Goal: Task Accomplishment & Management: Manage account settings

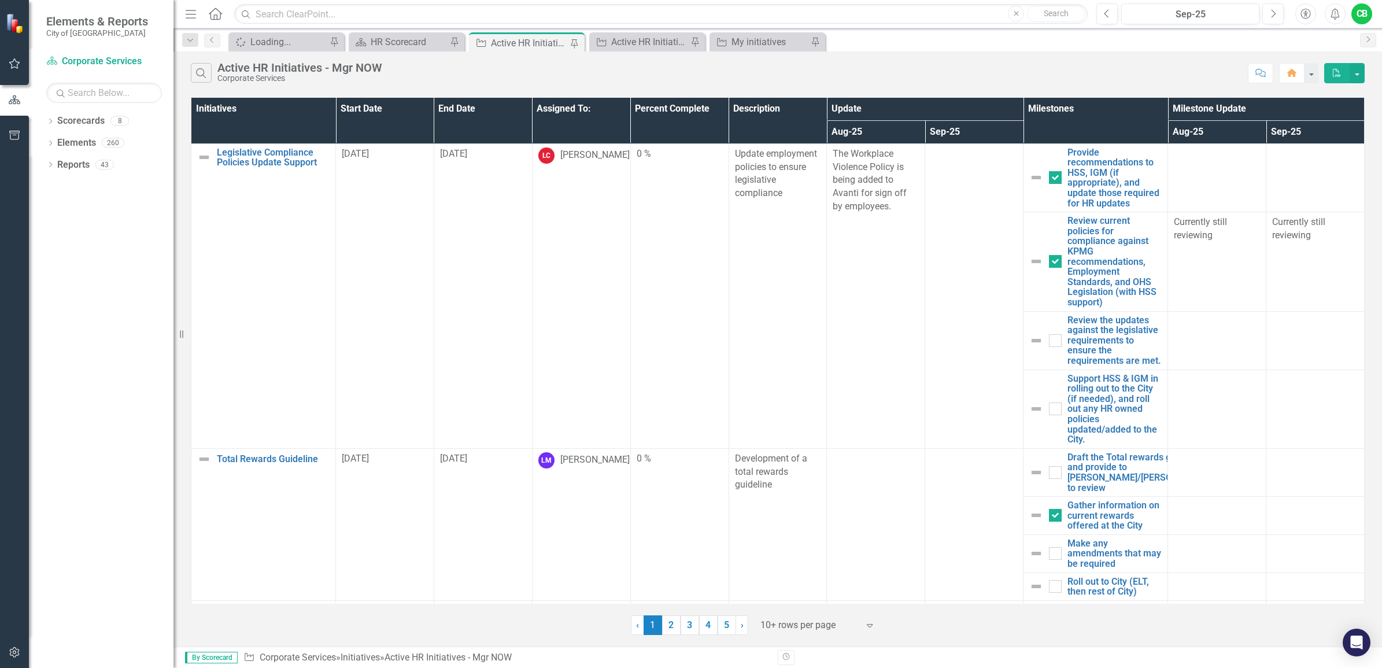
click at [583, 104] on th "Assigned To:" at bounding box center [581, 121] width 98 height 46
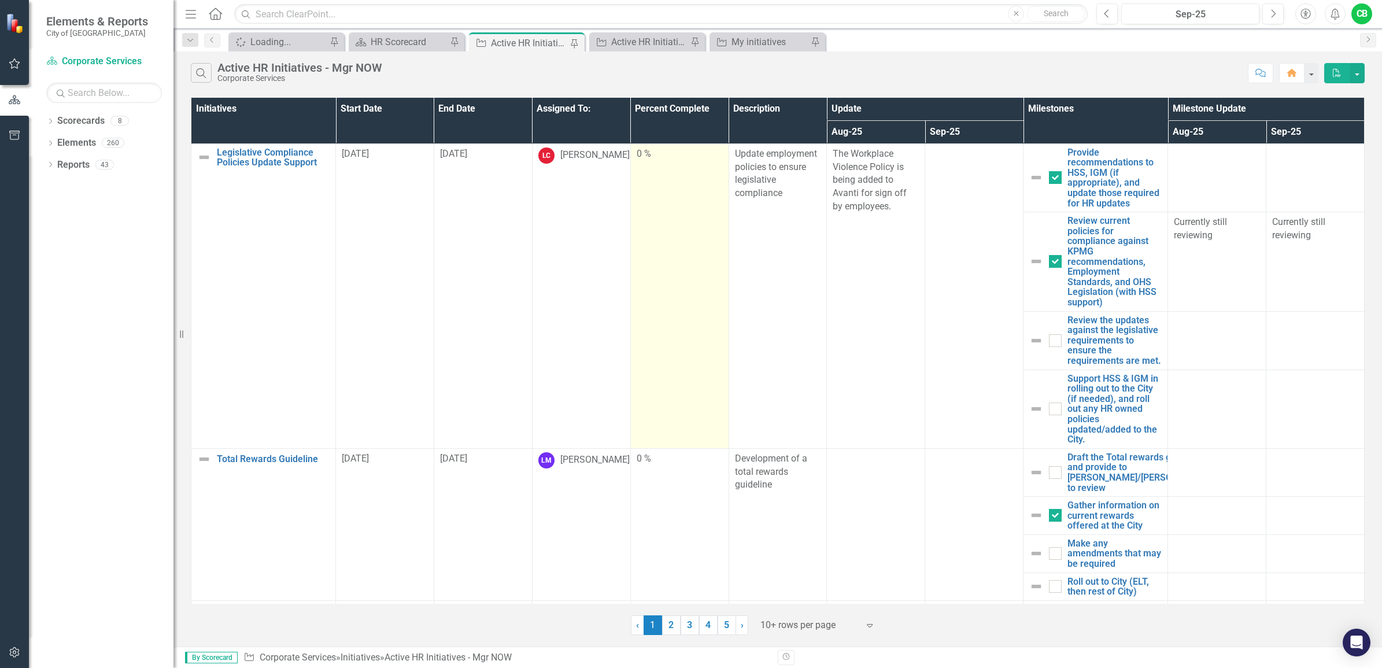
scroll to position [130, 0]
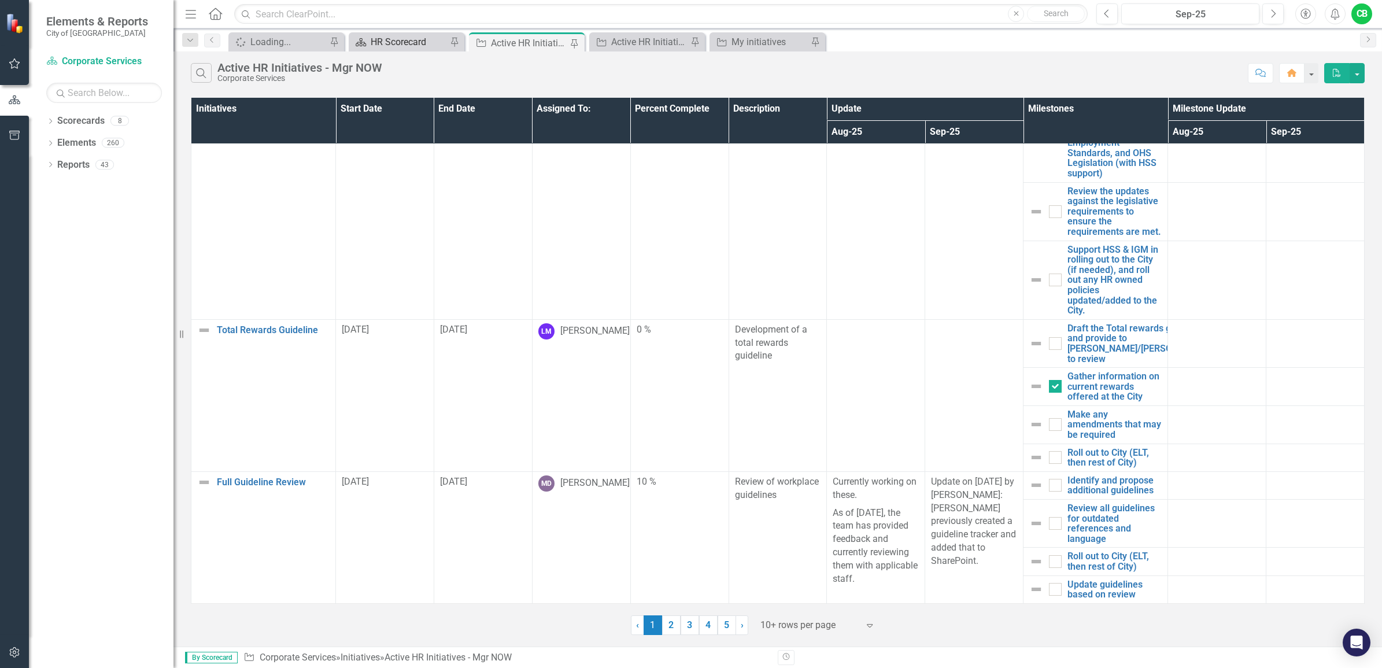
click at [413, 40] on div "HR Scorecard" at bounding box center [409, 42] width 76 height 14
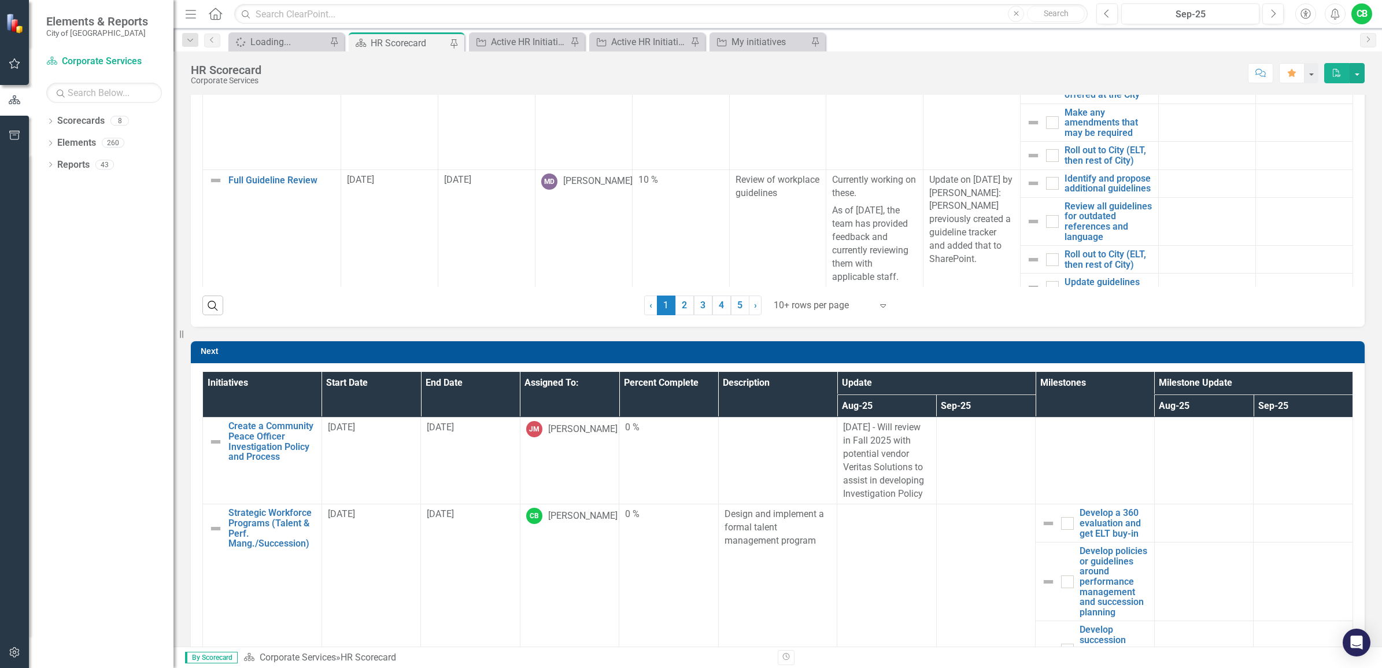
scroll to position [939, 0]
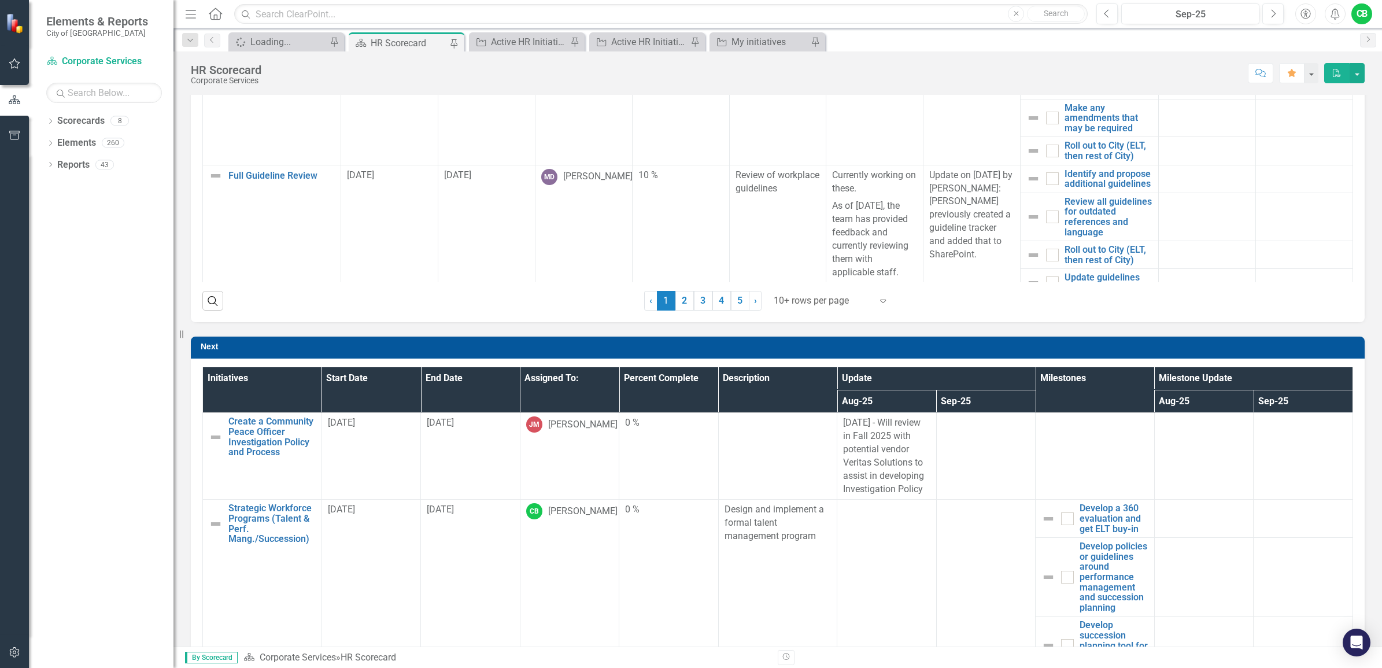
drag, startPoint x: 207, startPoint y: 302, endPoint x: 228, endPoint y: 313, distance: 24.3
click at [207, 302] on icon "Search" at bounding box center [212, 300] width 13 height 10
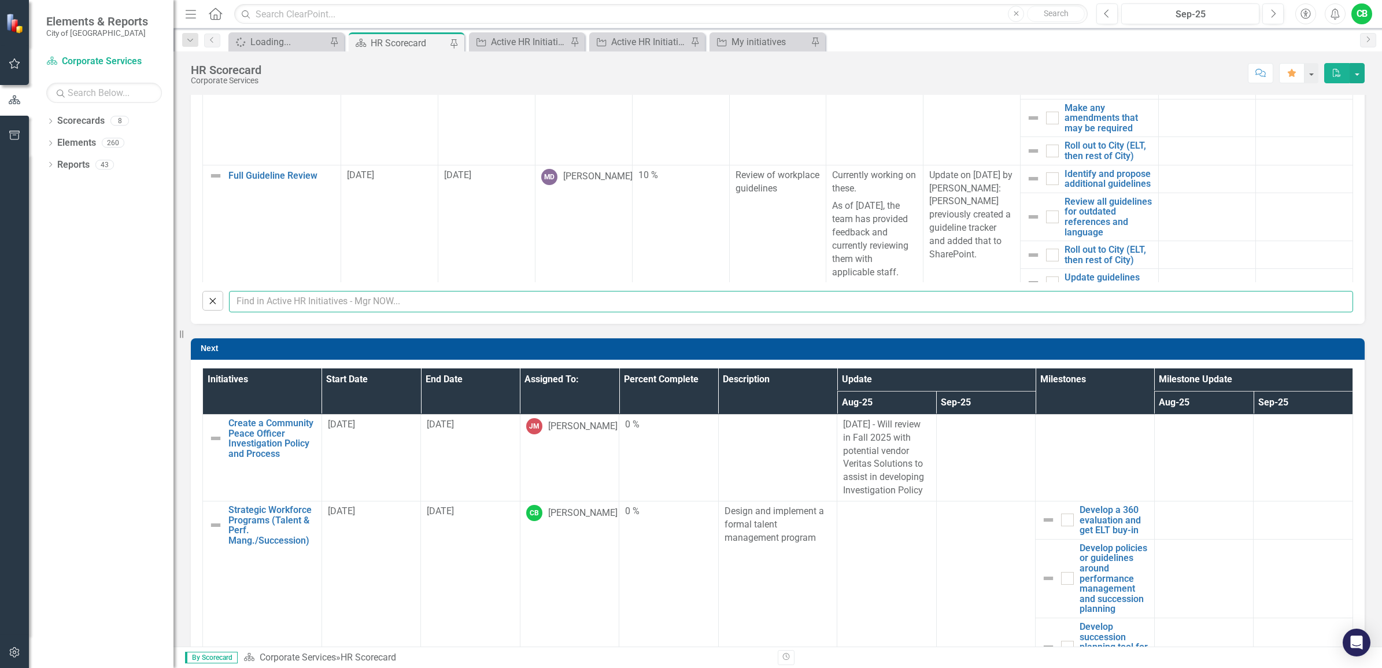
click at [380, 309] on input "text" at bounding box center [791, 301] width 1124 height 21
type input "Meghan"
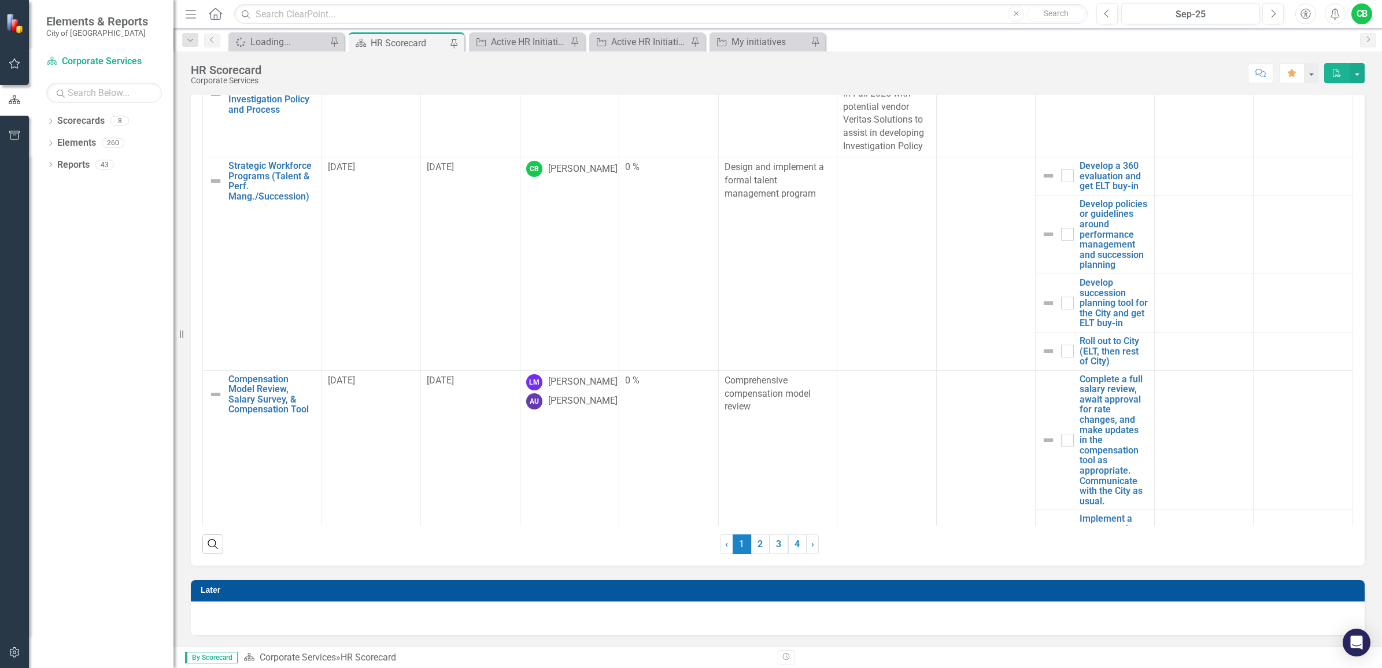
scroll to position [224, 0]
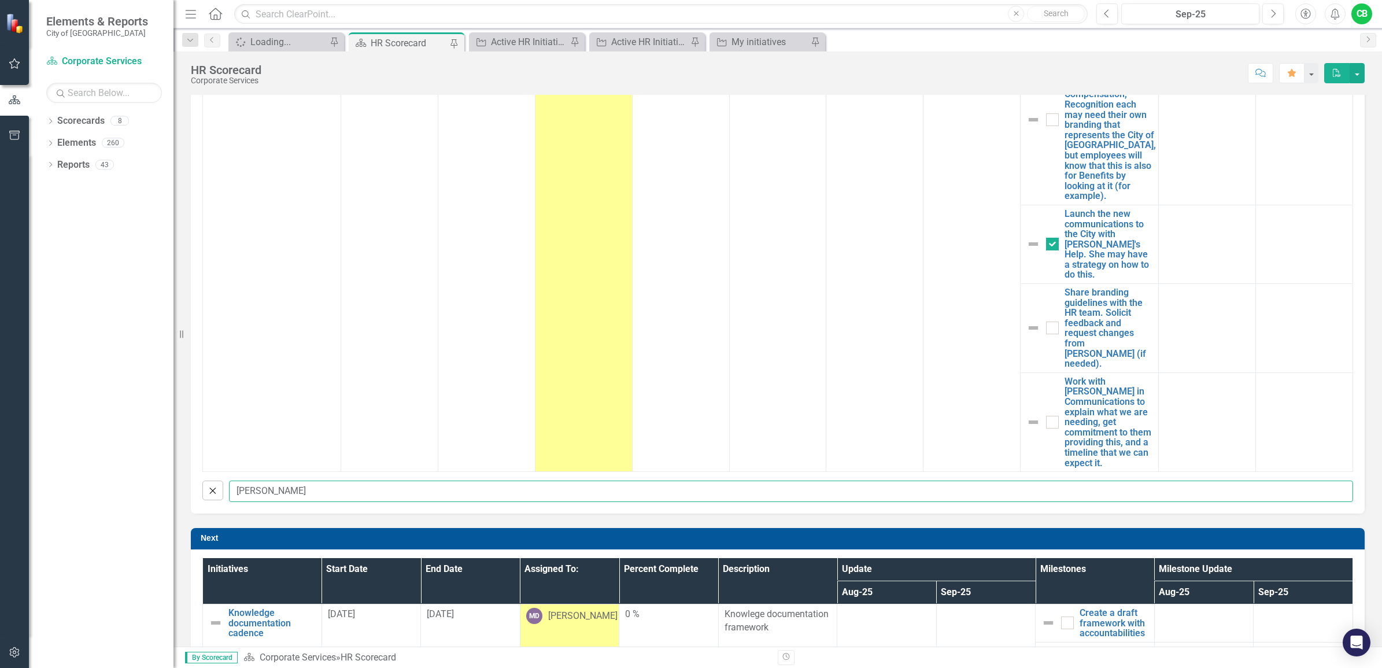
checkbox input "false"
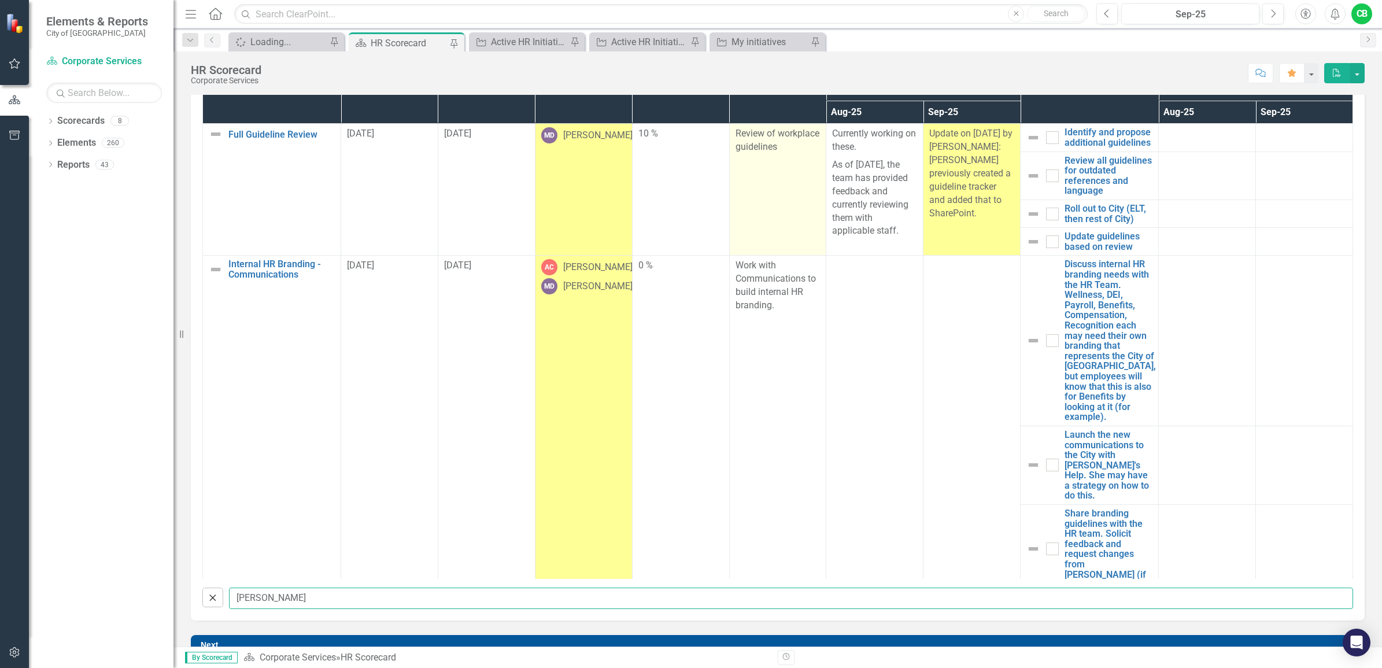
scroll to position [0, 0]
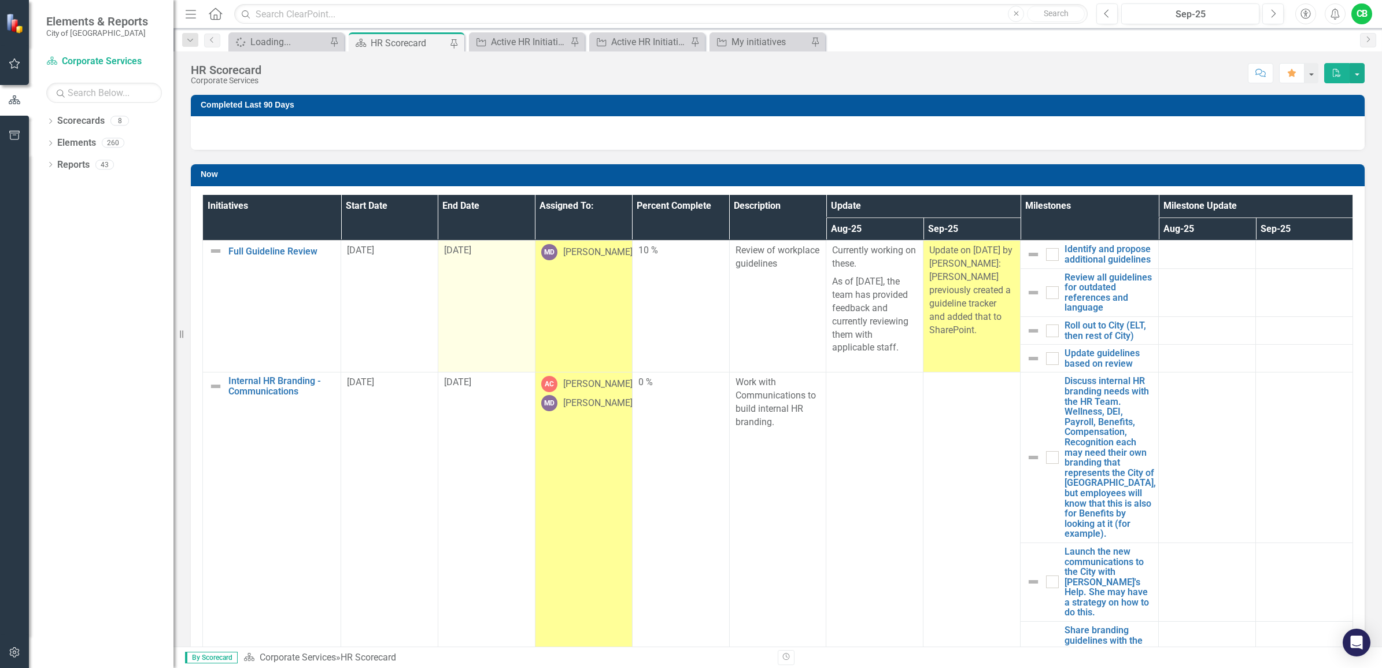
click at [464, 278] on td "[DATE]" at bounding box center [486, 307] width 97 height 132
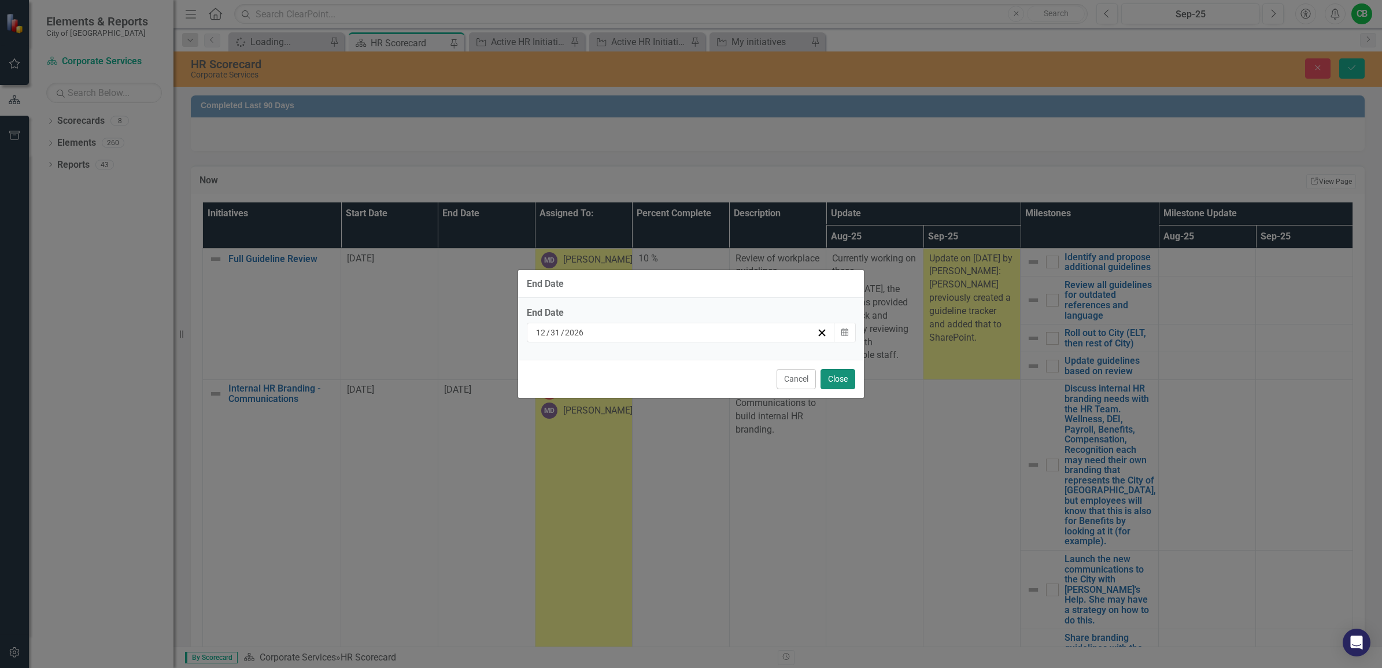
click at [833, 382] on button "Close" at bounding box center [837, 379] width 35 height 20
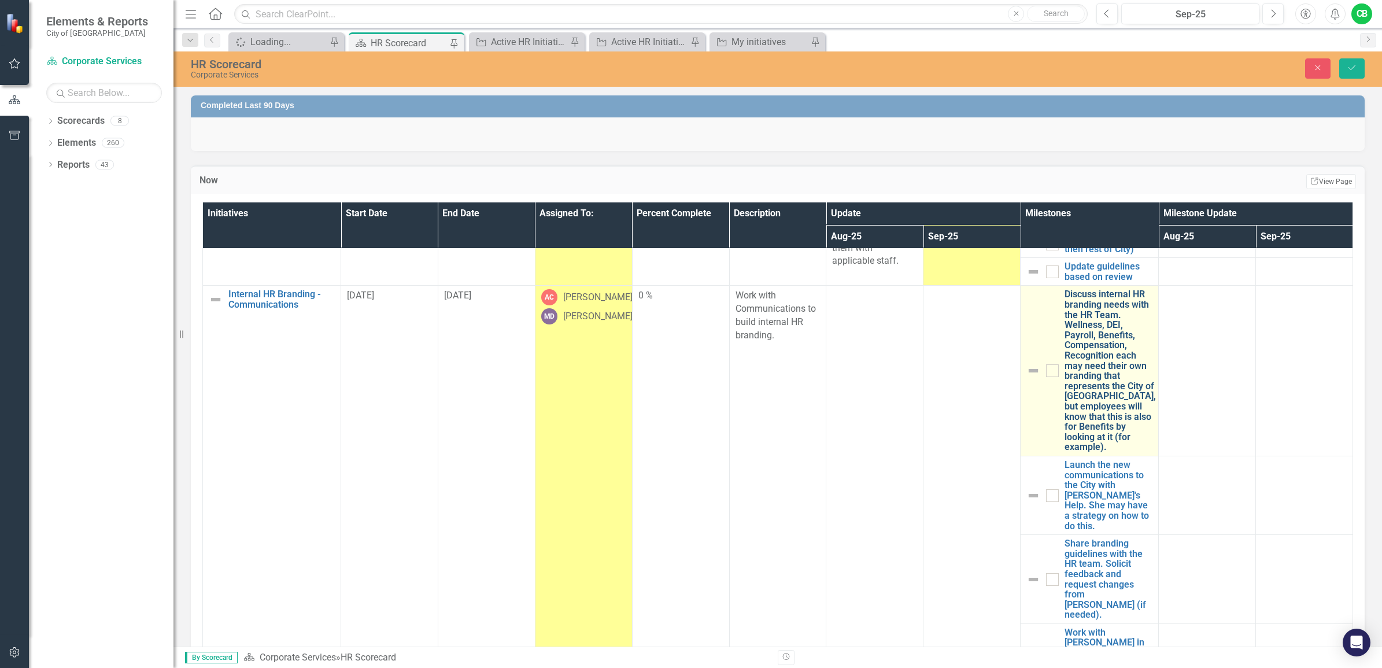
scroll to position [72, 0]
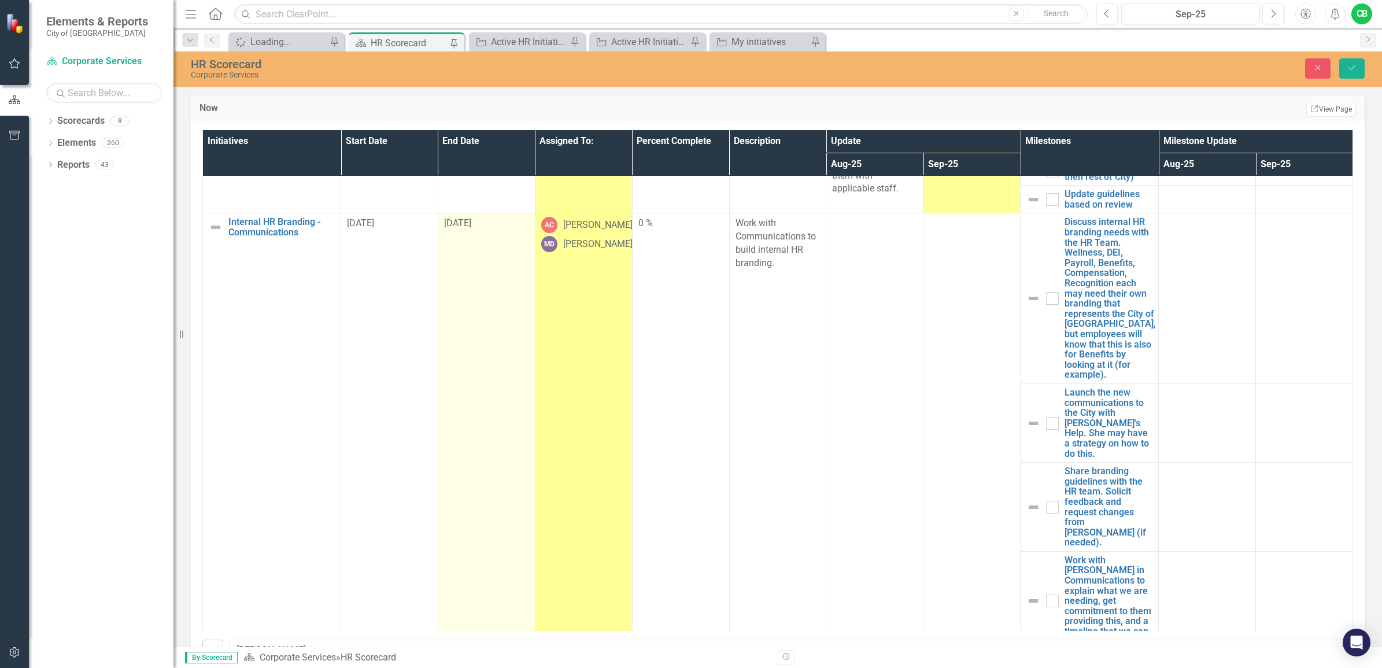
click at [464, 228] on span "[DATE]" at bounding box center [457, 222] width 27 height 11
click at [465, 228] on span "[DATE]" at bounding box center [457, 222] width 27 height 11
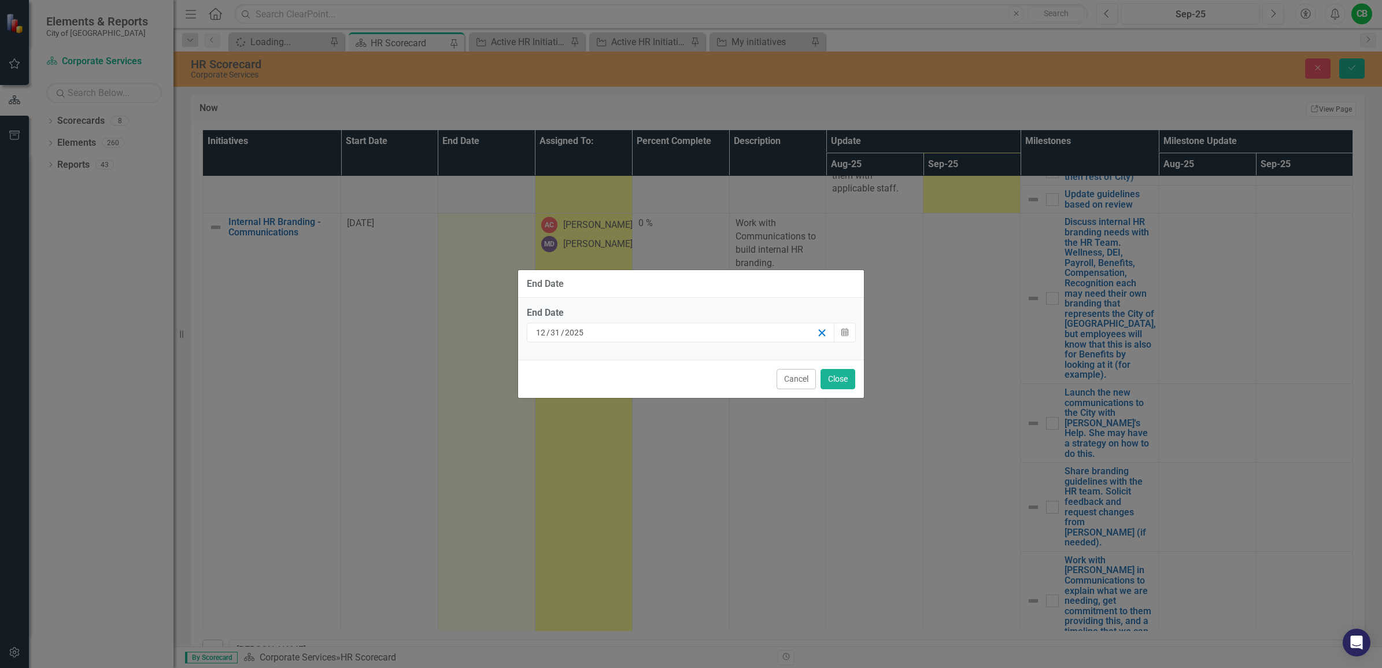
click at [822, 333] on line "button" at bounding box center [822, 333] width 6 height 6
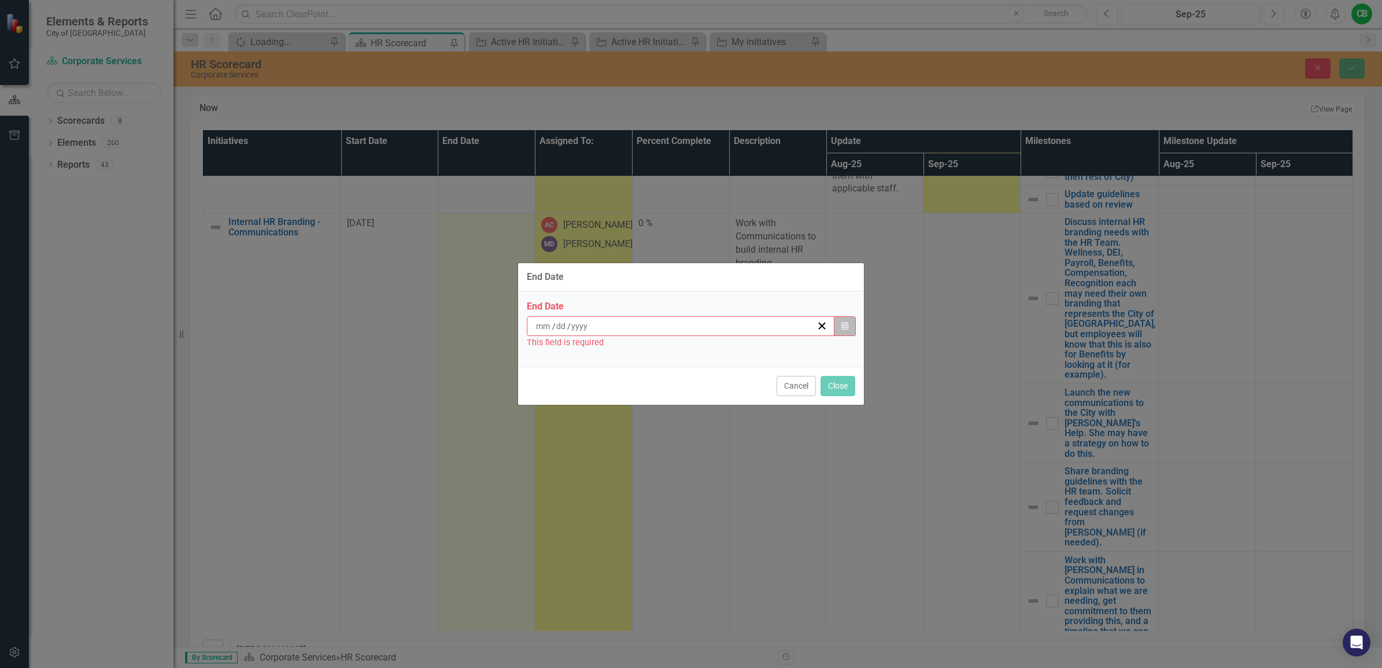
click at [847, 325] on icon "Calendar" at bounding box center [844, 326] width 7 height 8
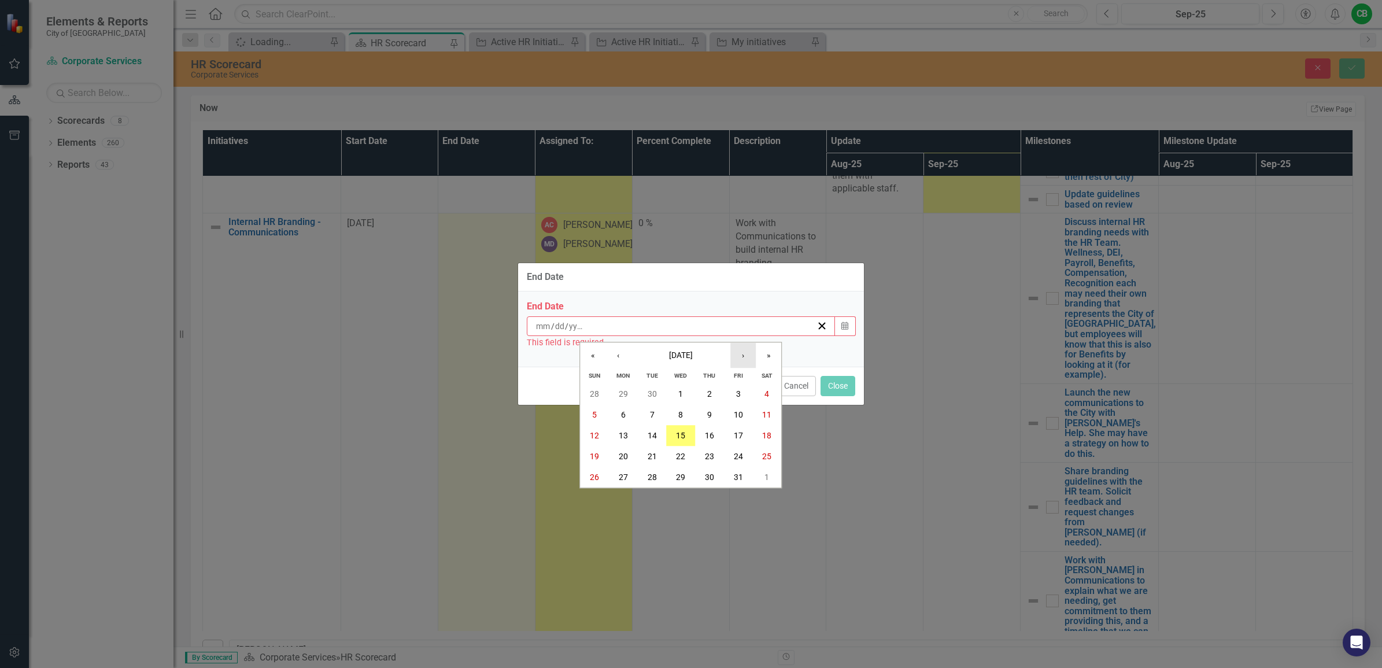
click at [744, 356] on button "›" at bounding box center [742, 355] width 25 height 25
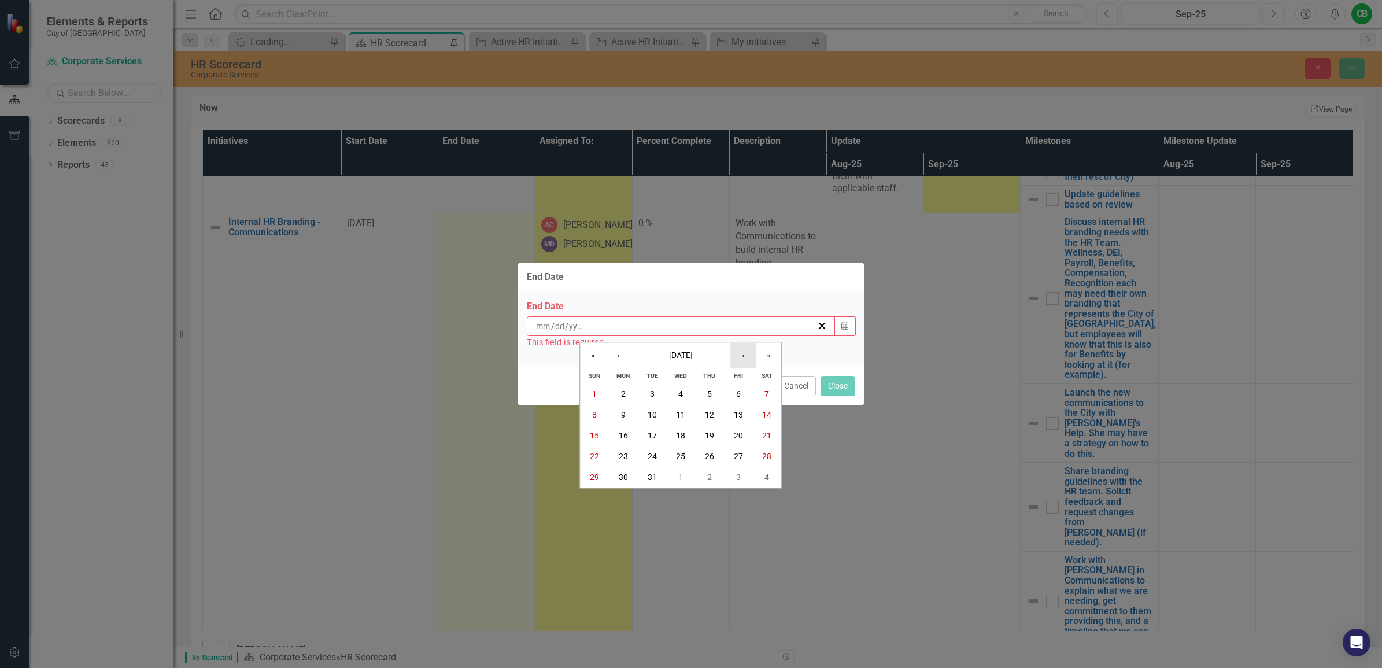
click at [743, 354] on button "›" at bounding box center [742, 355] width 25 height 25
click at [809, 350] on div "End Date / / « ‹ May 2026 › » Sun Mon Tue Wed Thu Fri Sat 26 27 28 29 30 1 2 3 …" at bounding box center [691, 328] width 346 height 75
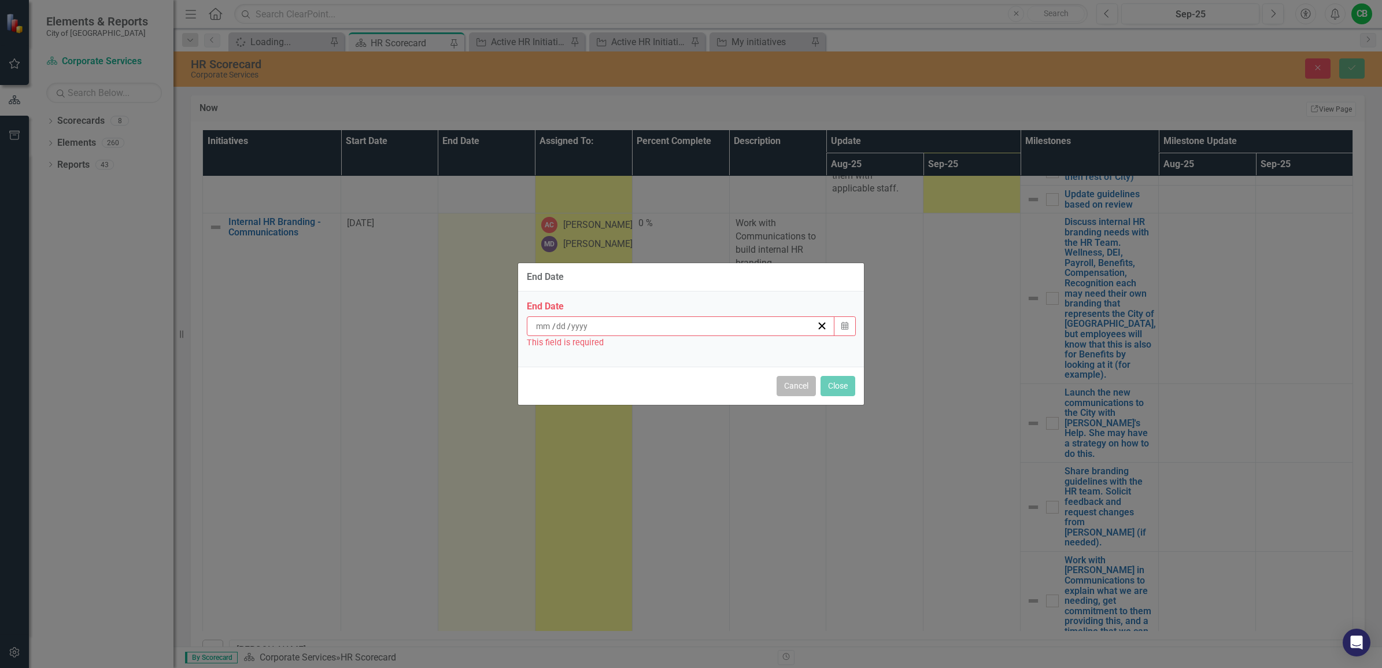
click at [802, 392] on button "Cancel" at bounding box center [795, 386] width 39 height 20
type input "12"
type input "31"
type input "2025"
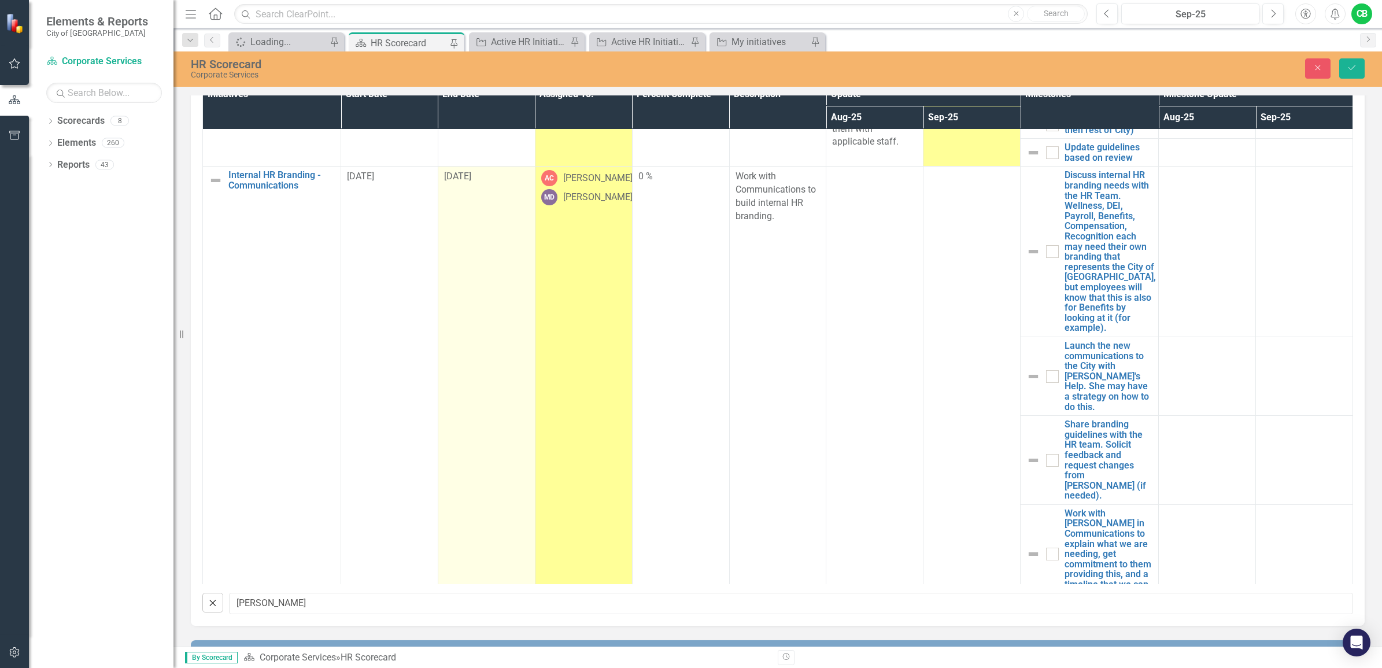
scroll to position [145, 0]
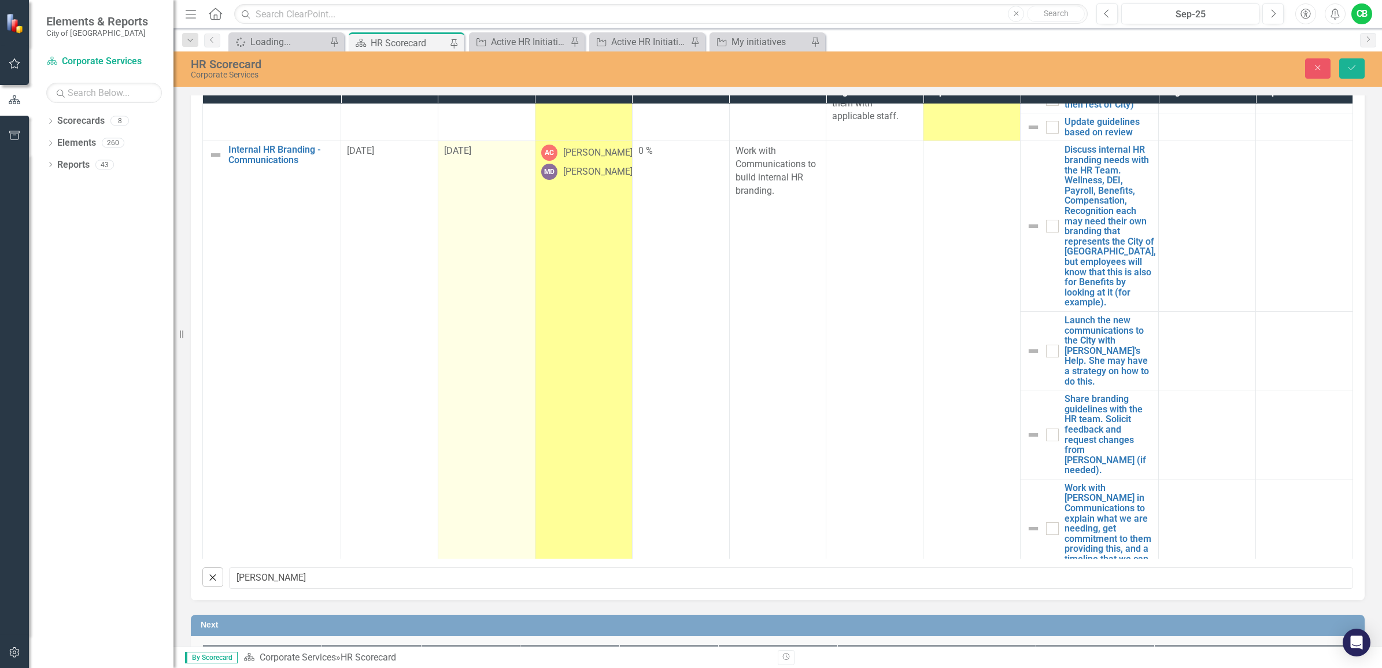
click at [214, 582] on button "Close" at bounding box center [212, 577] width 21 height 20
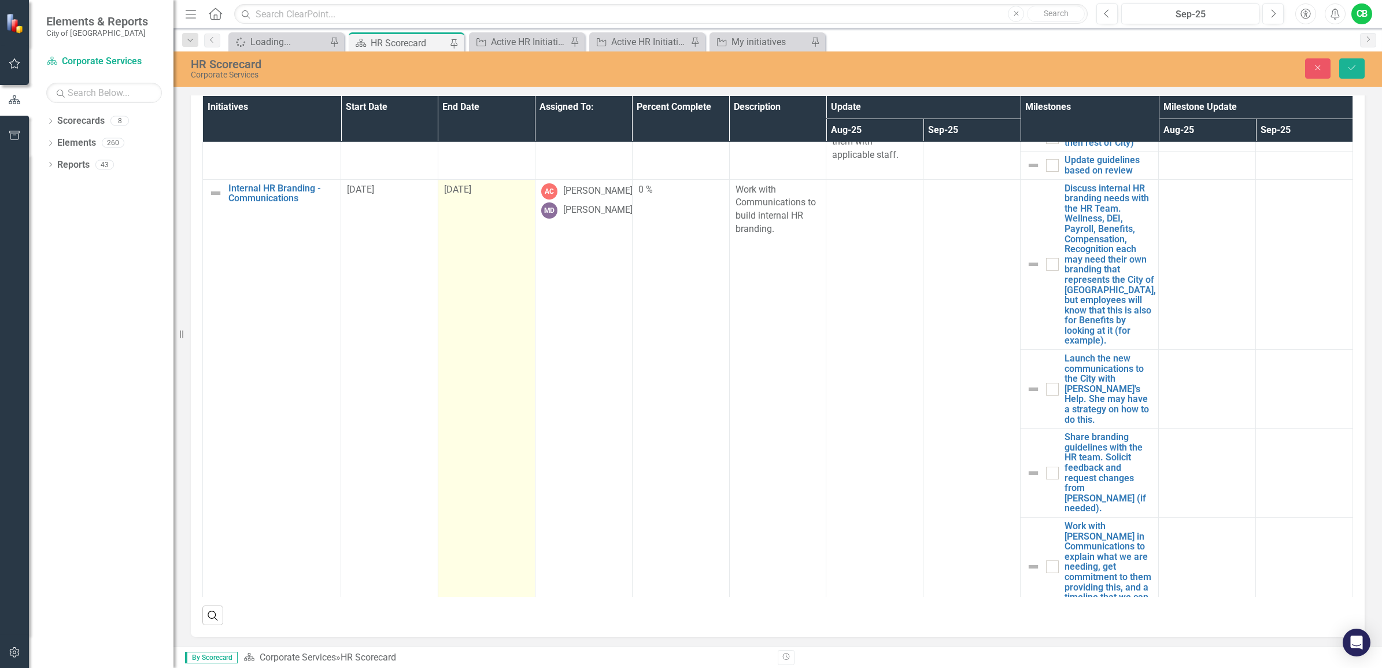
scroll to position [183, 0]
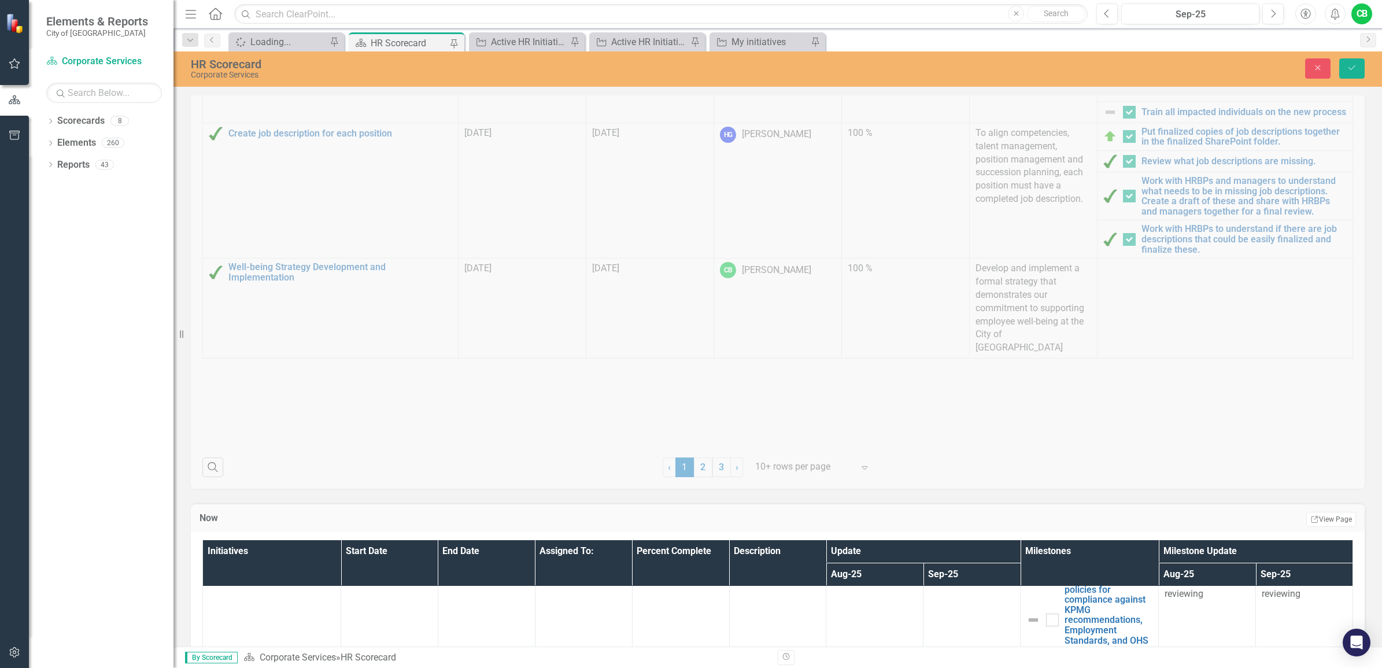
checkbox input "true"
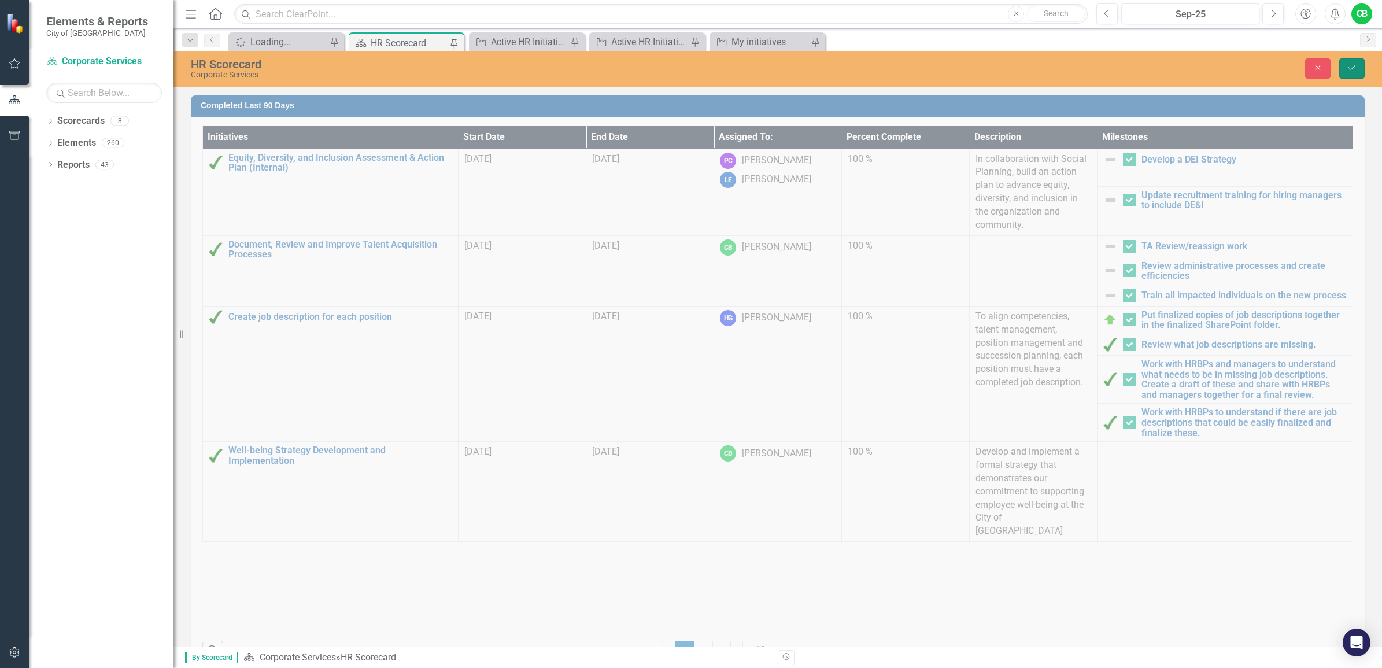
click at [1347, 76] on button "Save" at bounding box center [1351, 68] width 25 height 20
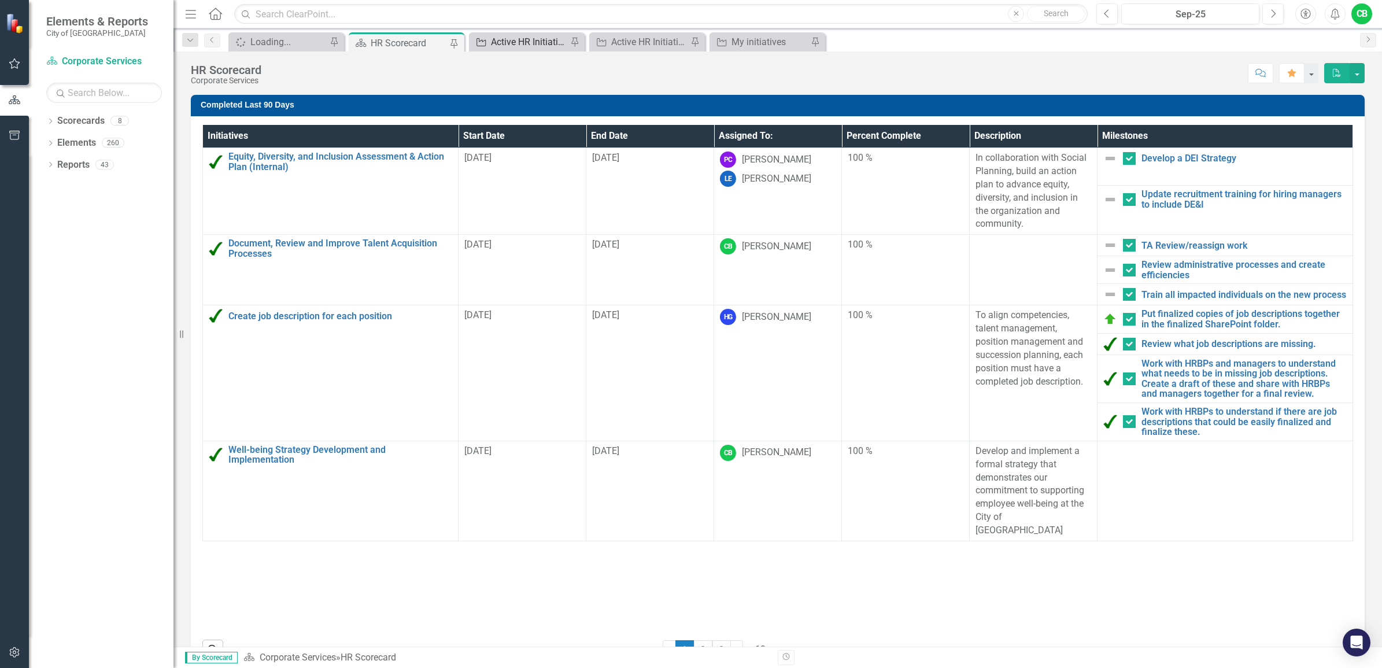
click at [538, 35] on div "Active HR Initiatives - Mgr NOW" at bounding box center [529, 42] width 76 height 14
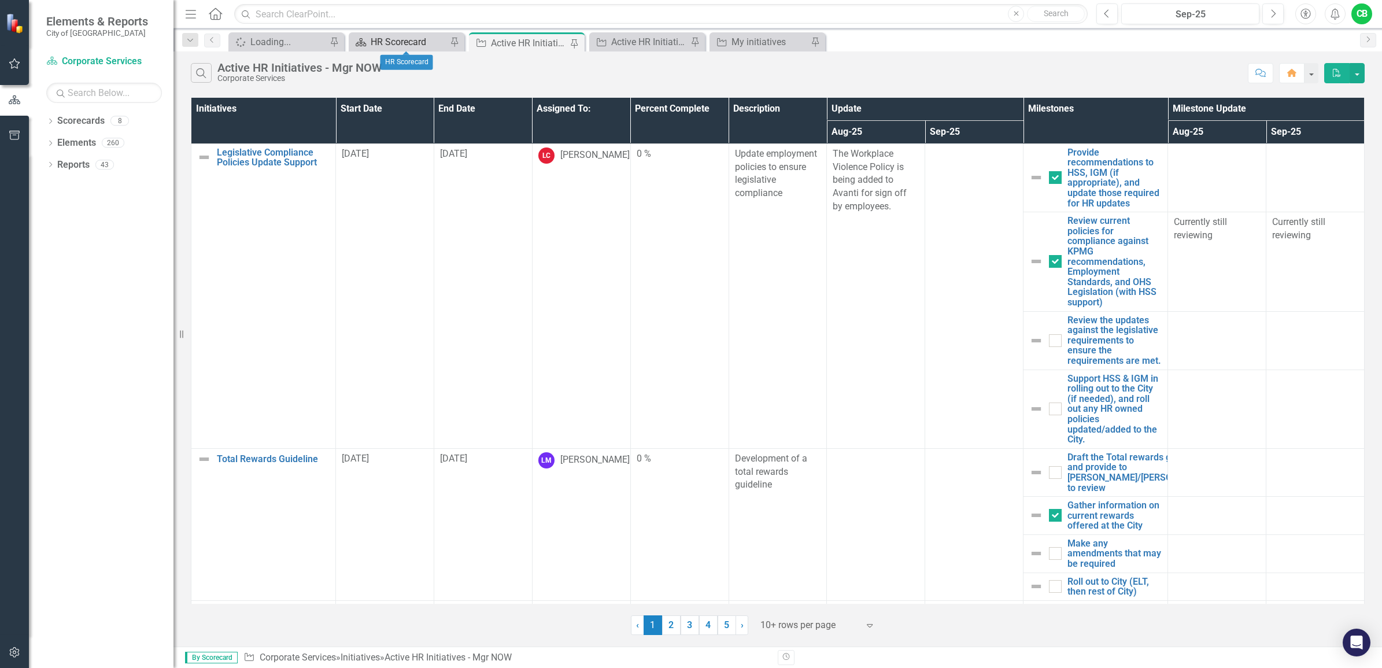
click at [426, 40] on div "HR Scorecard" at bounding box center [409, 42] width 76 height 14
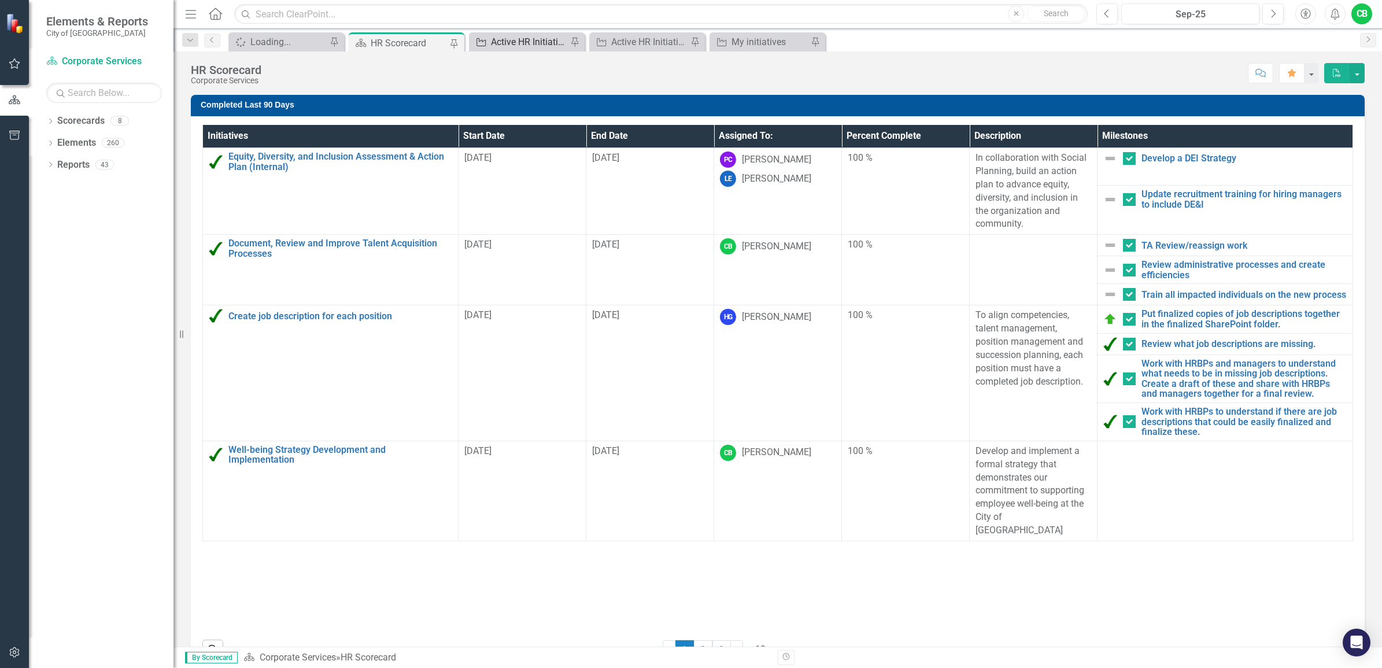
click at [527, 39] on div "Active HR Initiatives - Mgr NOW" at bounding box center [529, 42] width 76 height 14
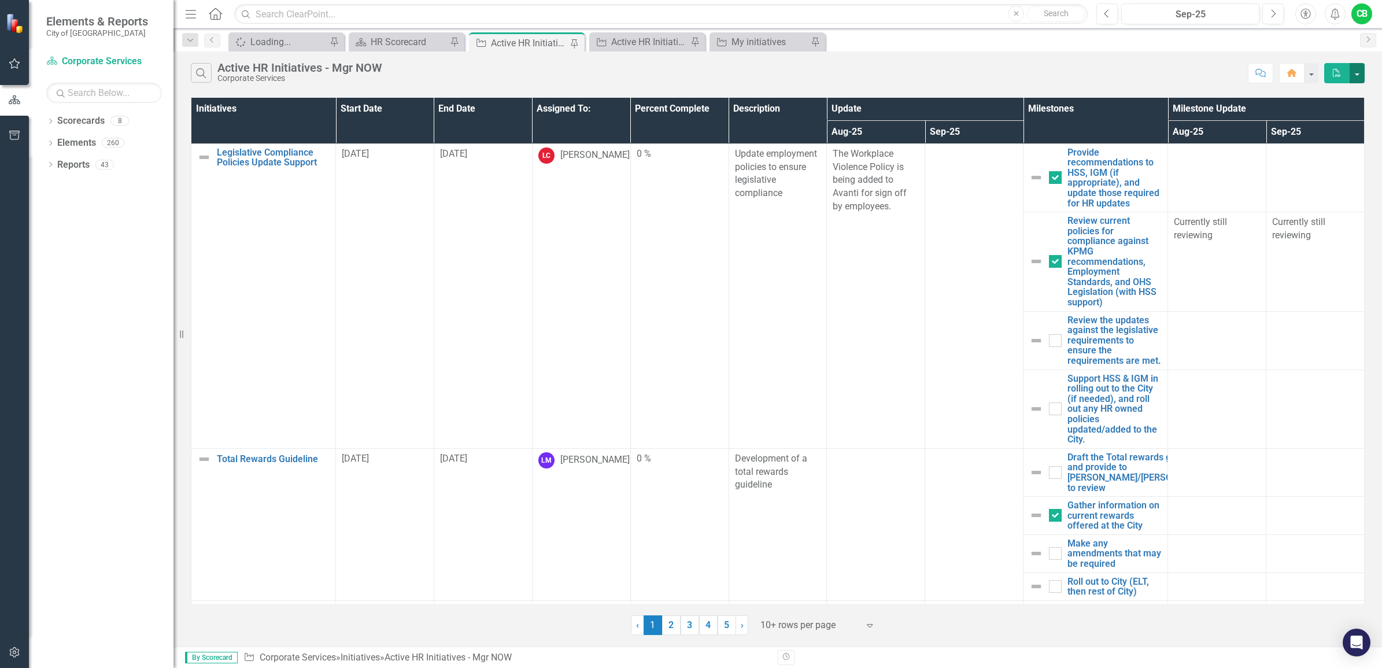
click at [1360, 74] on button "button" at bounding box center [1356, 73] width 15 height 20
click at [1351, 117] on link "Excel Export to Excel" at bounding box center [1317, 116] width 91 height 21
click at [1142, 58] on div "Search Active HR Initiatives - Mgr NOW Corporate Services Comment Home PDF" at bounding box center [777, 70] width 1208 height 38
click at [915, 45] on div "Spinner Loading... Pin Scorecard HR Scorecard Pin Initiative Active HR Initiati…" at bounding box center [790, 41] width 1128 height 19
click at [1111, 475] on link "Draft the Total rewards guideline and provide to [PERSON_NAME]/[PERSON_NAME] to…" at bounding box center [1139, 472] width 143 height 40
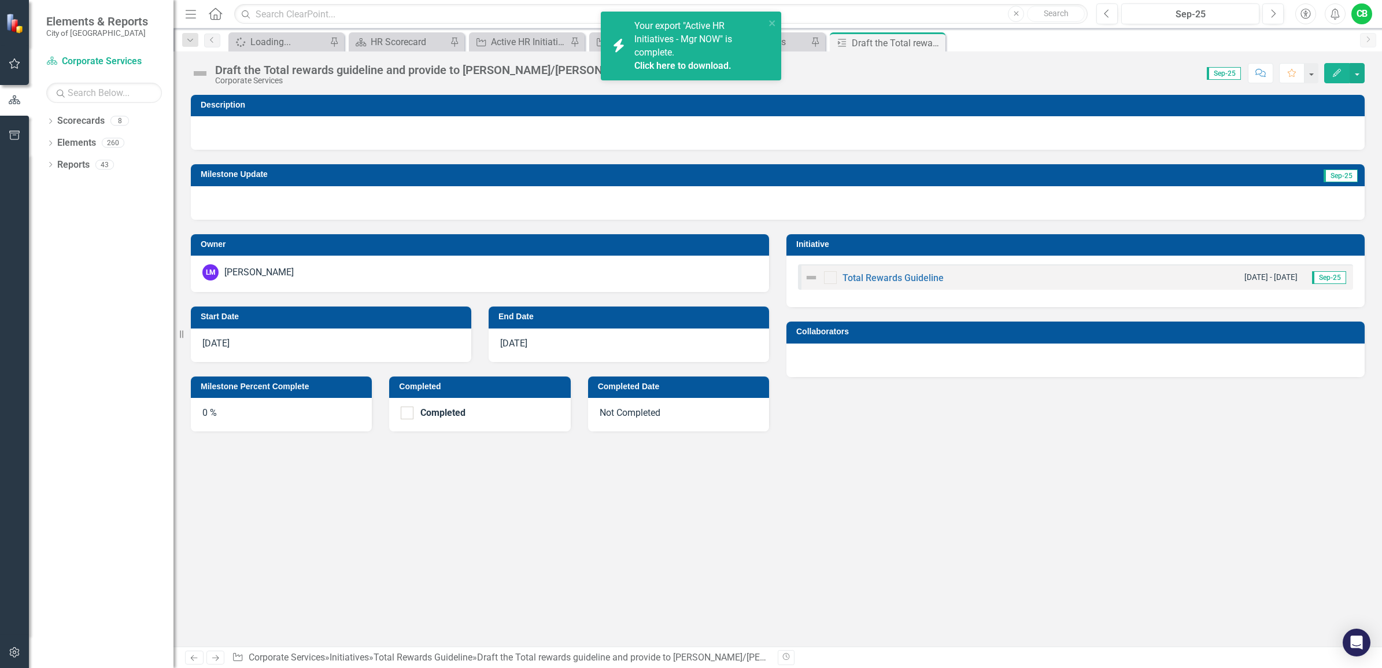
click at [0, 0] on icon "Close" at bounding box center [0, 0] width 0 height 0
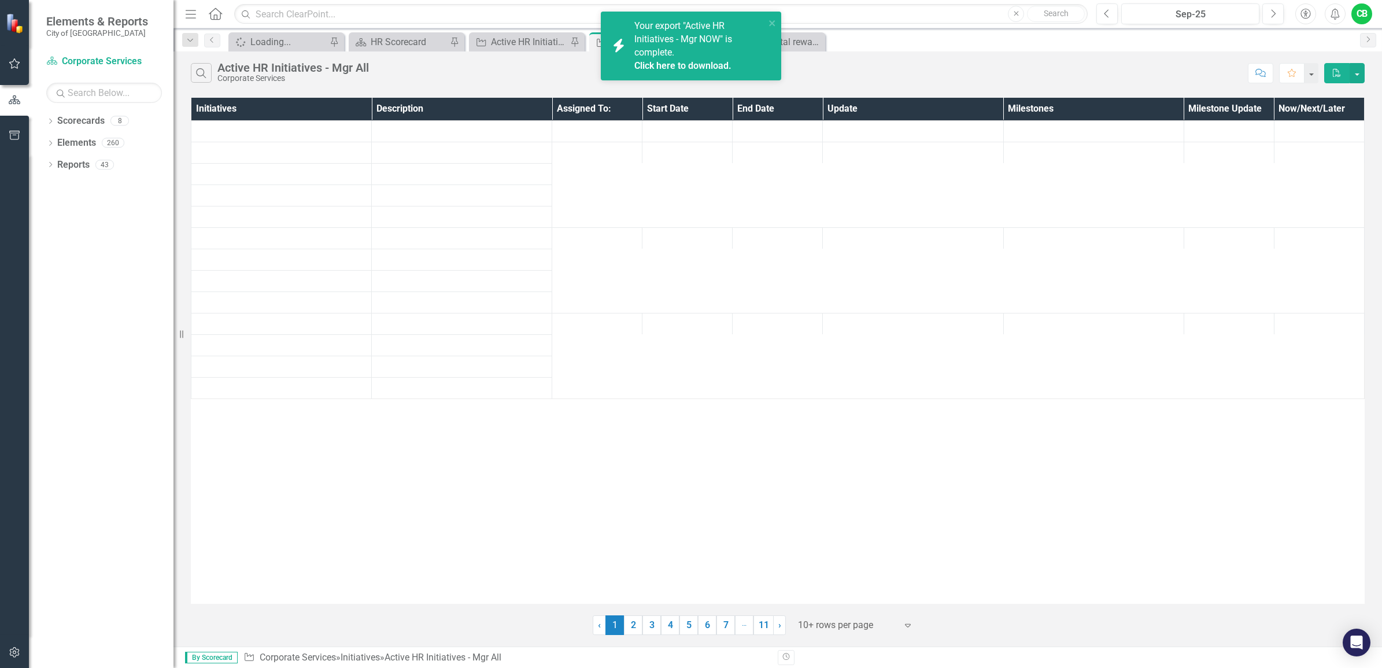
click at [697, 64] on link "Click here to download." at bounding box center [682, 65] width 97 height 11
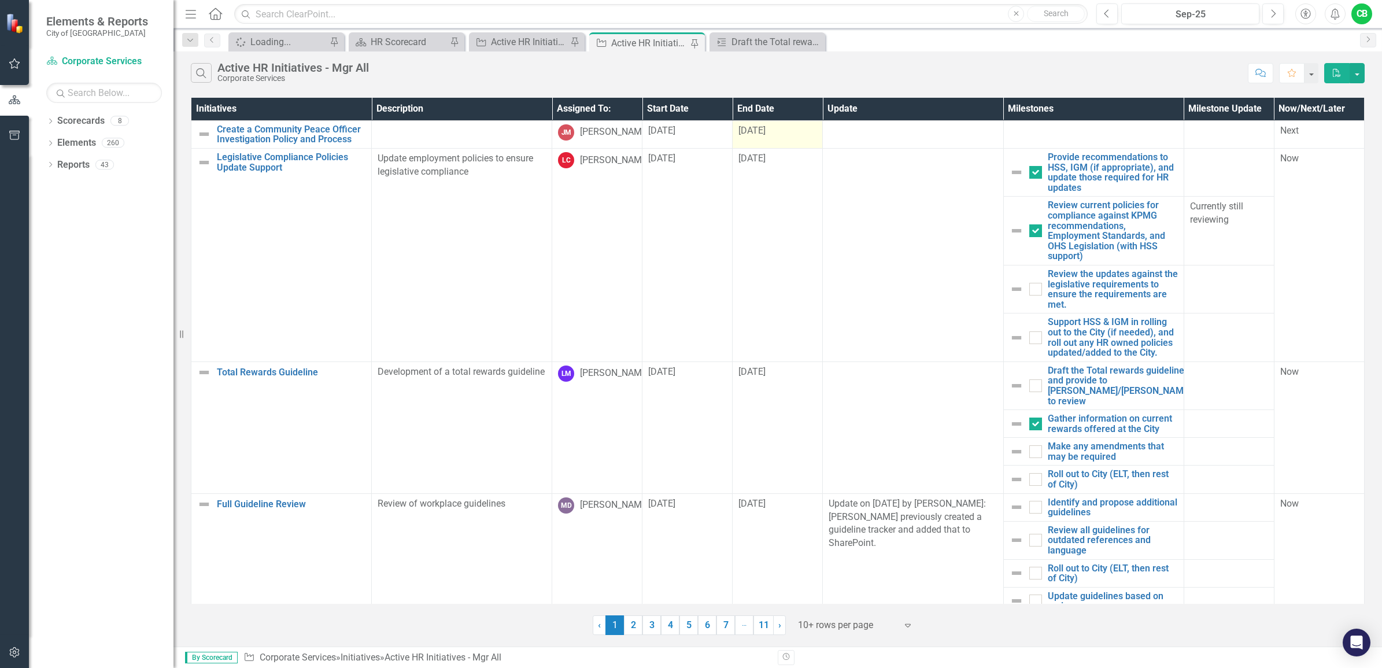
click at [813, 135] on div "[DATE]" at bounding box center [777, 130] width 78 height 13
click at [1262, 78] on button "Comment" at bounding box center [1260, 73] width 25 height 20
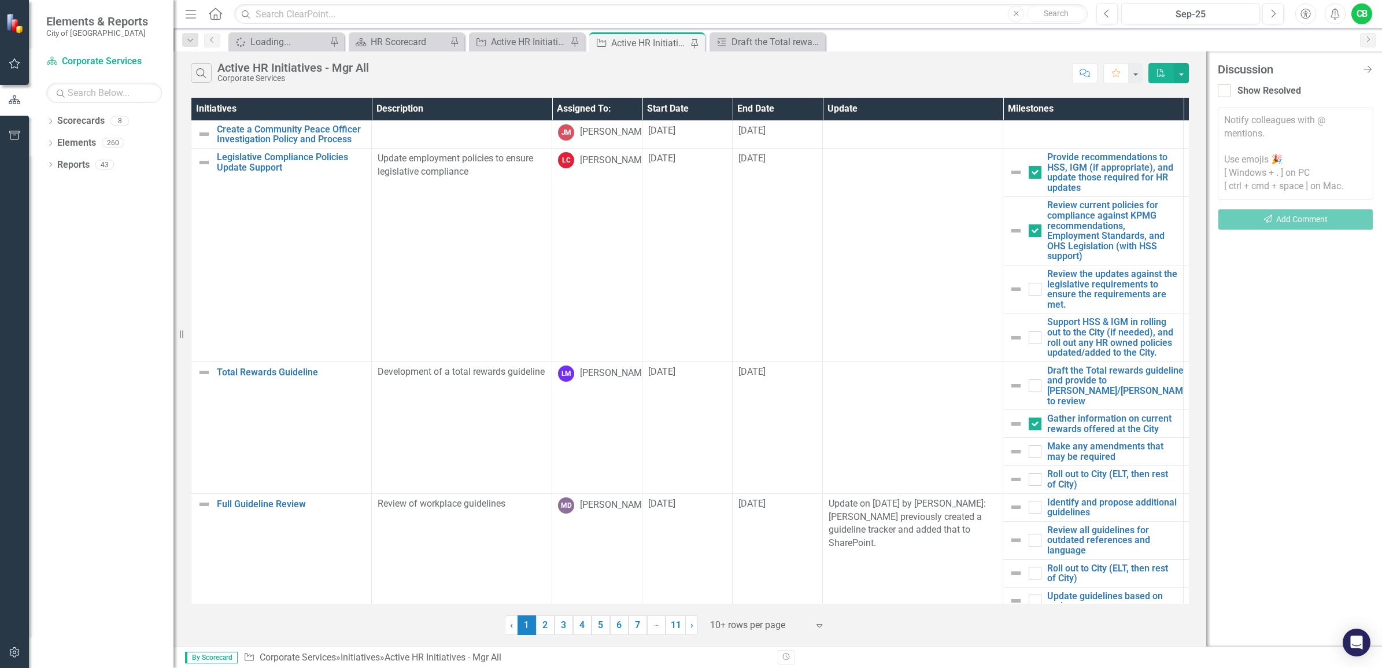
click at [1290, 149] on textarea at bounding box center [1296, 154] width 156 height 93
click at [1255, 173] on textarea at bounding box center [1296, 154] width 156 height 93
click at [1273, 130] on textarea at bounding box center [1296, 154] width 156 height 93
click at [657, 112] on th "Start Date" at bounding box center [687, 109] width 90 height 23
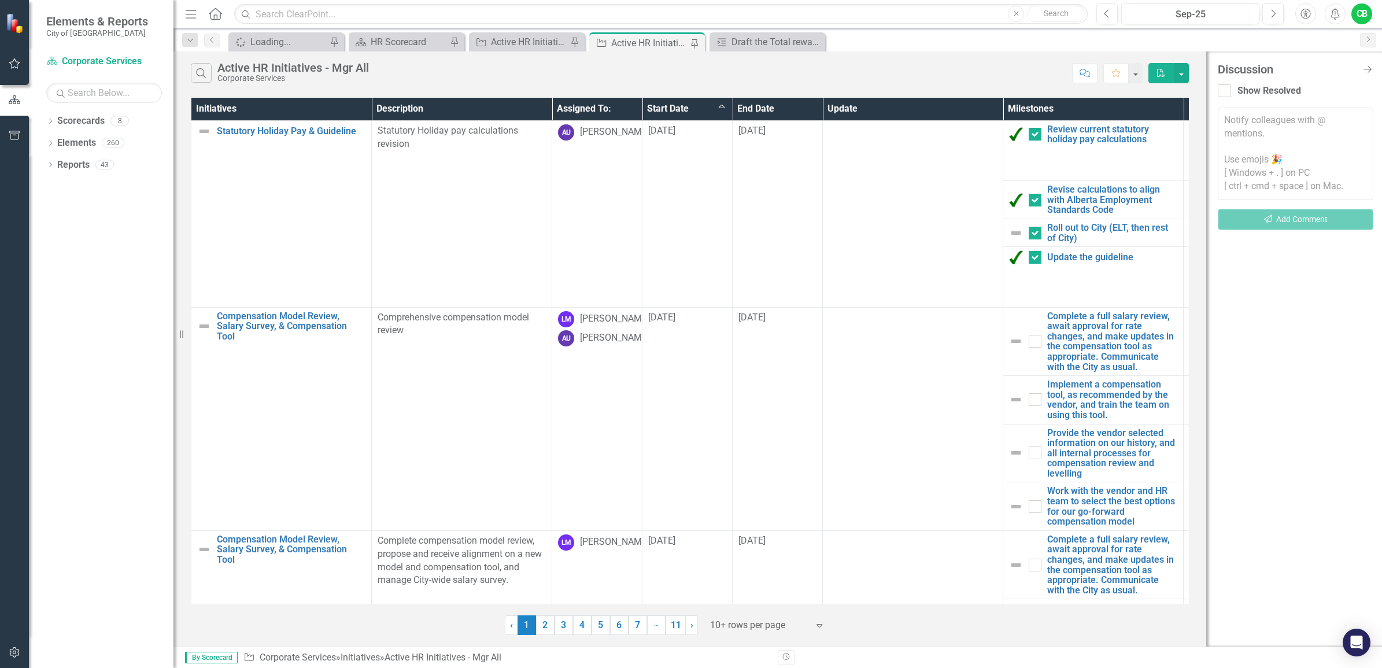
click at [756, 105] on th "End Date" at bounding box center [777, 109] width 90 height 23
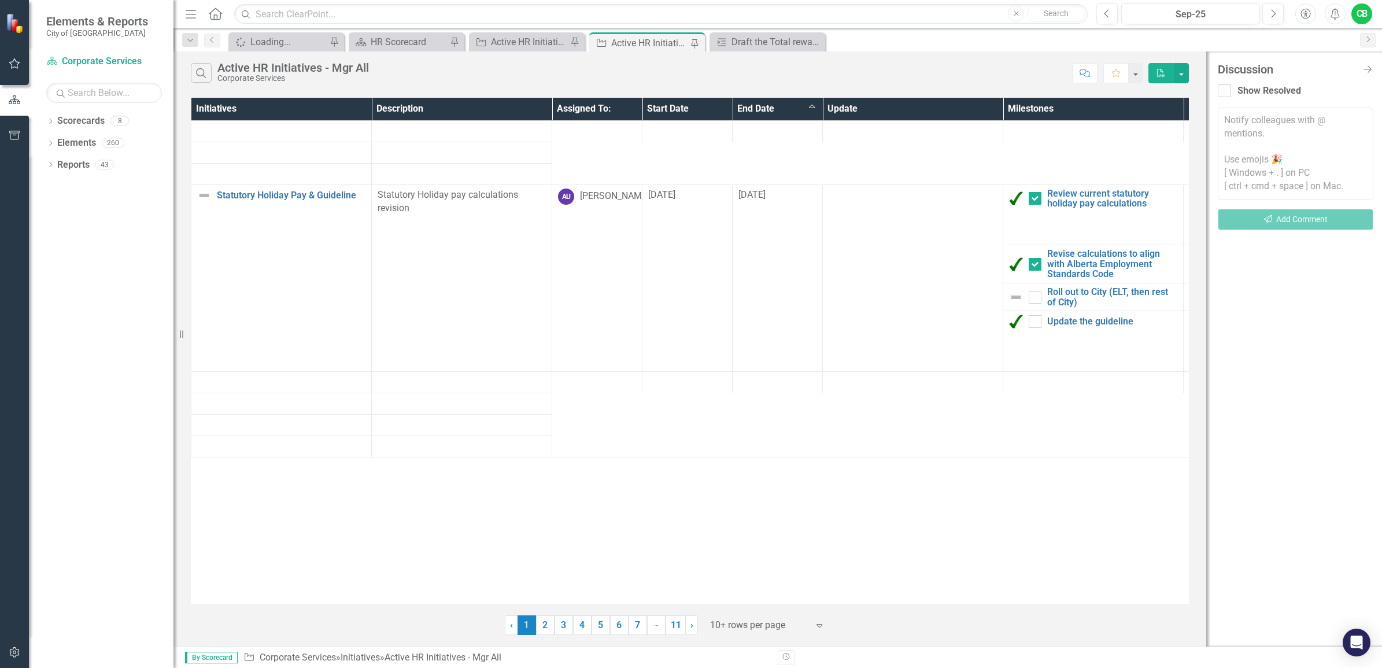
checkbox input "true"
checkbox input "false"
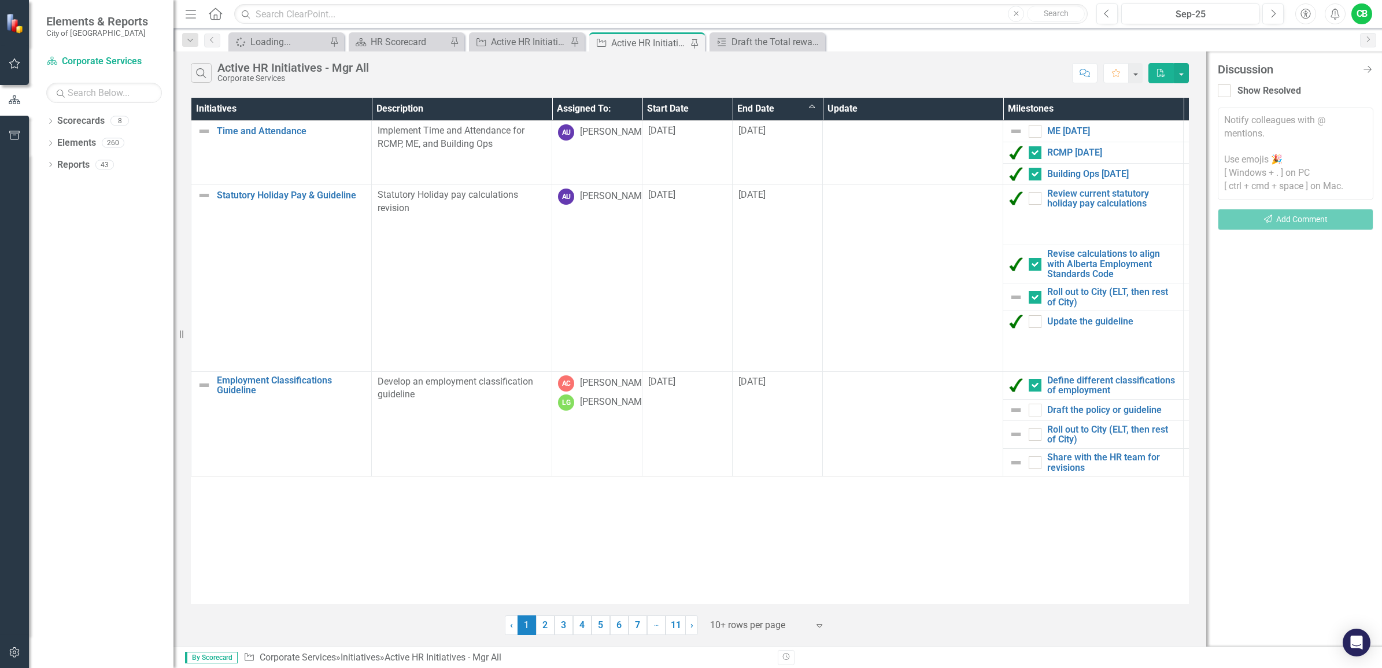
checkbox input "true"
click at [730, 624] on div at bounding box center [759, 625] width 98 height 16
click at [761, 612] on div "Display All Rows" at bounding box center [768, 605] width 127 height 19
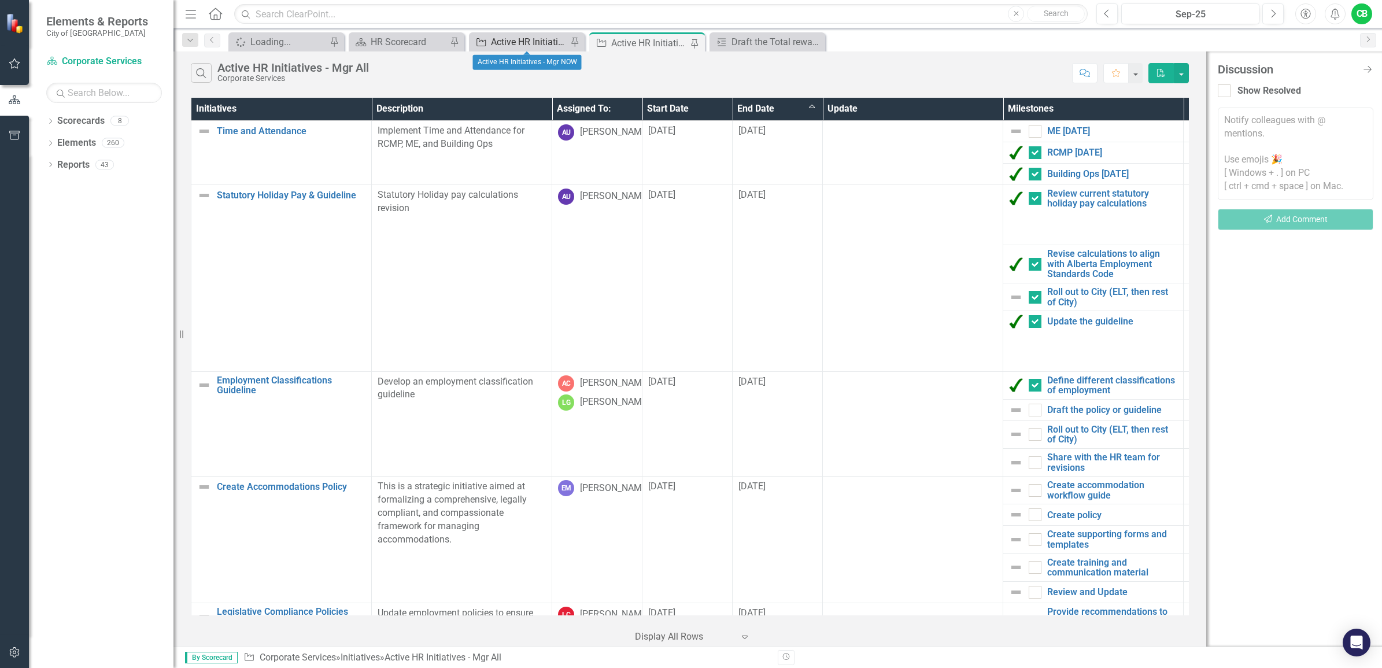
click at [527, 35] on div "Active HR Initiatives - Mgr NOW" at bounding box center [529, 42] width 76 height 14
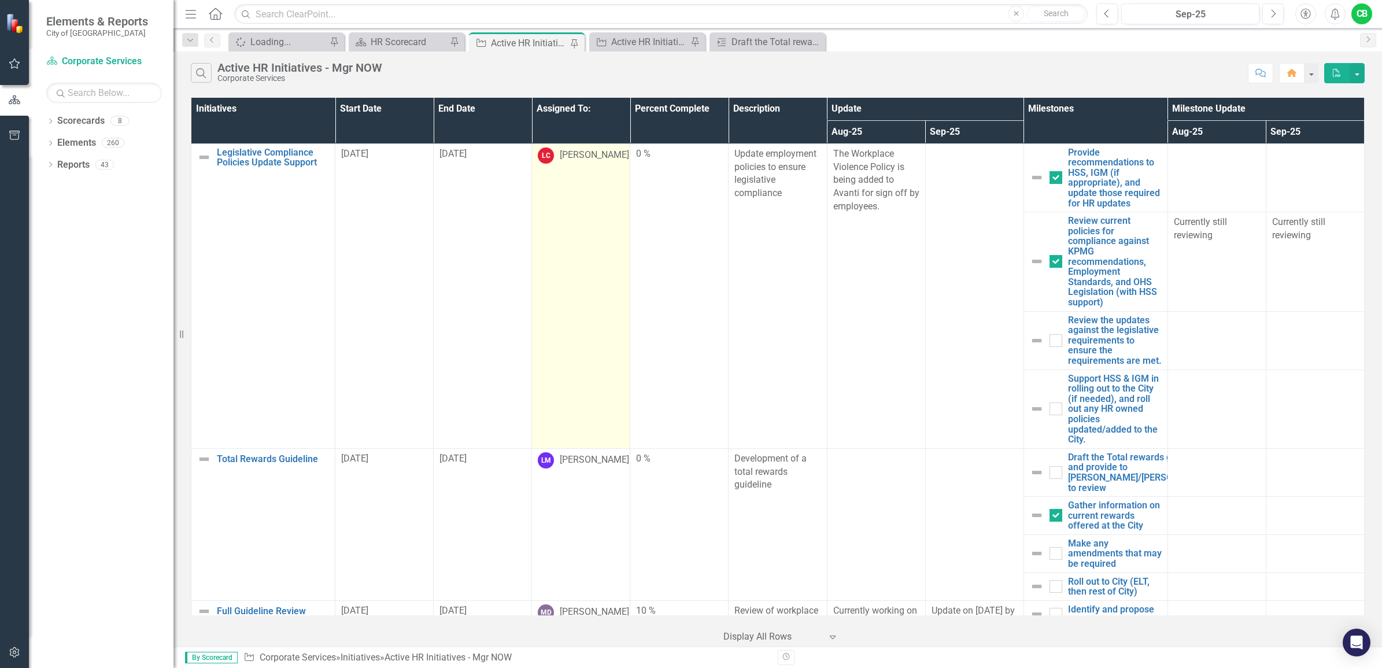
click at [564, 271] on td "LC Leah Caldwell" at bounding box center [581, 295] width 98 height 305
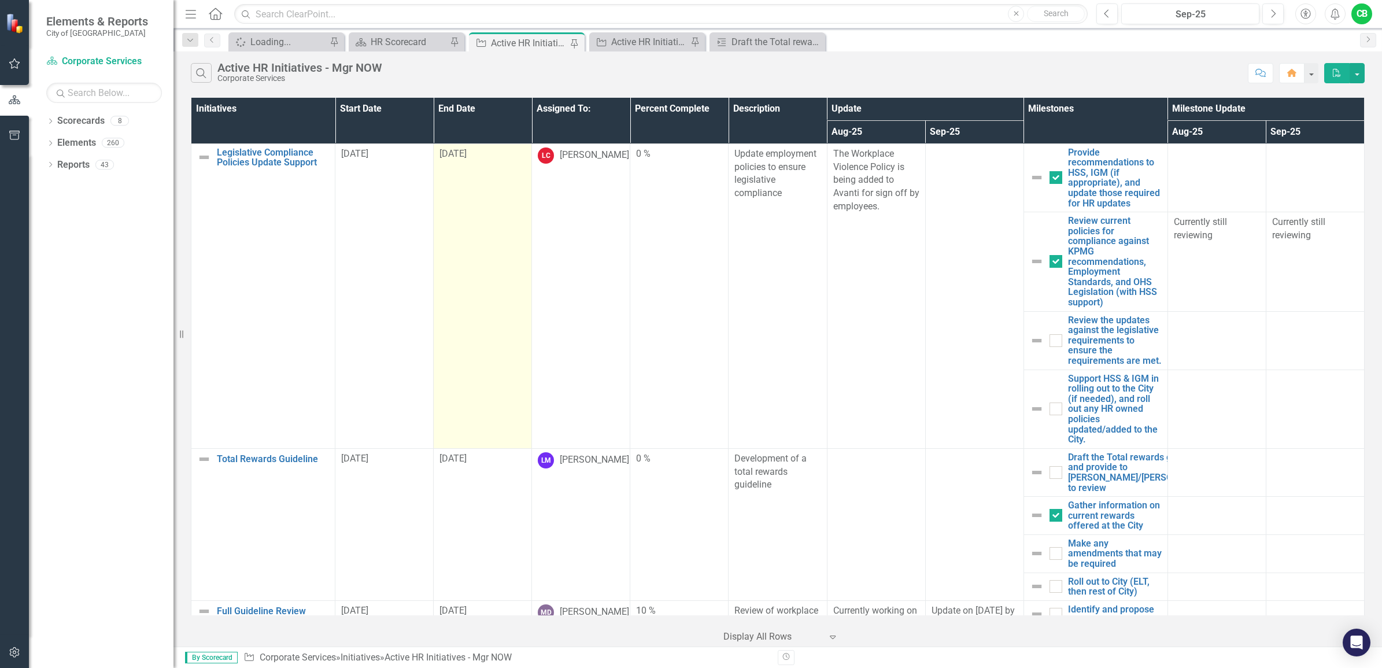
click at [463, 267] on td "[DATE]" at bounding box center [483, 295] width 98 height 305
click at [475, 175] on td "[DATE]" at bounding box center [483, 295] width 98 height 305
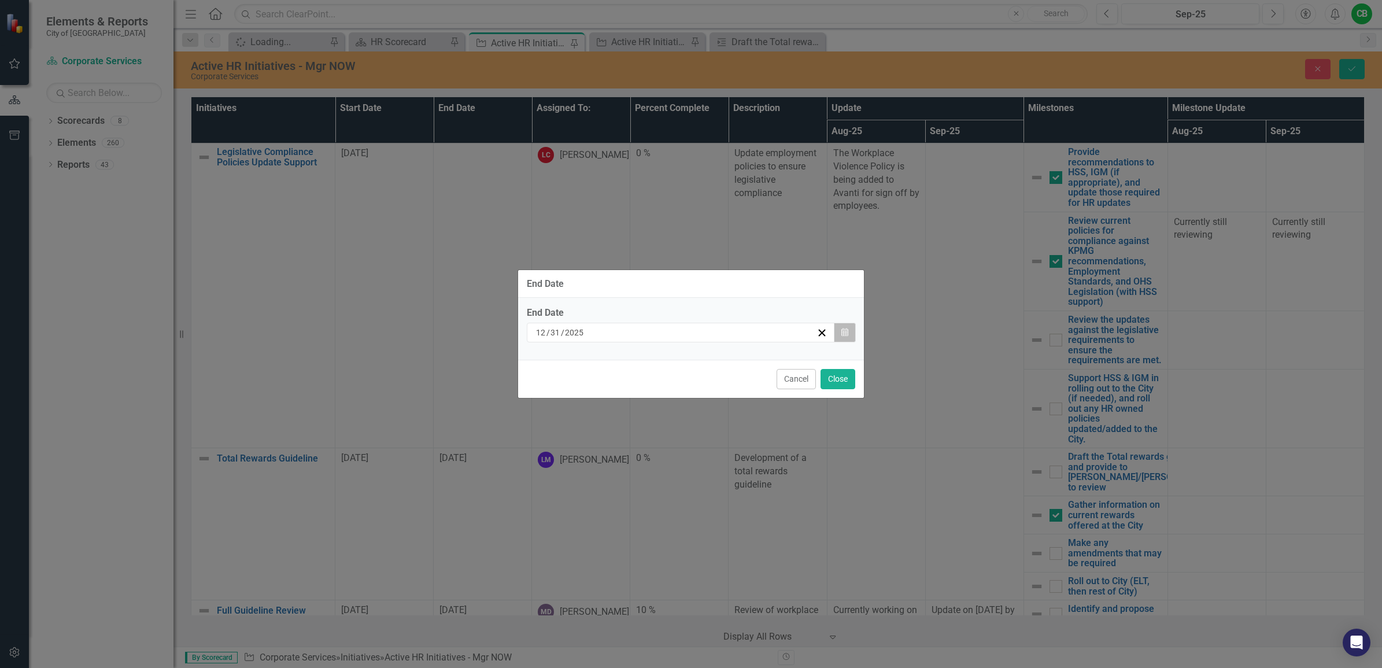
click at [847, 327] on button "Calendar" at bounding box center [845, 333] width 22 height 20
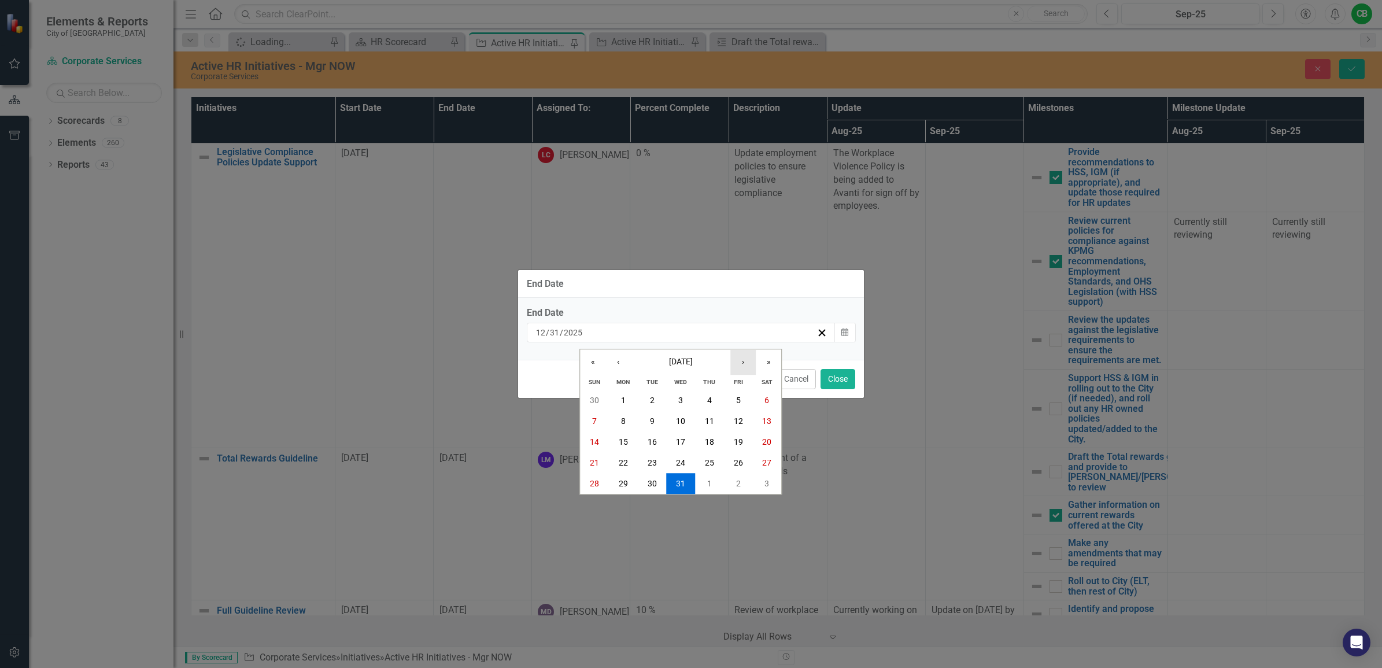
click at [746, 362] on button "›" at bounding box center [742, 361] width 25 height 25
click at [645, 483] on button "31" at bounding box center [652, 483] width 29 height 21
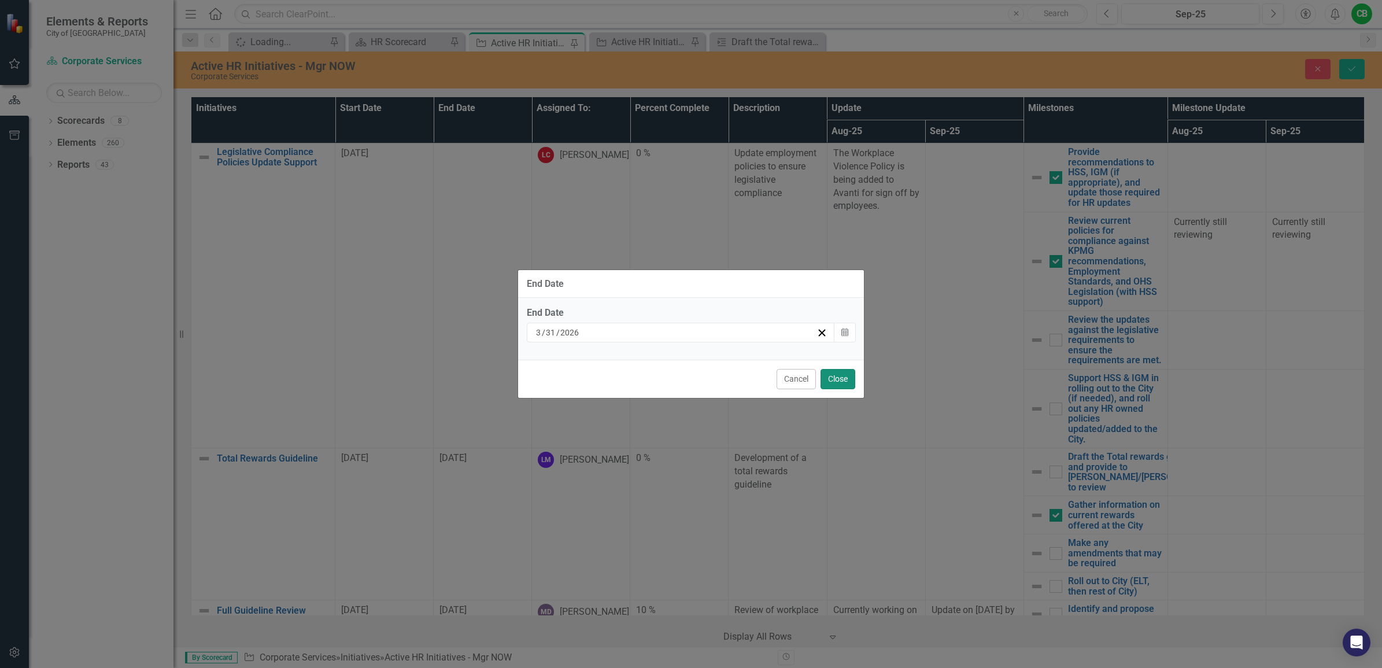
click at [845, 380] on button "Close" at bounding box center [837, 379] width 35 height 20
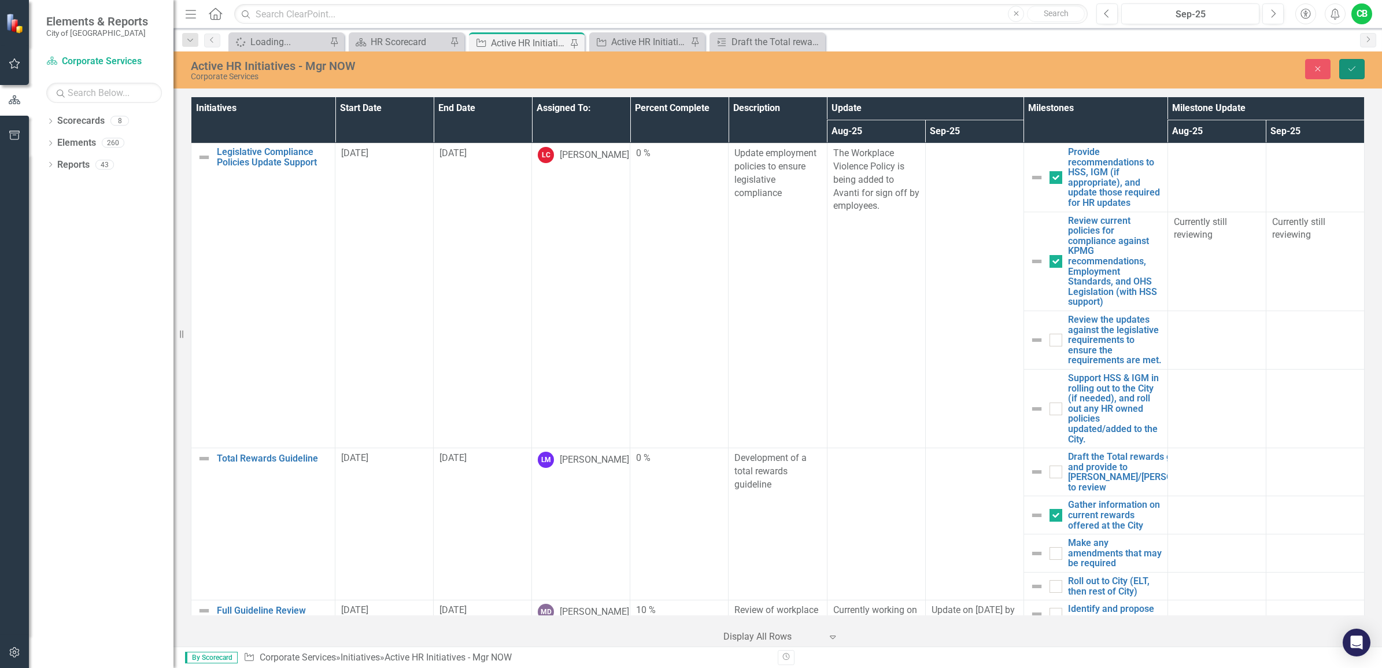
drag, startPoint x: 1351, startPoint y: 77, endPoint x: 1377, endPoint y: 99, distance: 34.4
click at [1351, 77] on button "Save" at bounding box center [1351, 69] width 25 height 20
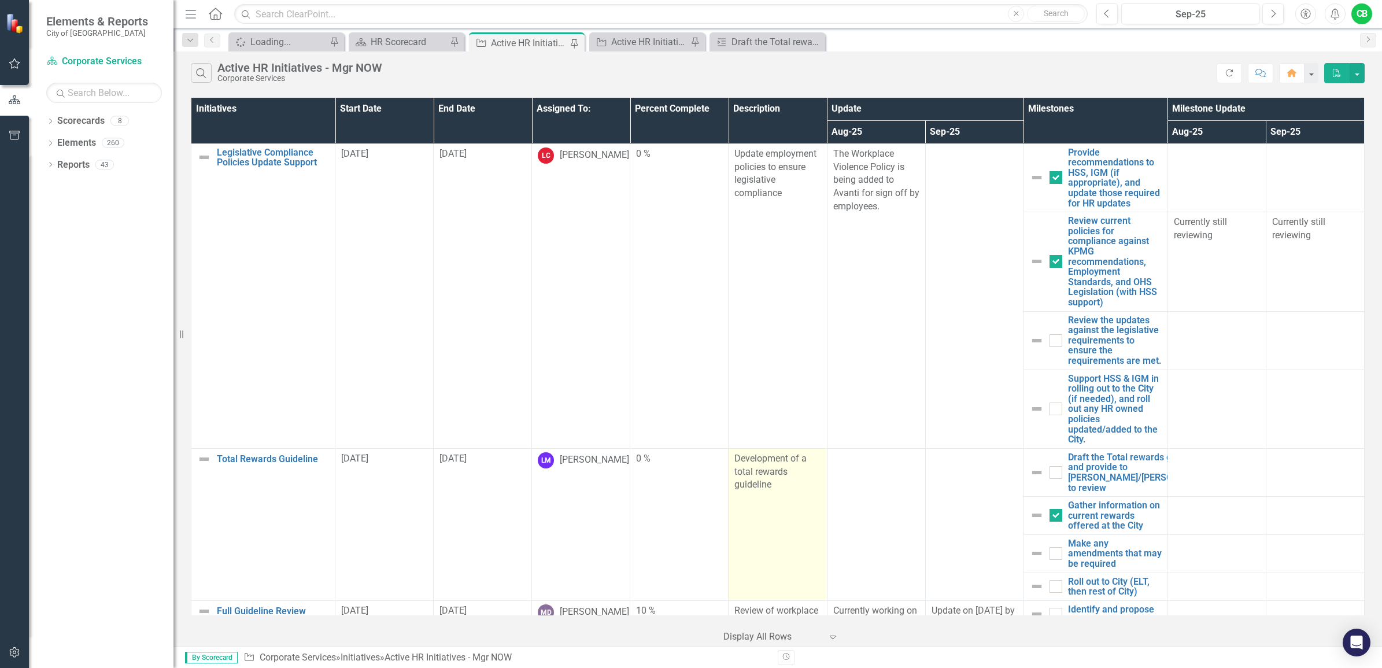
scroll to position [145, 0]
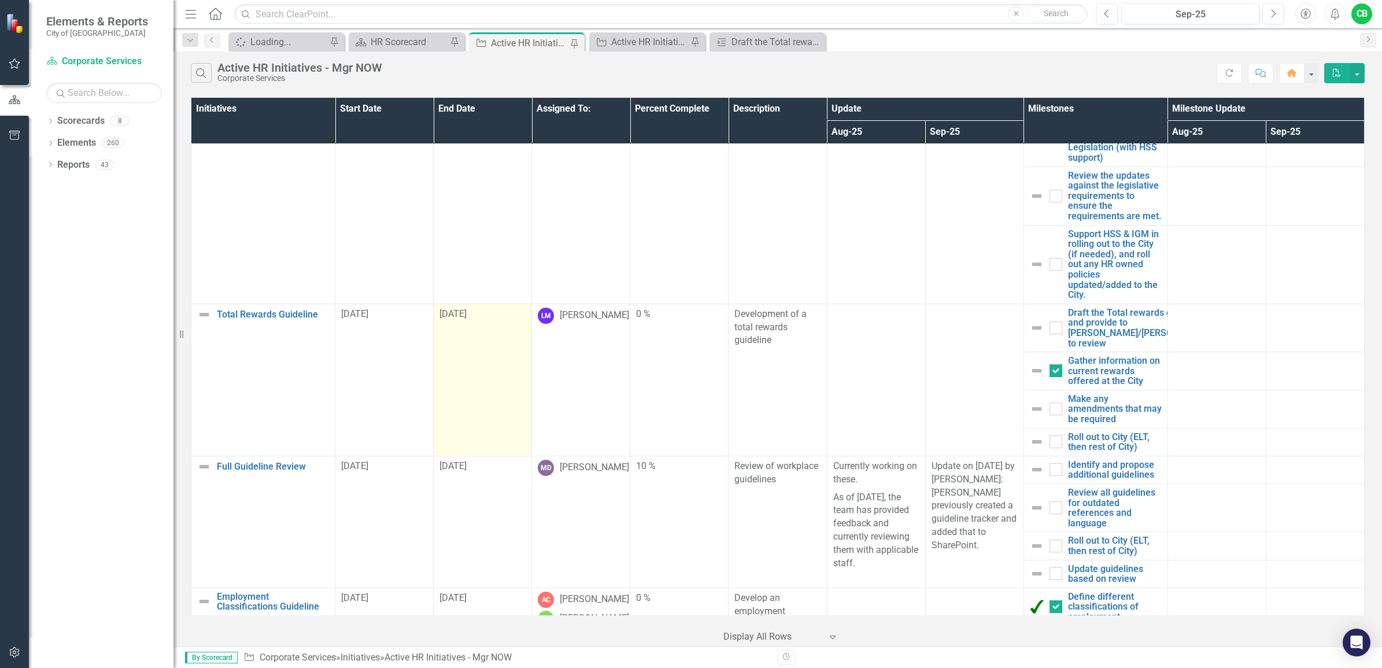
click at [454, 369] on td "[DATE]" at bounding box center [483, 380] width 98 height 152
click at [460, 380] on td "[DATE]" at bounding box center [483, 380] width 98 height 152
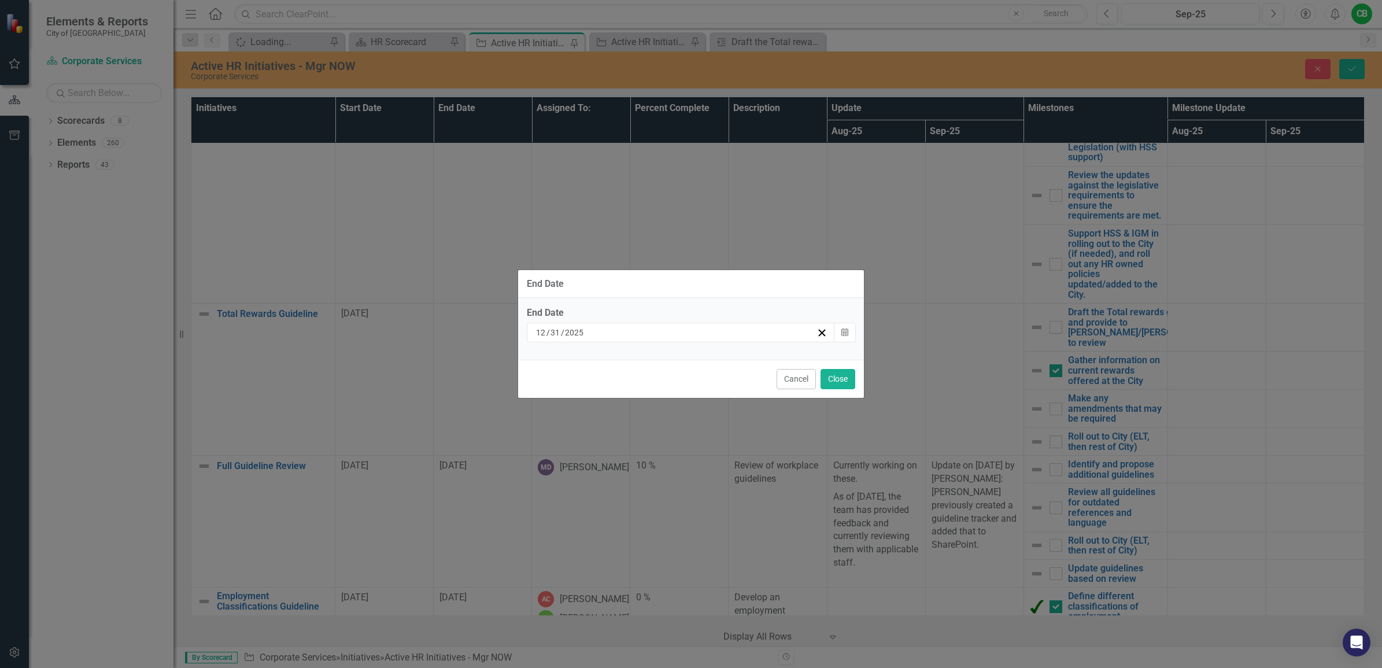
click at [827, 325] on div "12 / 31 / 2025" at bounding box center [681, 333] width 308 height 20
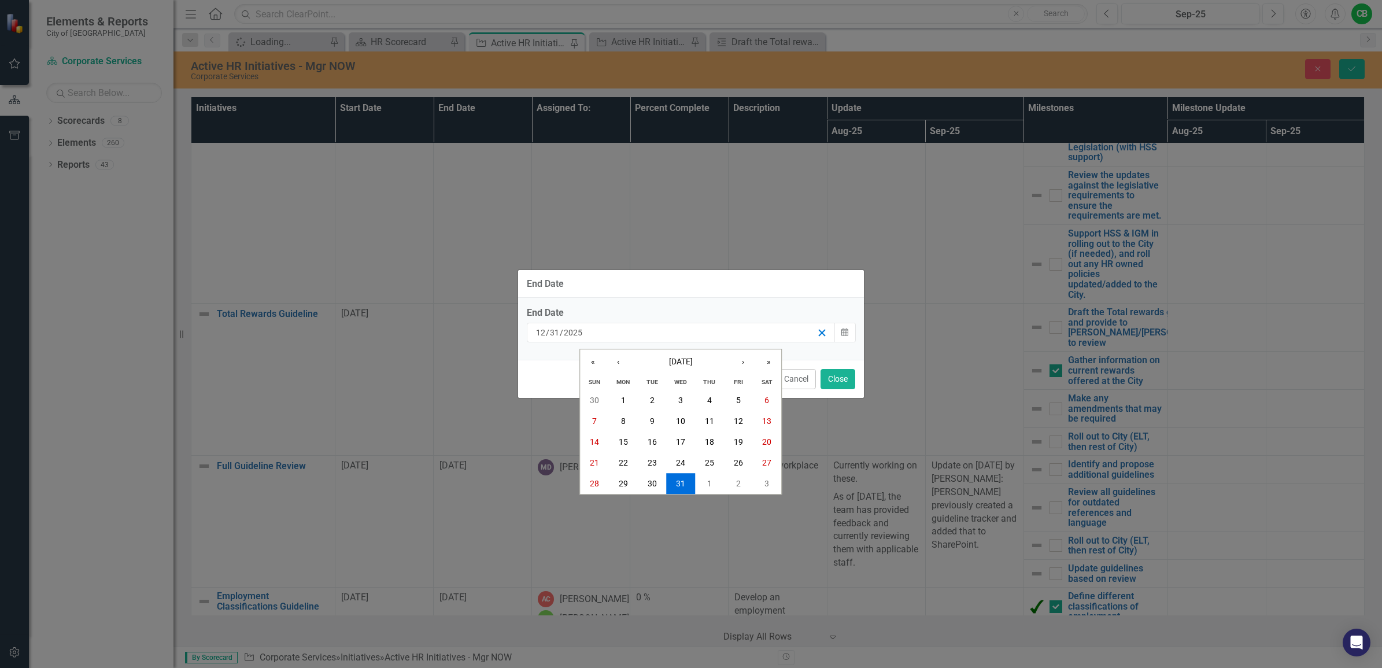
click at [820, 330] on icon "button" at bounding box center [821, 332] width 11 height 11
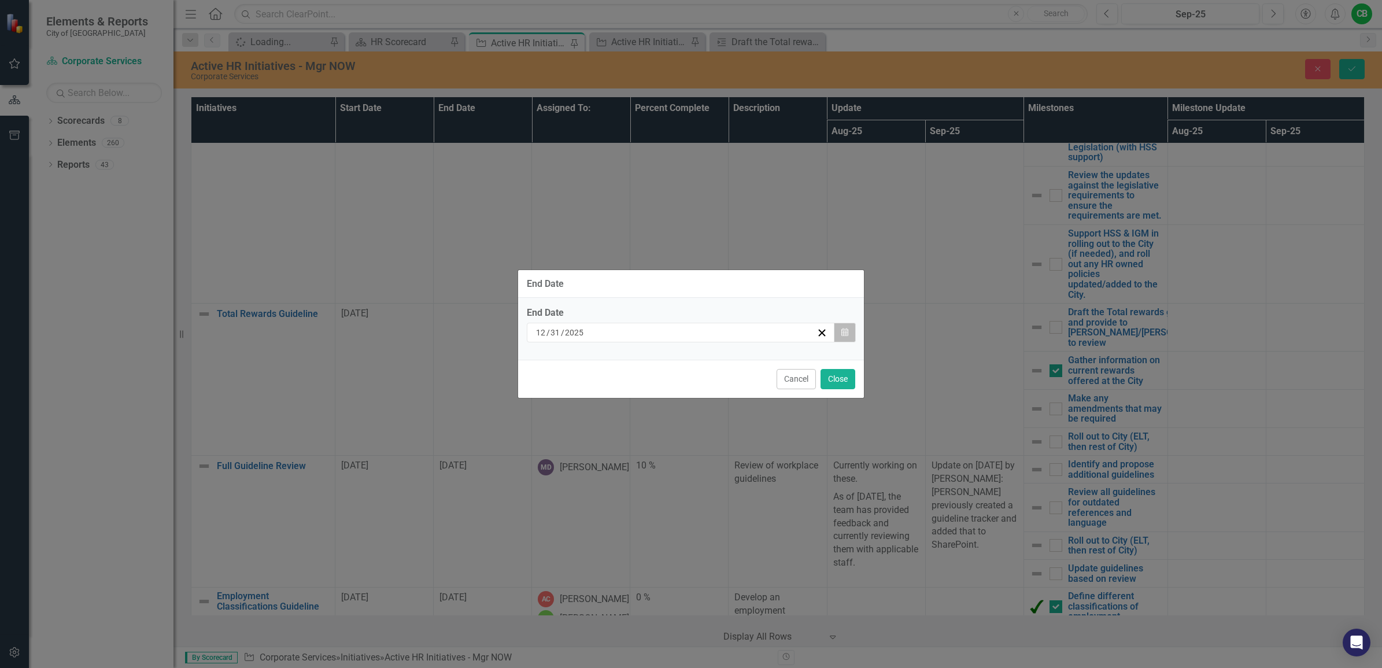
click at [845, 330] on icon "Calendar" at bounding box center [844, 332] width 7 height 8
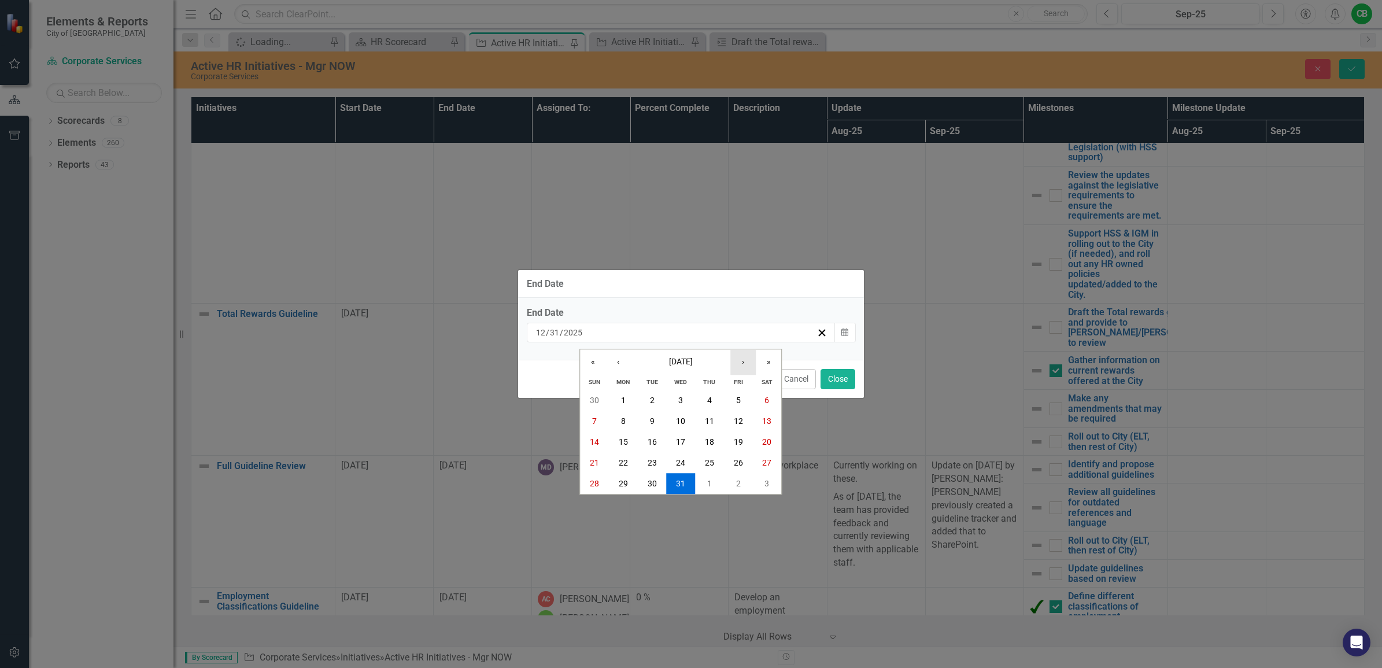
click at [737, 362] on button "›" at bounding box center [742, 361] width 25 height 25
click at [780, 467] on button "28" at bounding box center [766, 462] width 29 height 21
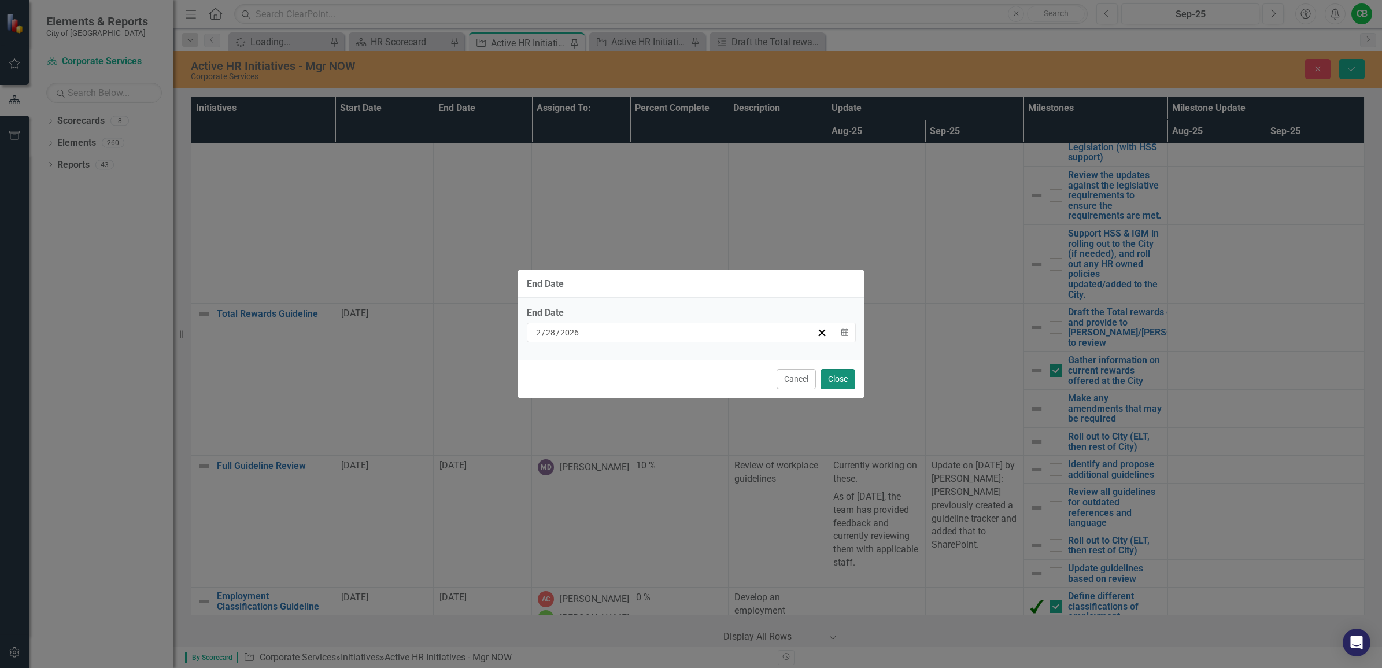
click at [842, 375] on button "Close" at bounding box center [837, 379] width 35 height 20
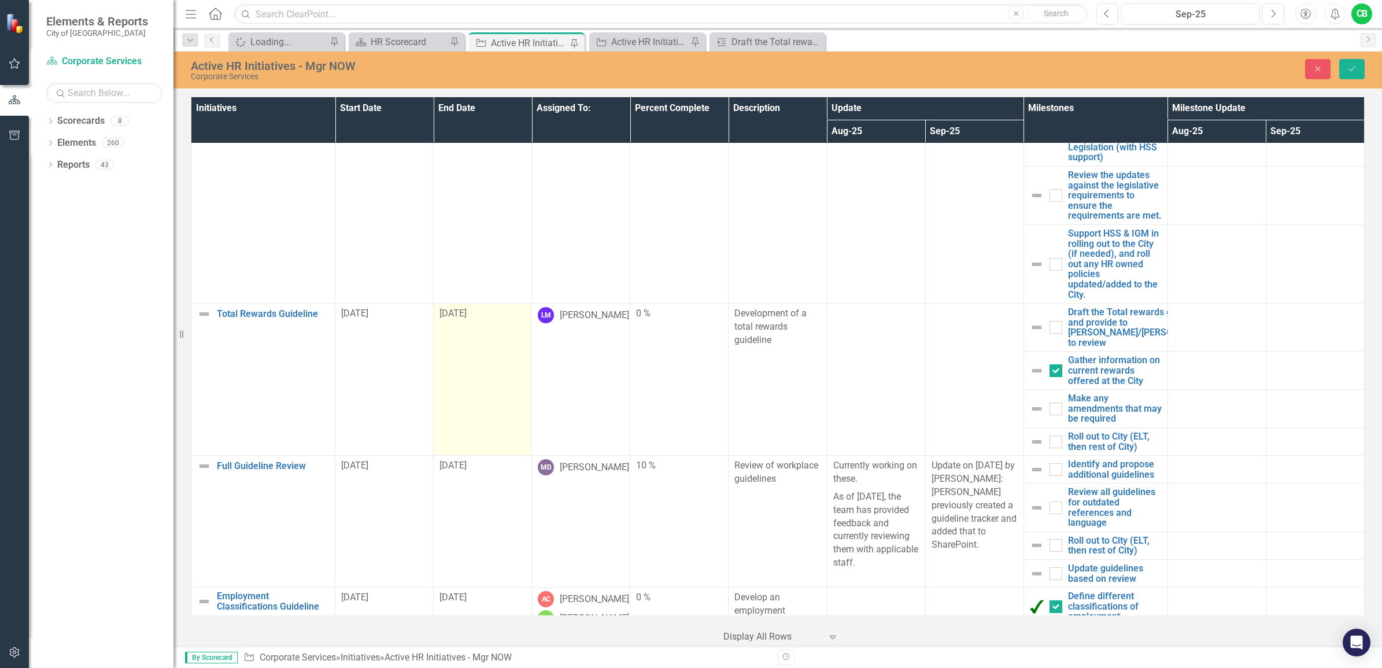
click at [493, 392] on td "[DATE]" at bounding box center [483, 380] width 98 height 152
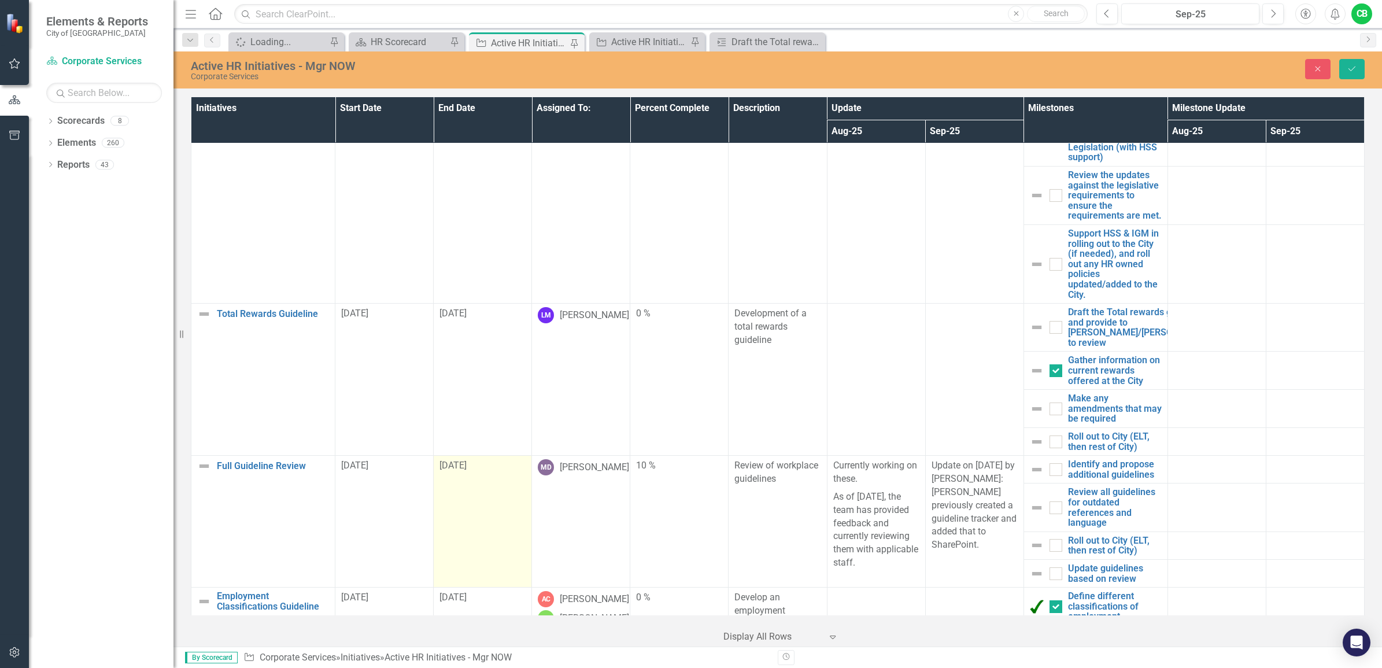
click at [466, 529] on td "[DATE]" at bounding box center [483, 522] width 98 height 132
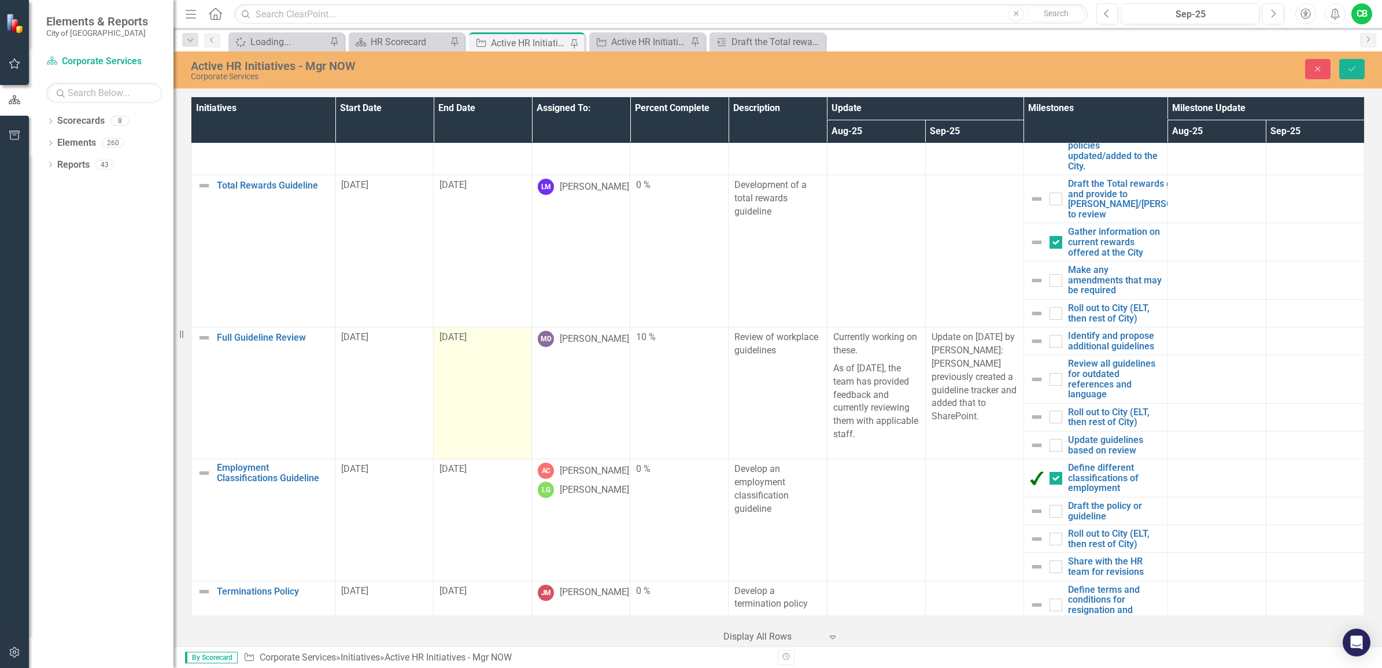
scroll to position [289, 0]
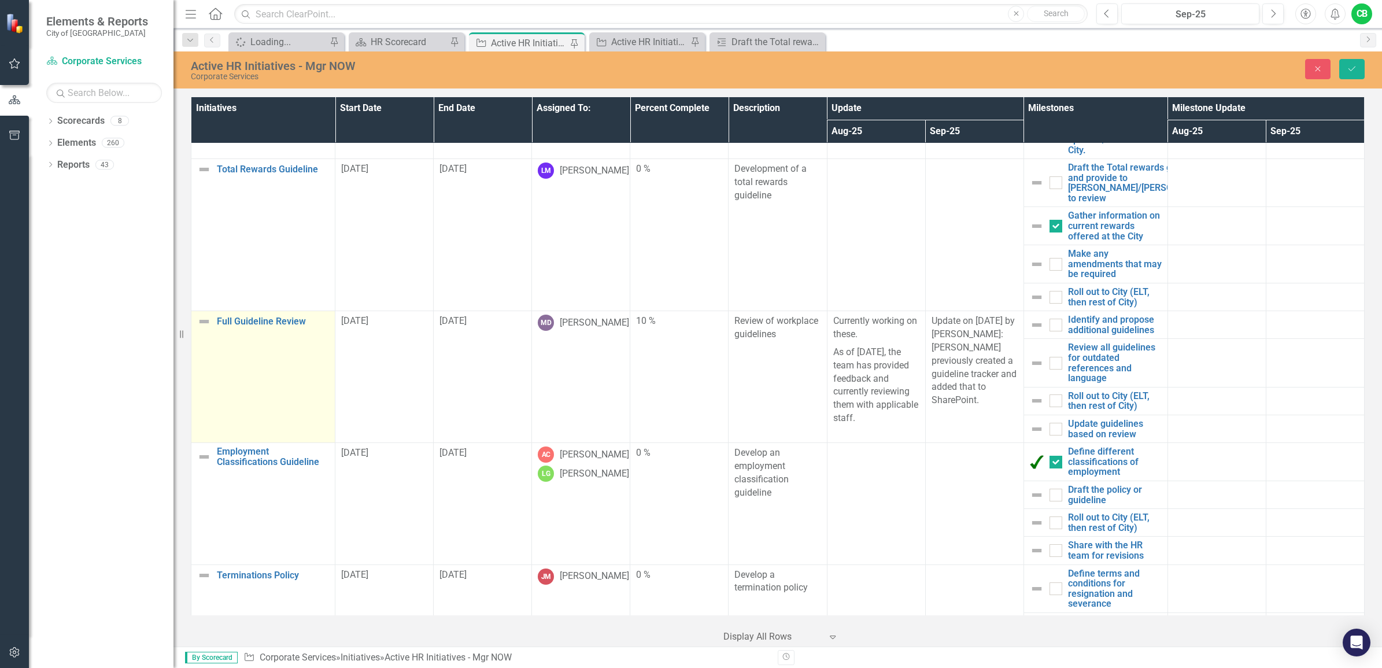
click at [328, 345] on td "Full Guideline Review Edit Edit Initiative Link Open Element" at bounding box center [263, 377] width 144 height 132
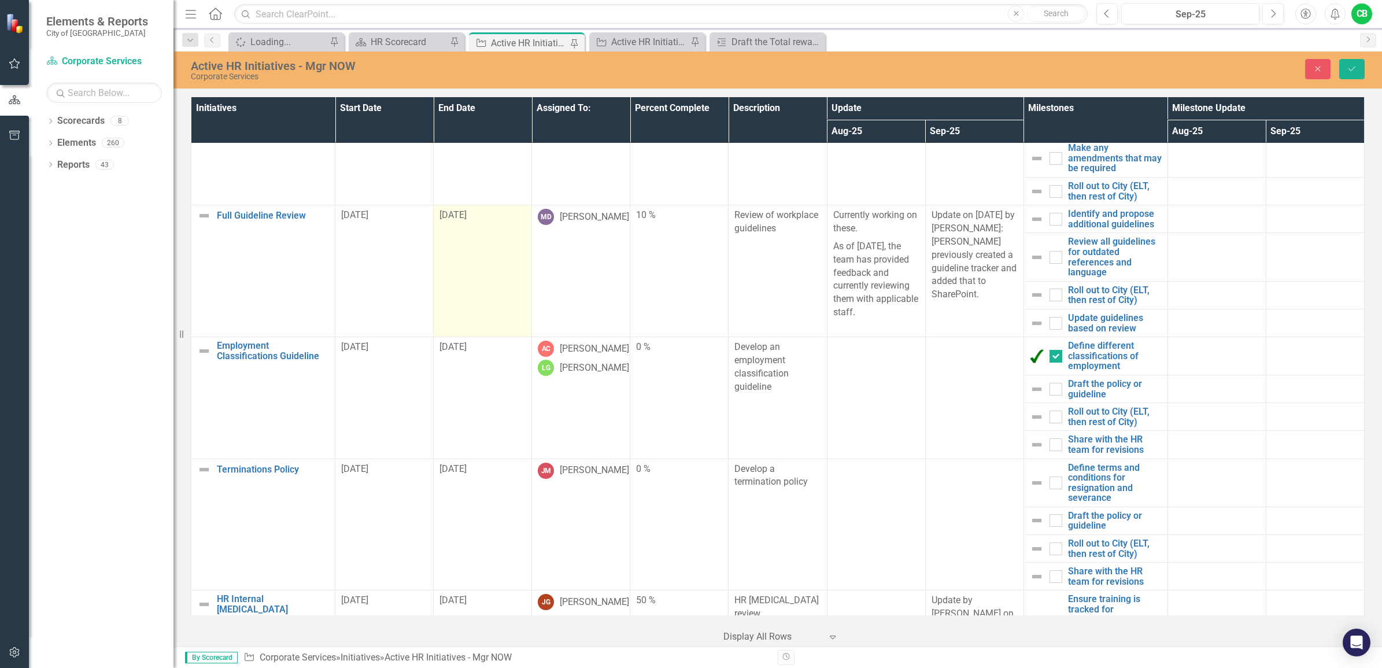
scroll to position [434, 0]
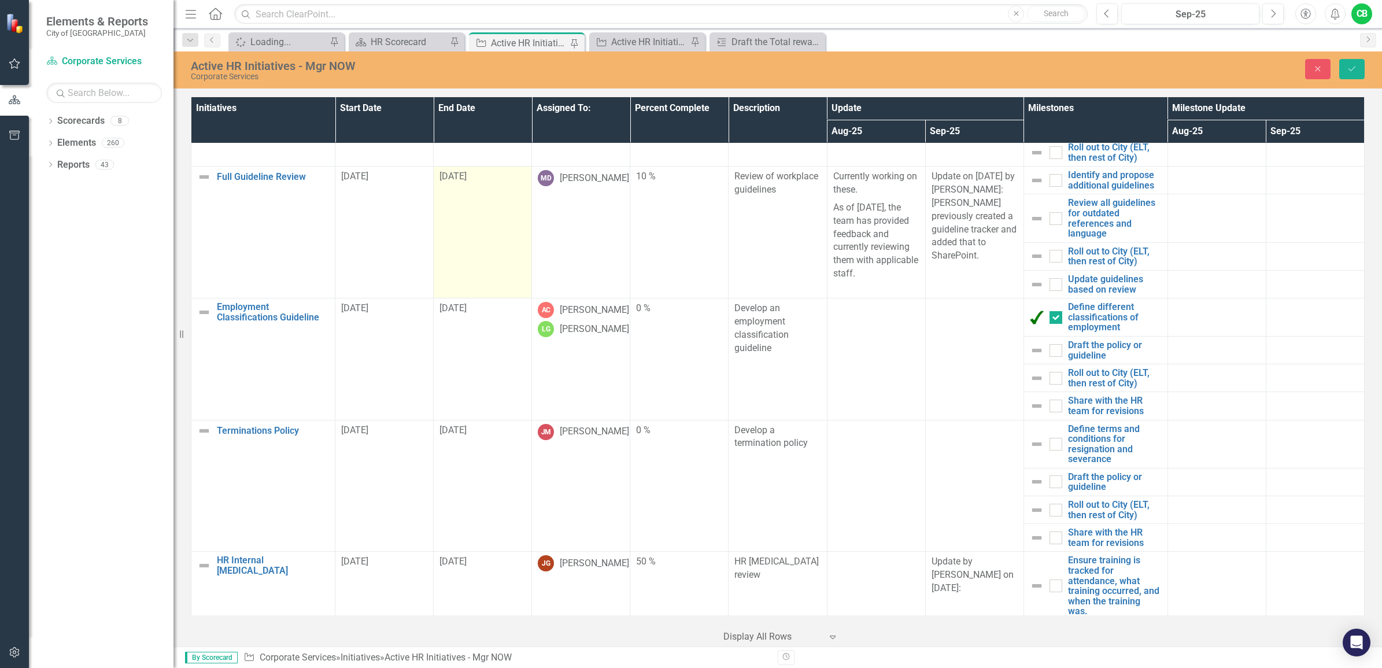
click at [477, 342] on td "[DATE]" at bounding box center [483, 358] width 98 height 121
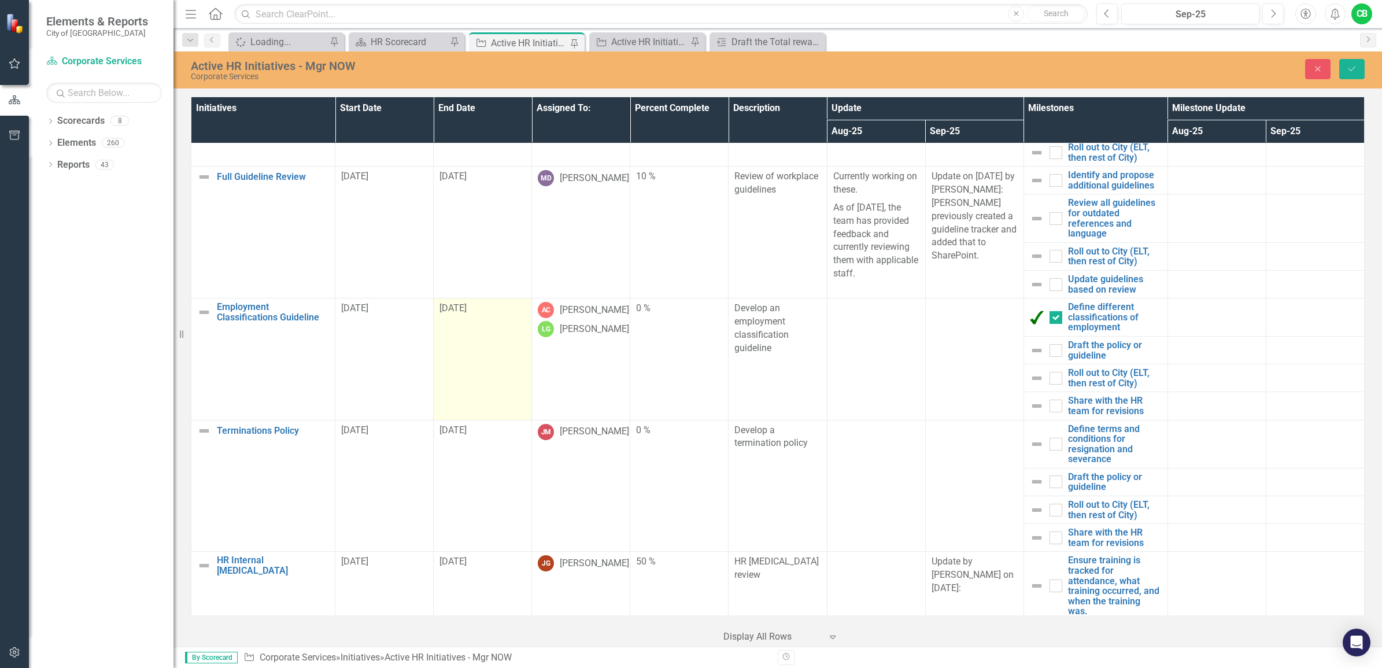
click at [448, 319] on td "[DATE]" at bounding box center [483, 358] width 98 height 121
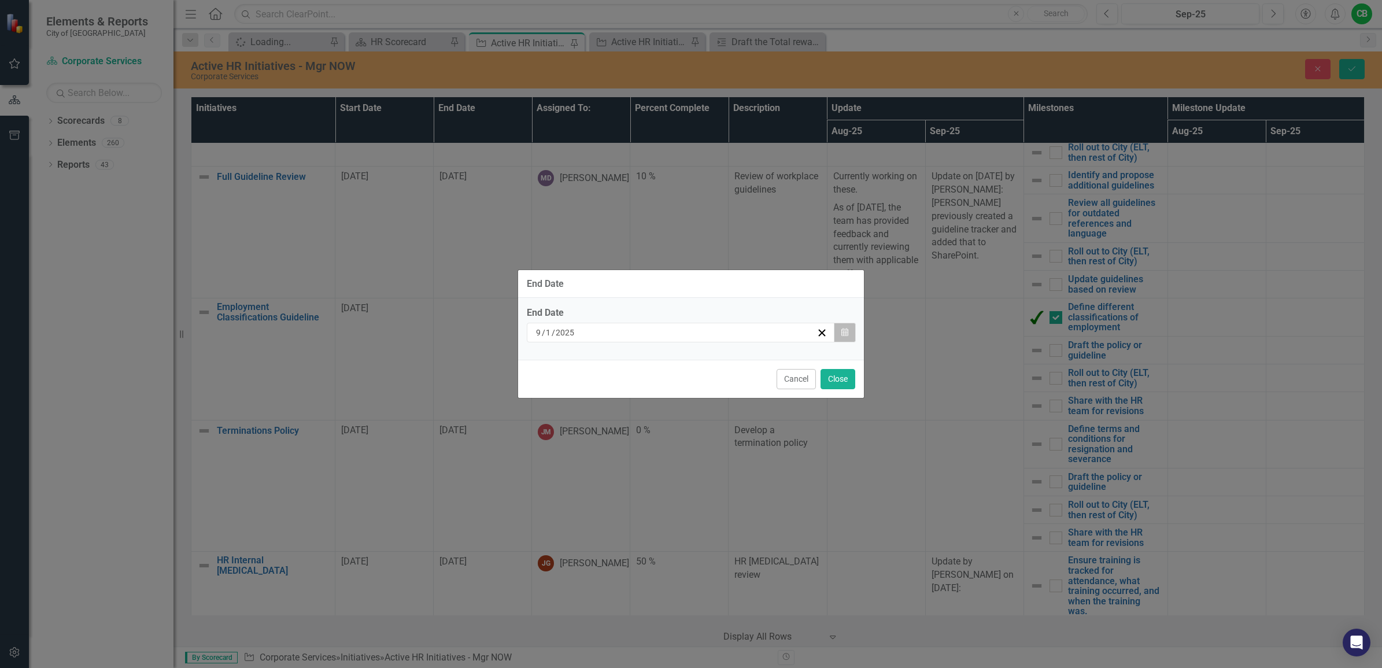
click at [844, 332] on icon "button" at bounding box center [844, 332] width 7 height 8
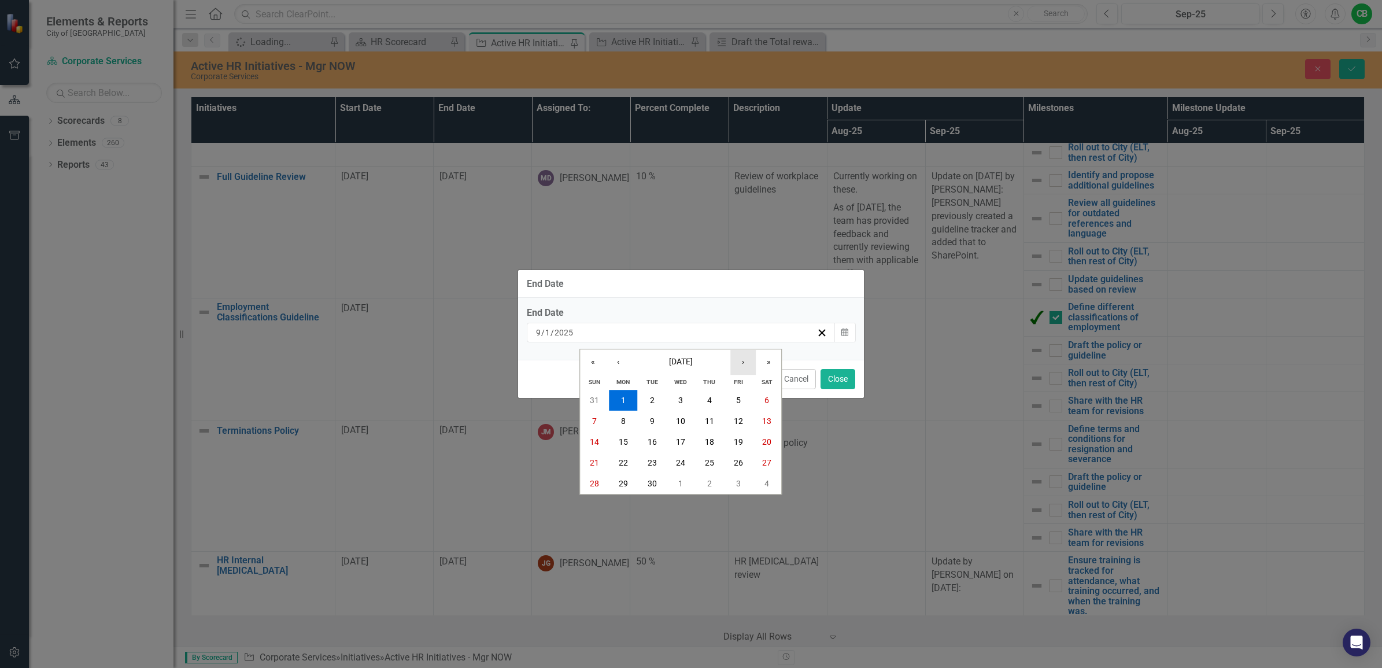
click at [742, 363] on button "›" at bounding box center [742, 361] width 25 height 25
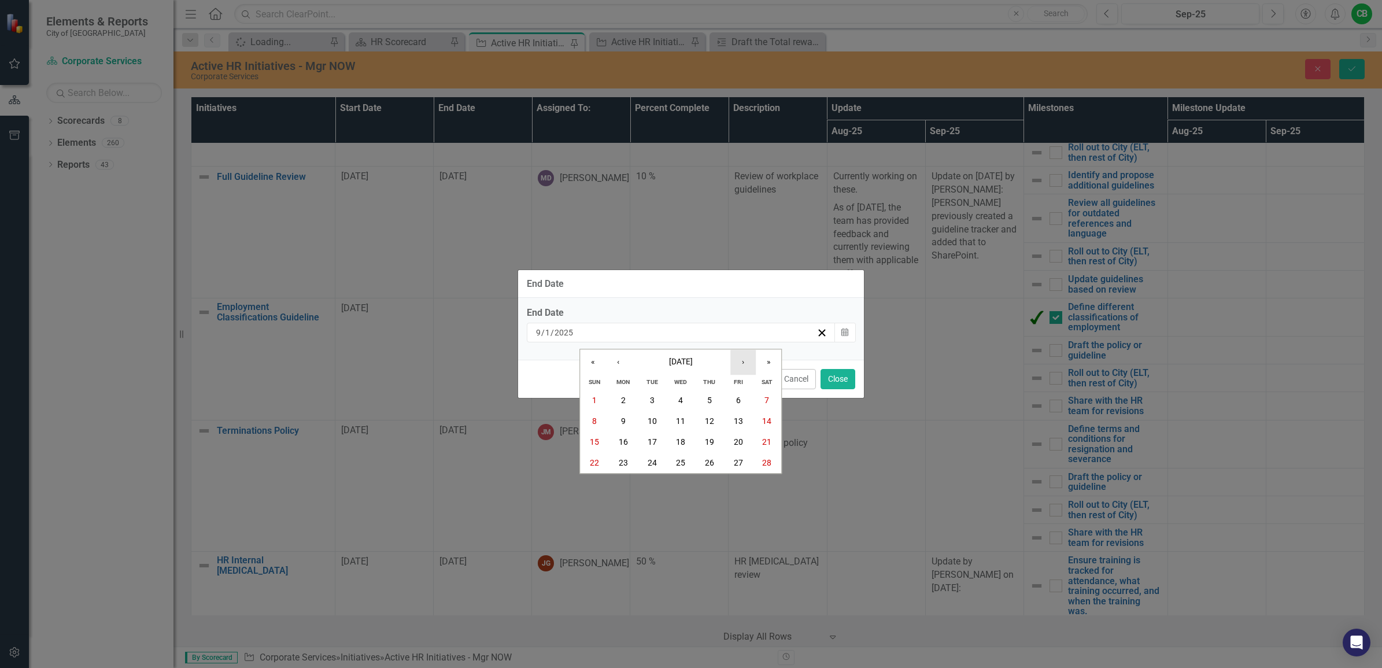
click at [741, 358] on button "›" at bounding box center [742, 361] width 25 height 25
click at [706, 486] on abbr "30" at bounding box center [709, 483] width 9 height 9
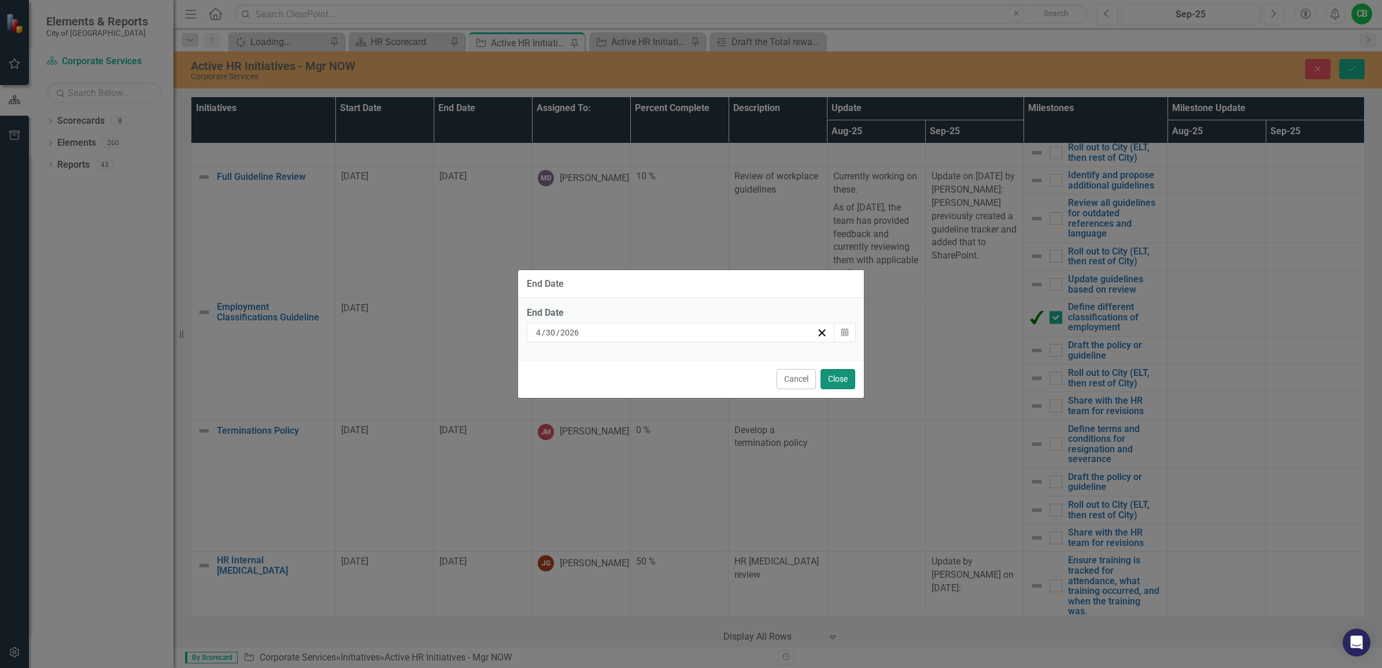
click at [828, 382] on button "Close" at bounding box center [837, 379] width 35 height 20
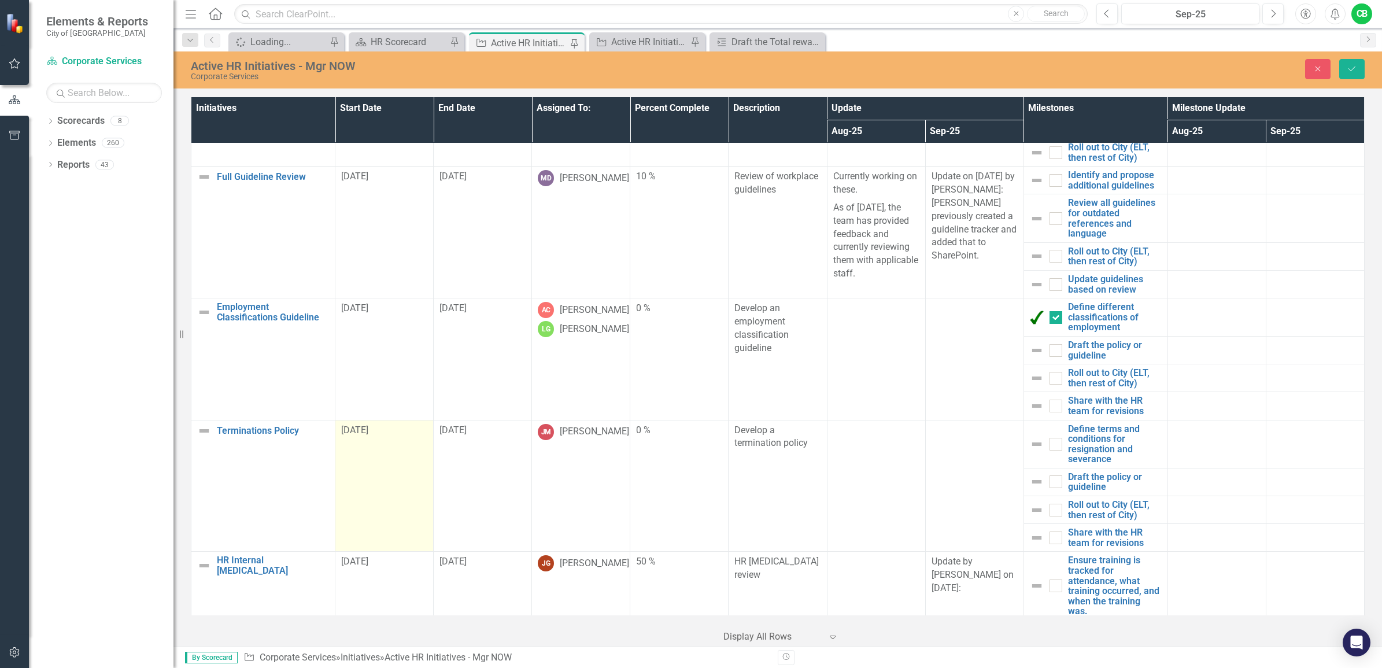
click at [390, 497] on td "[DATE]" at bounding box center [384, 486] width 98 height 132
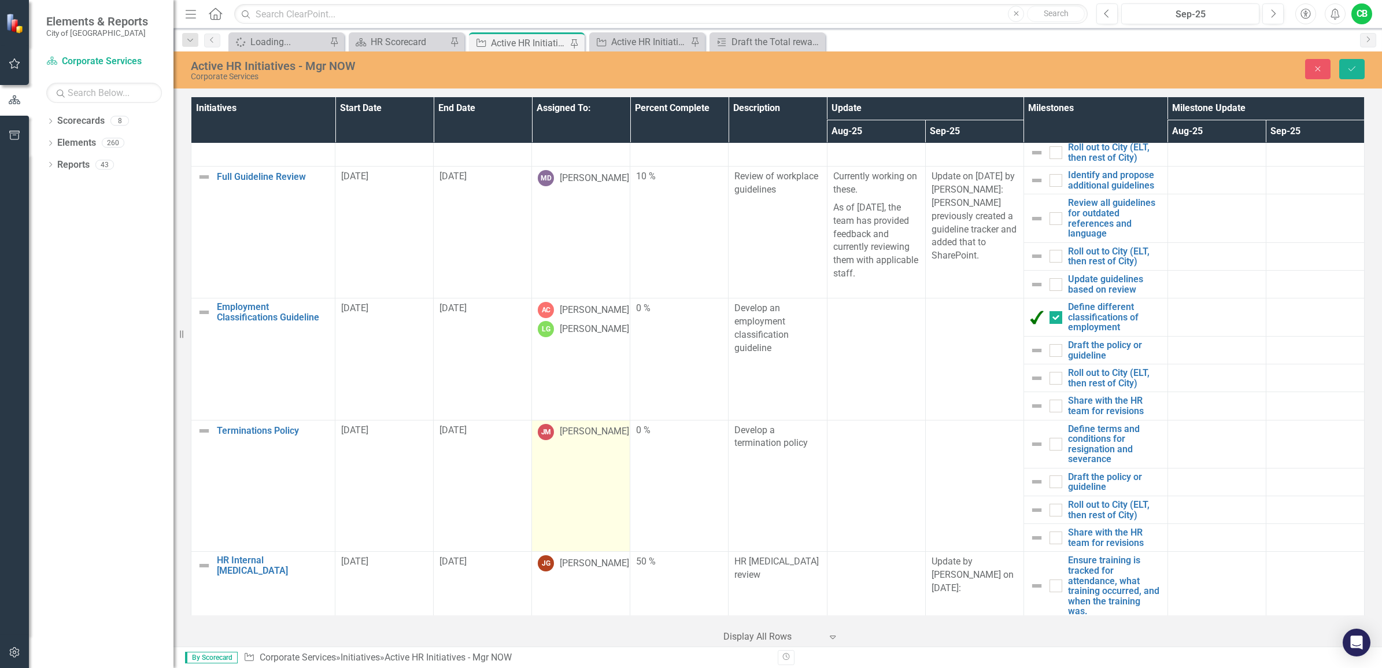
click at [574, 476] on td "JM Jaylene MacDonald" at bounding box center [581, 486] width 98 height 132
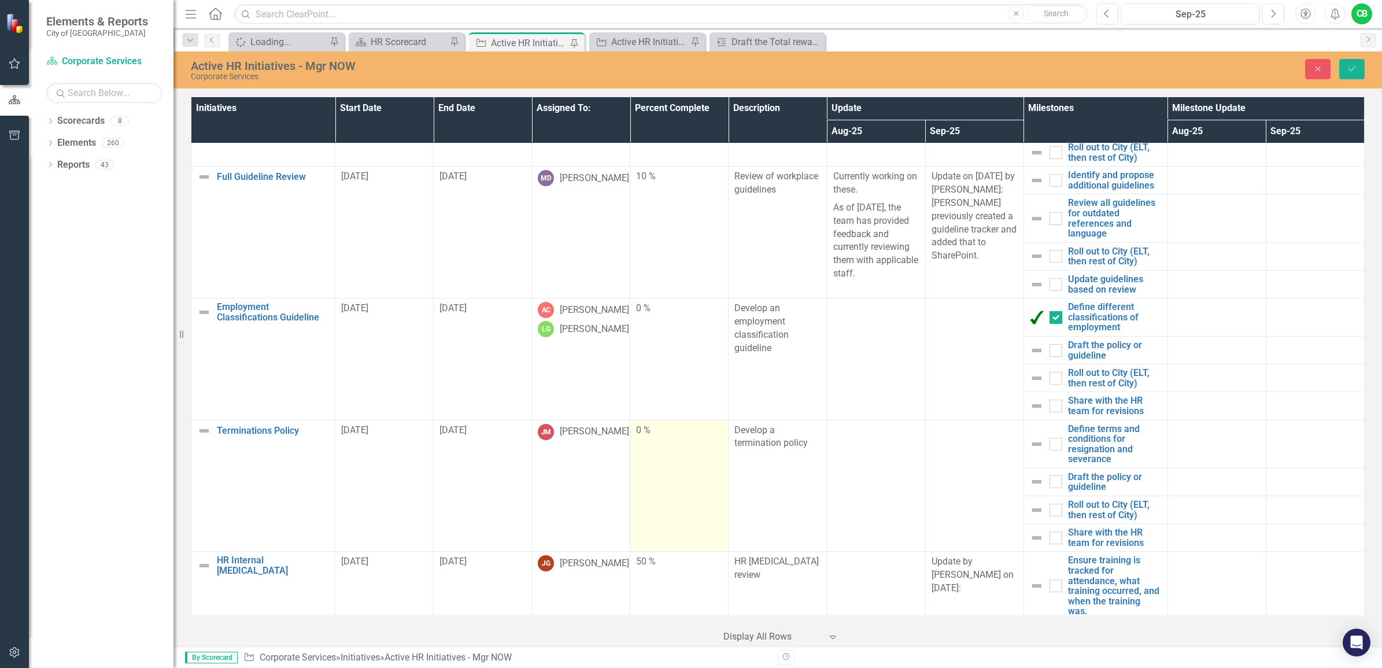
click at [686, 432] on div "0 %" at bounding box center [679, 430] width 86 height 13
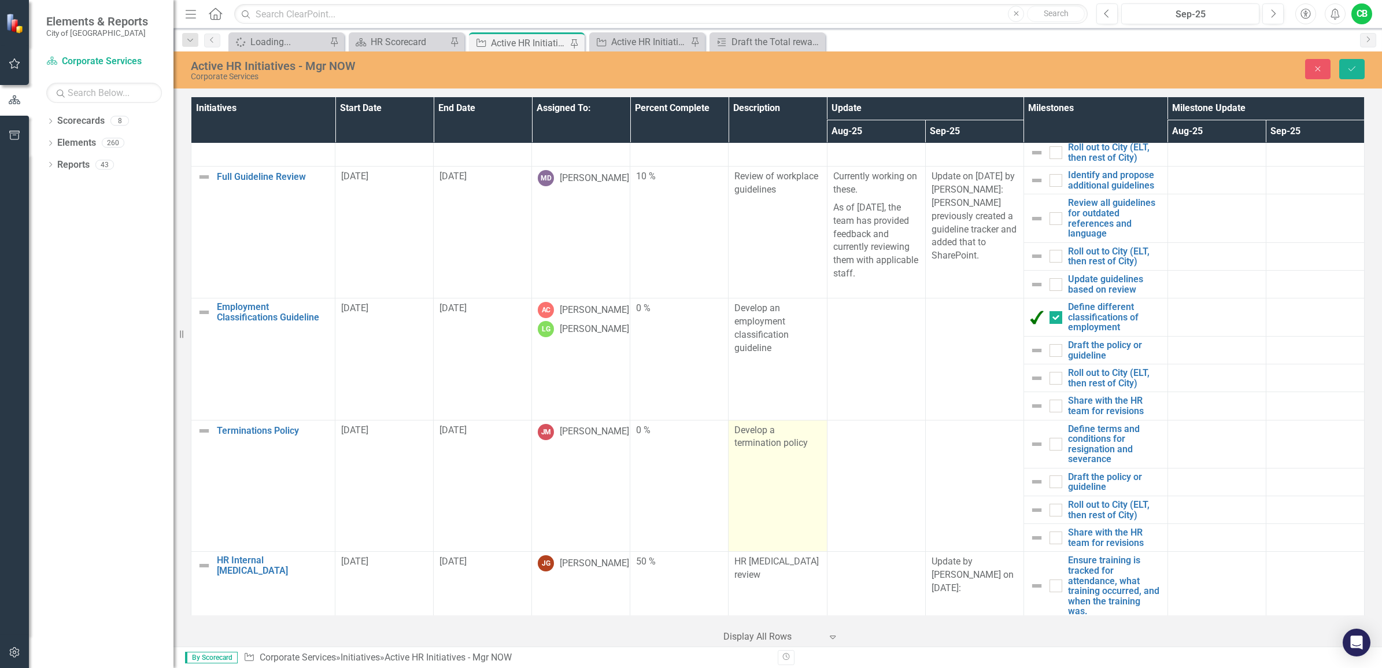
click at [767, 457] on td "Develop a termination policy" at bounding box center [777, 486] width 98 height 132
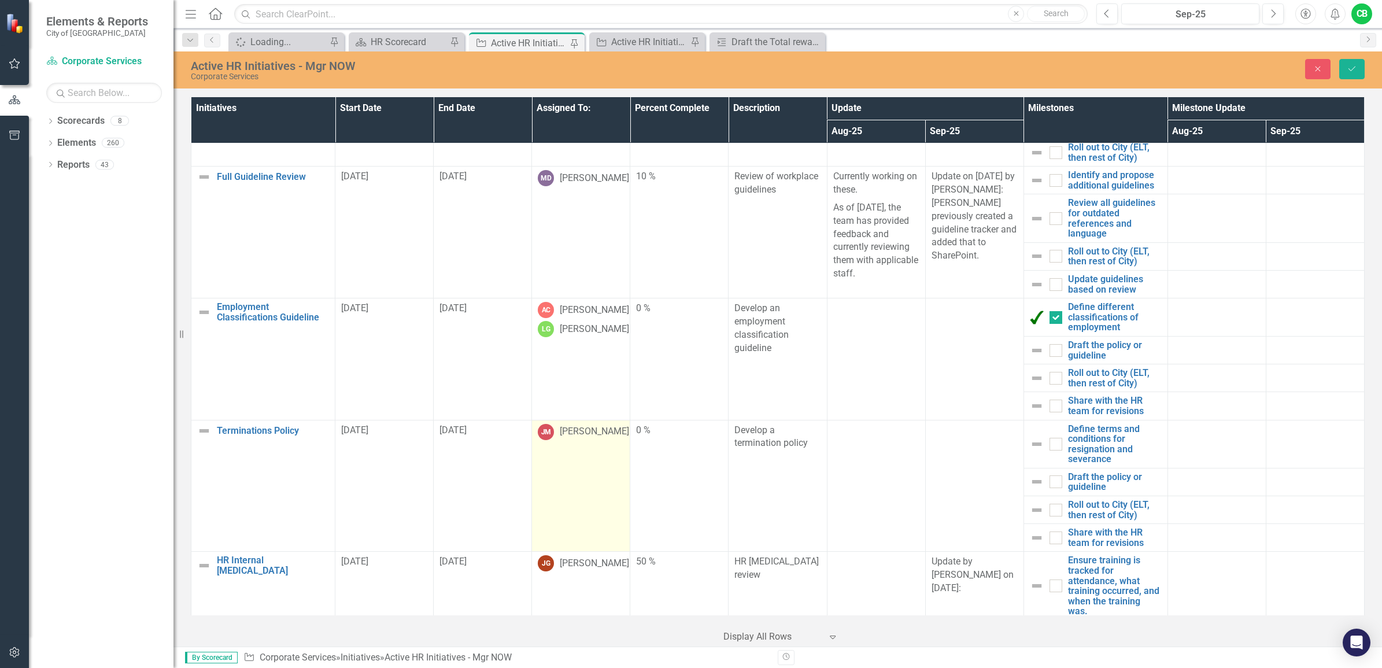
click at [584, 474] on td "JM Jaylene MacDonald" at bounding box center [581, 486] width 98 height 132
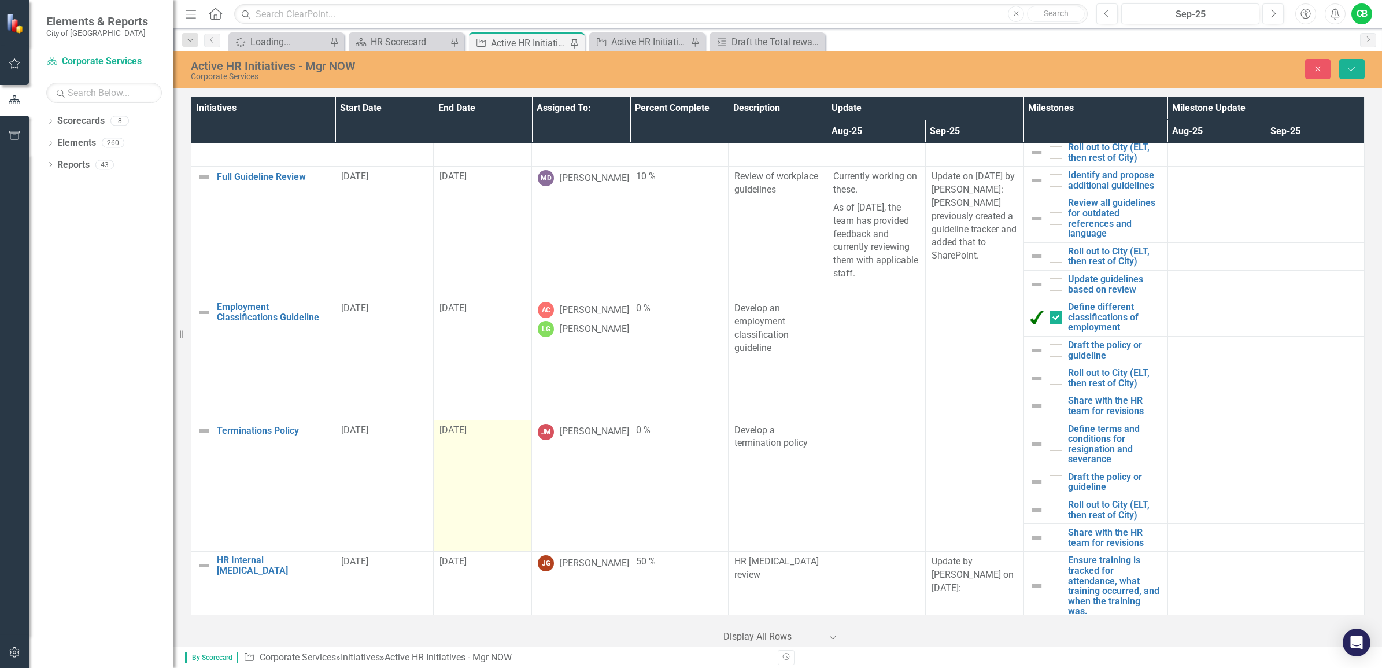
click at [499, 441] on td "[DATE]" at bounding box center [483, 486] width 98 height 132
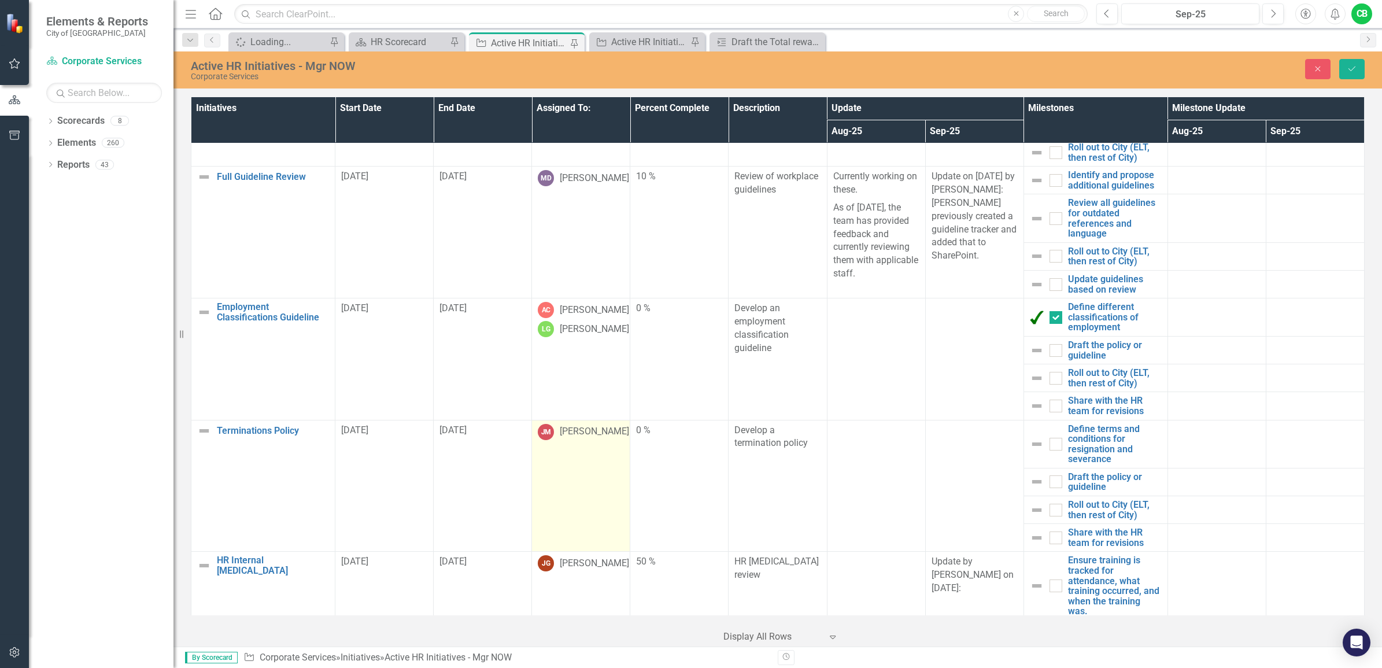
click at [576, 438] on div "[PERSON_NAME]" at bounding box center [594, 431] width 69 height 13
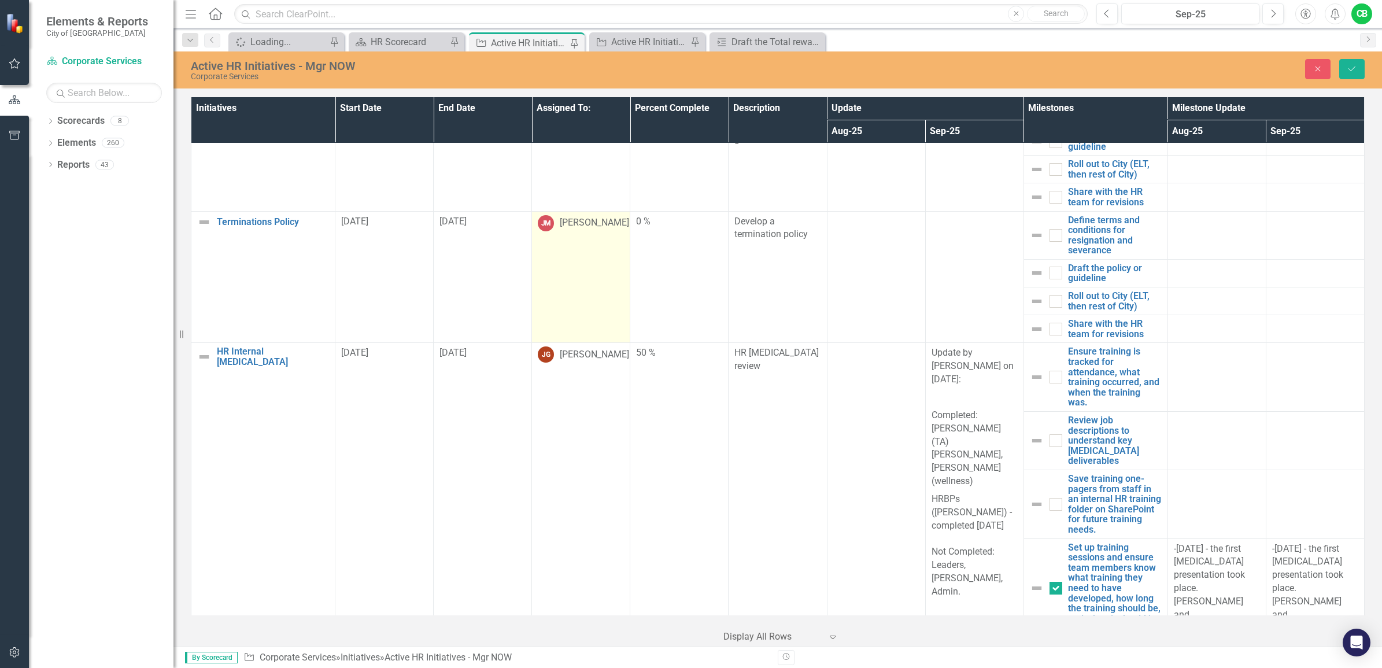
scroll to position [650, 0]
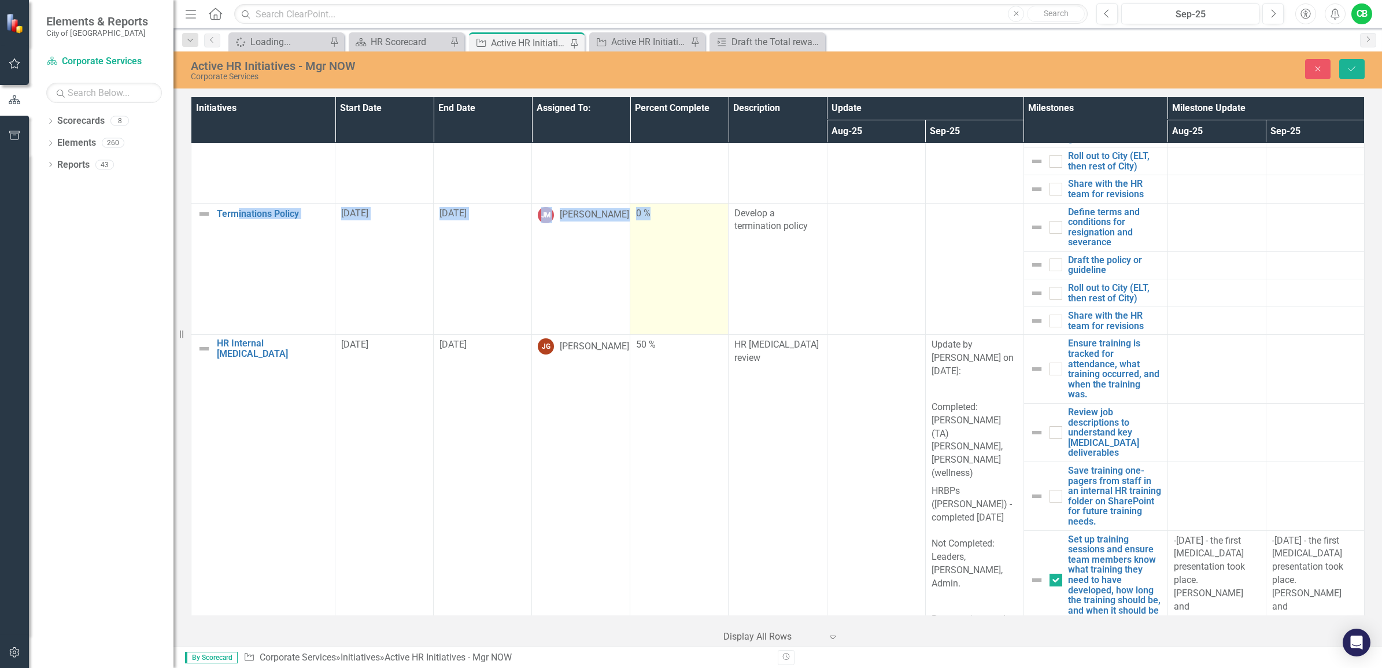
drag, startPoint x: 238, startPoint y: 278, endPoint x: 712, endPoint y: 286, distance: 474.7
click at [712, 251] on tr "Terminations Policy Edit Edit Initiative Link Open Element 2/1/25 12/31/25 JM J…" at bounding box center [777, 227] width 1173 height 48
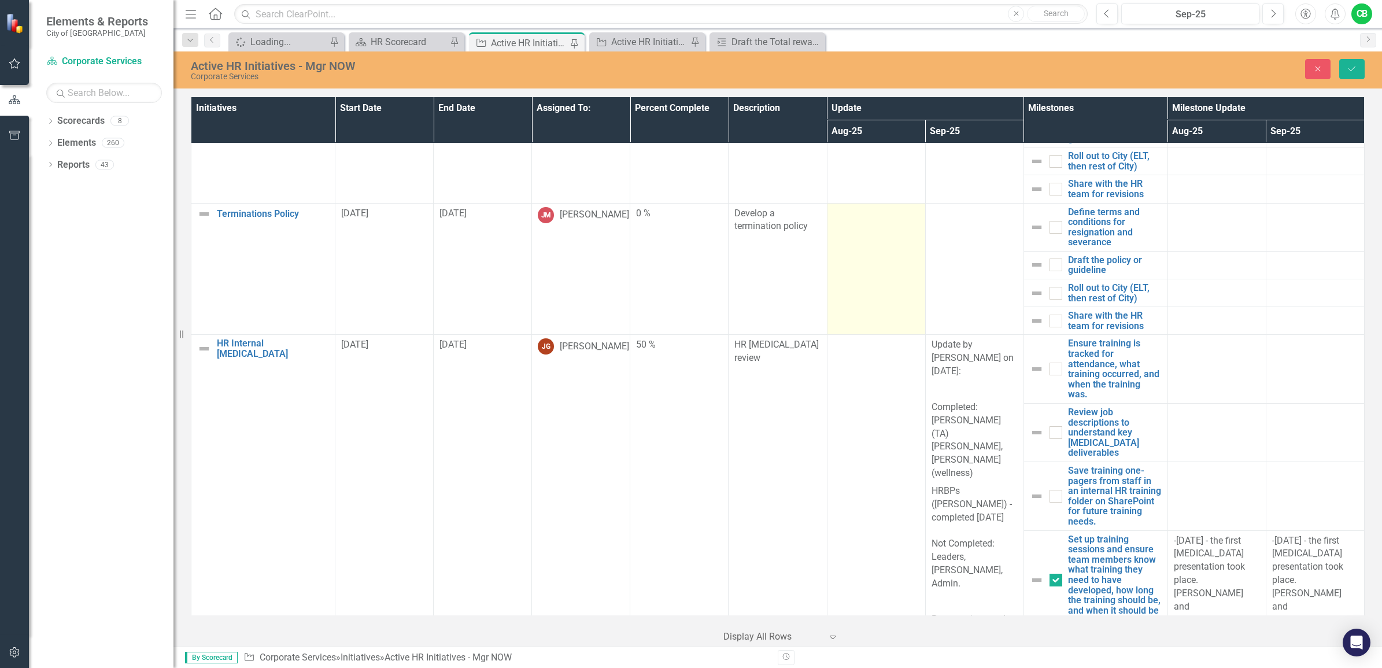
drag, startPoint x: 712, startPoint y: 286, endPoint x: 842, endPoint y: 284, distance: 130.1
click at [842, 284] on td at bounding box center [876, 269] width 98 height 132
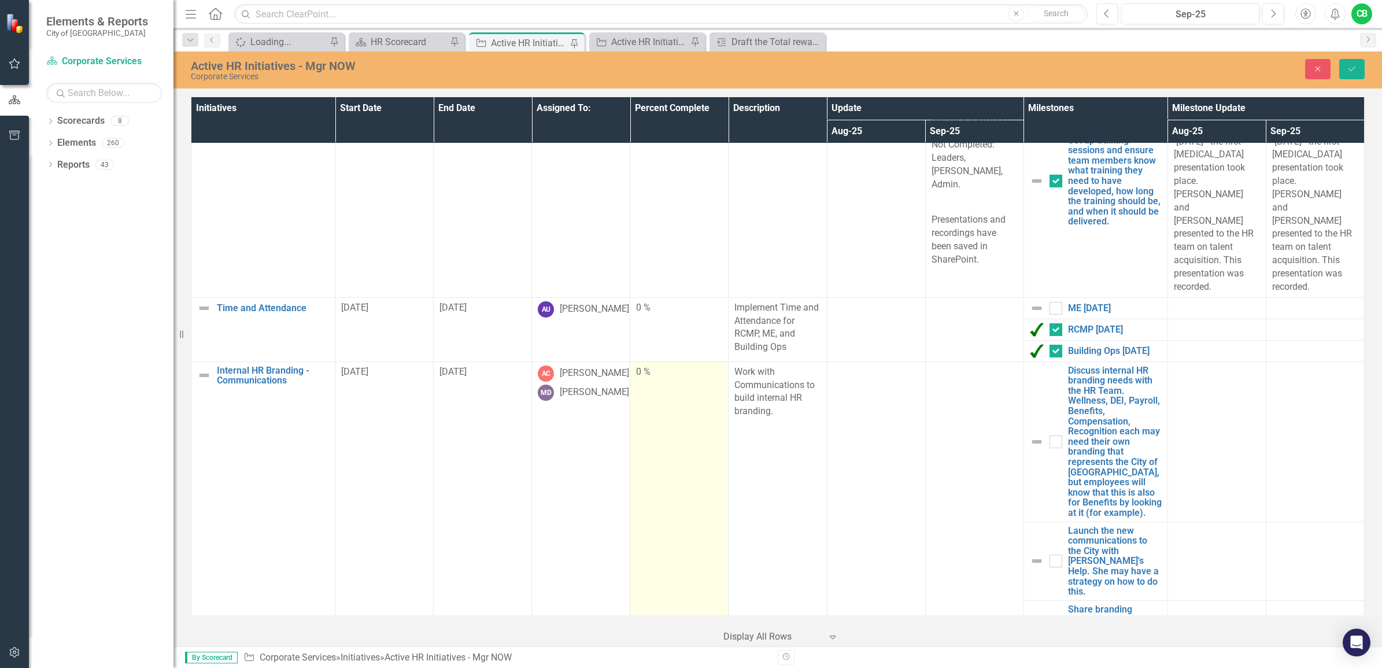
scroll to position [1084, 0]
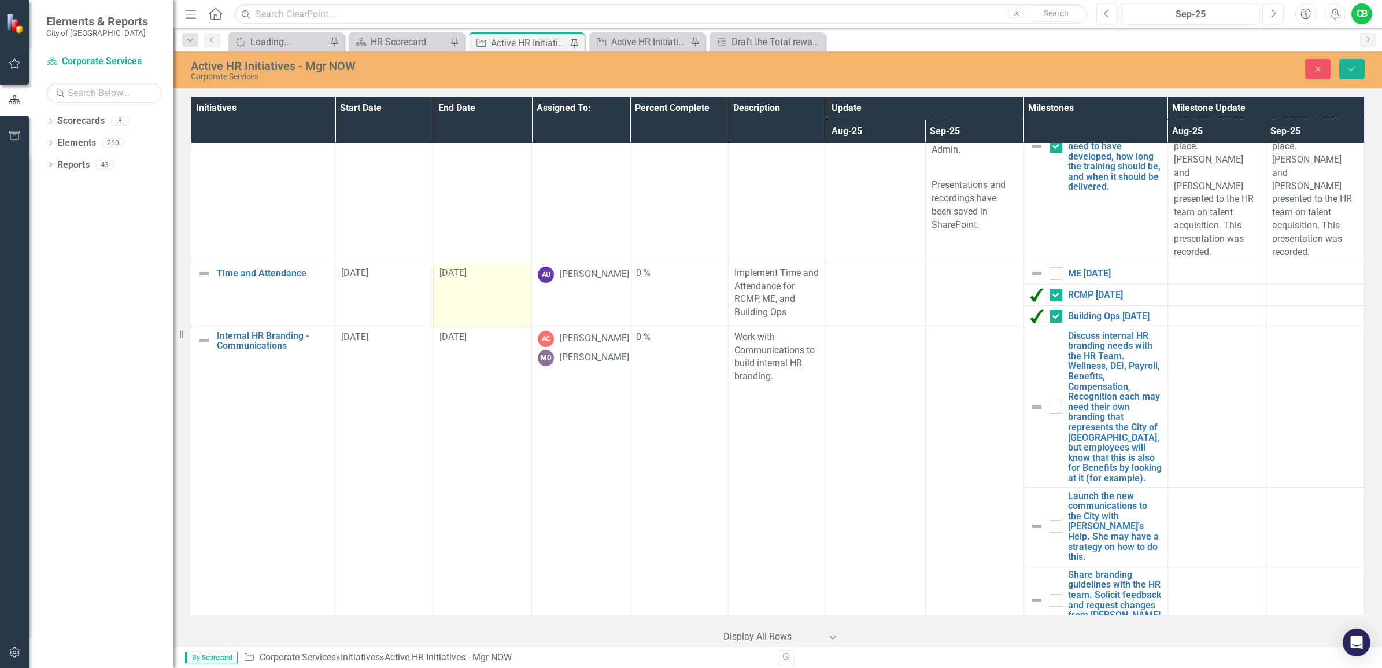
click at [493, 267] on div "[DATE]" at bounding box center [482, 273] width 86 height 13
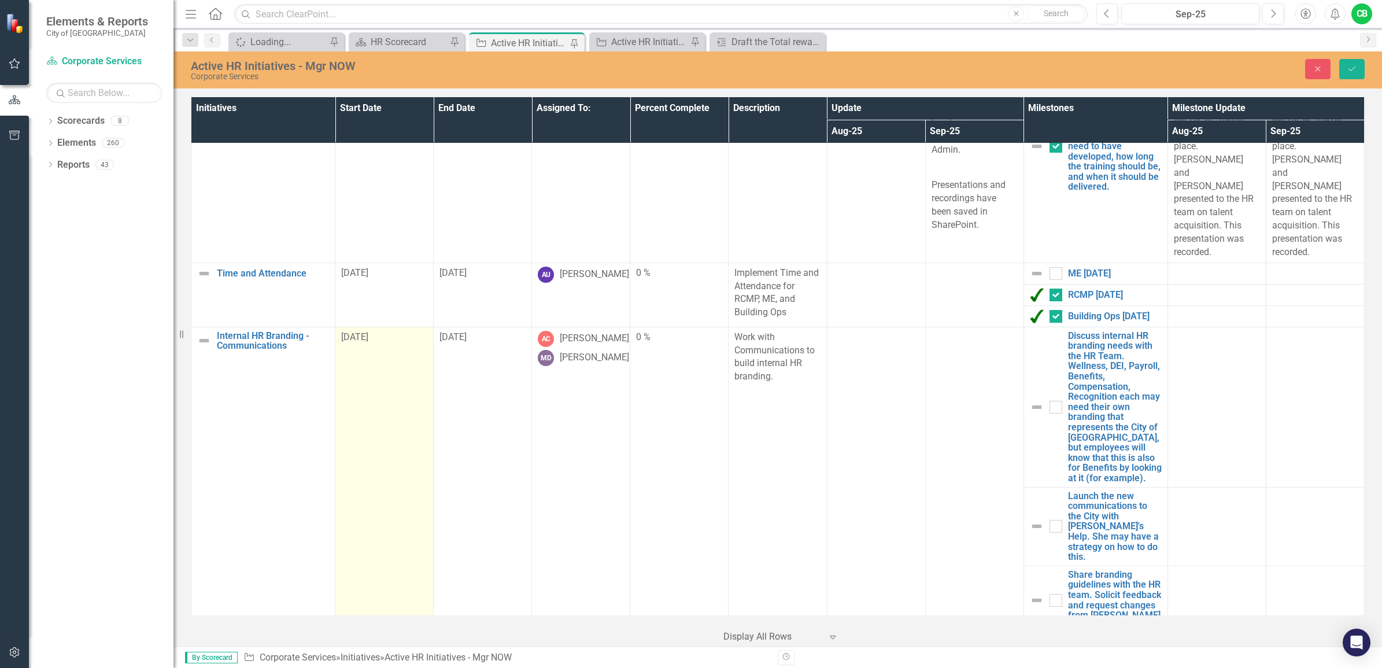
click at [421, 380] on td "[DATE]" at bounding box center [384, 530] width 98 height 406
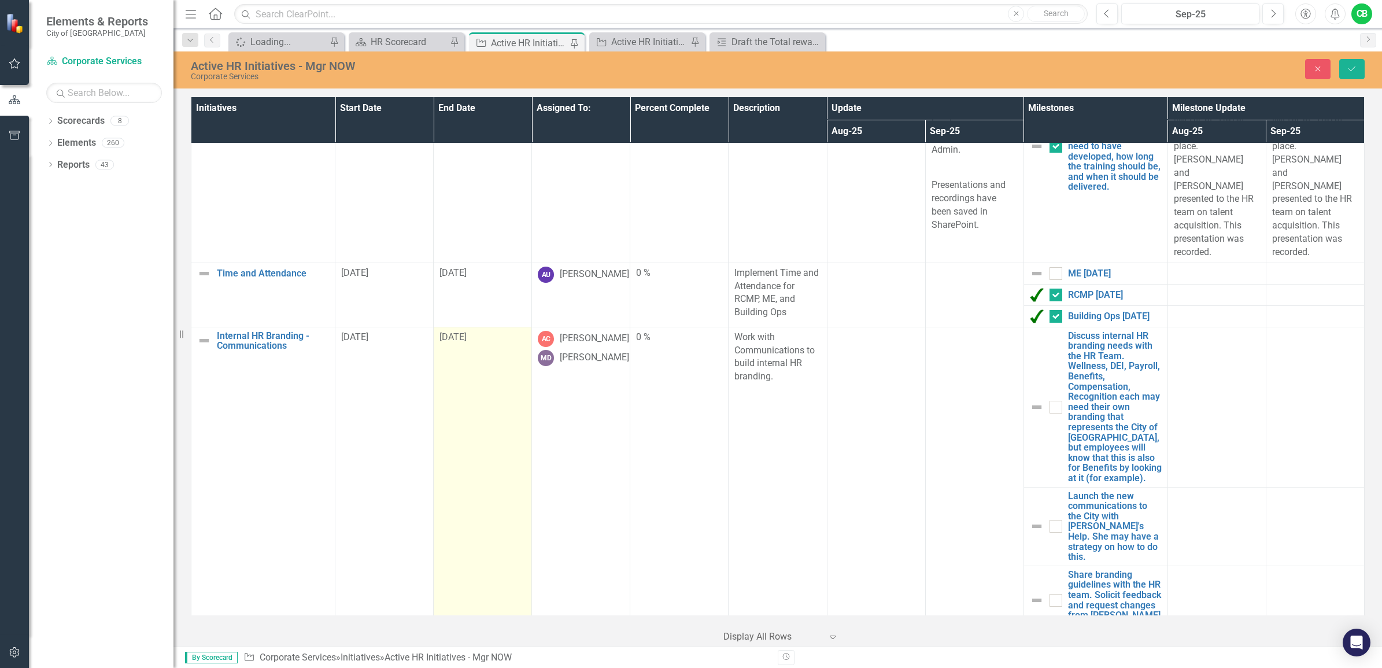
click at [482, 331] on div "[DATE]" at bounding box center [482, 337] width 86 height 13
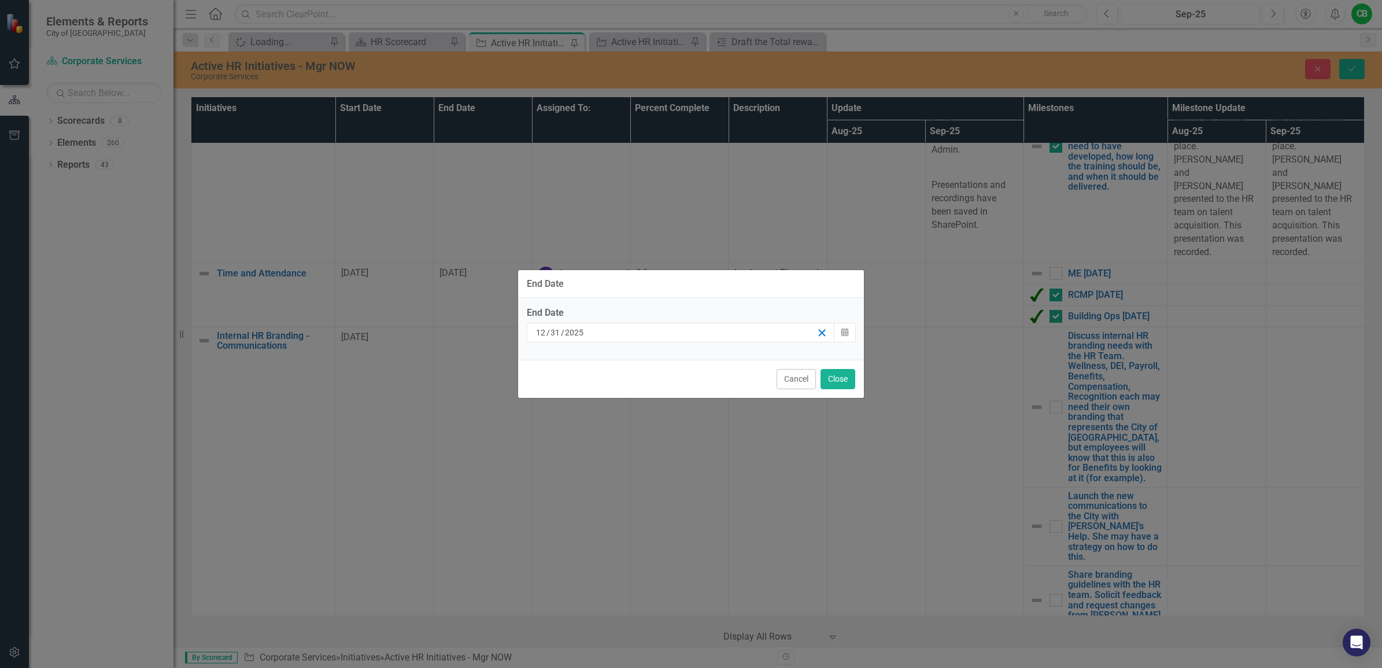
click at [816, 334] on icon "button" at bounding box center [821, 332] width 11 height 11
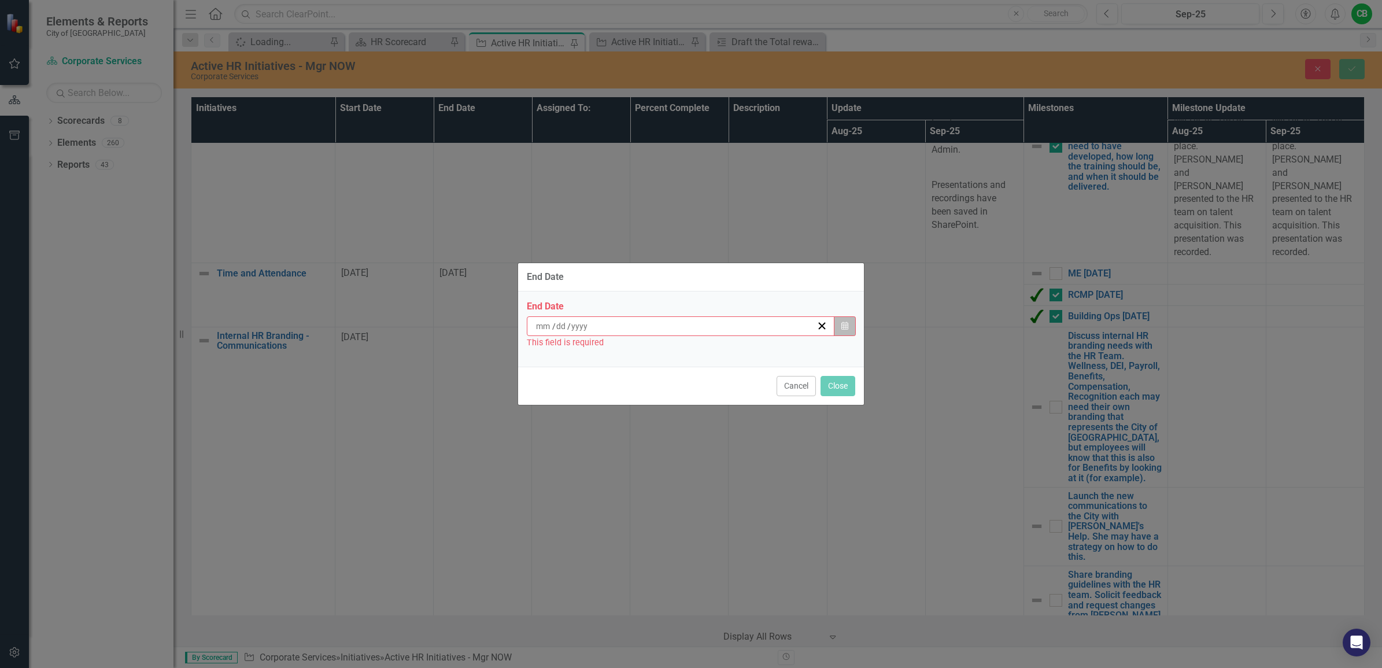
click at [841, 327] on icon "button" at bounding box center [844, 325] width 7 height 8
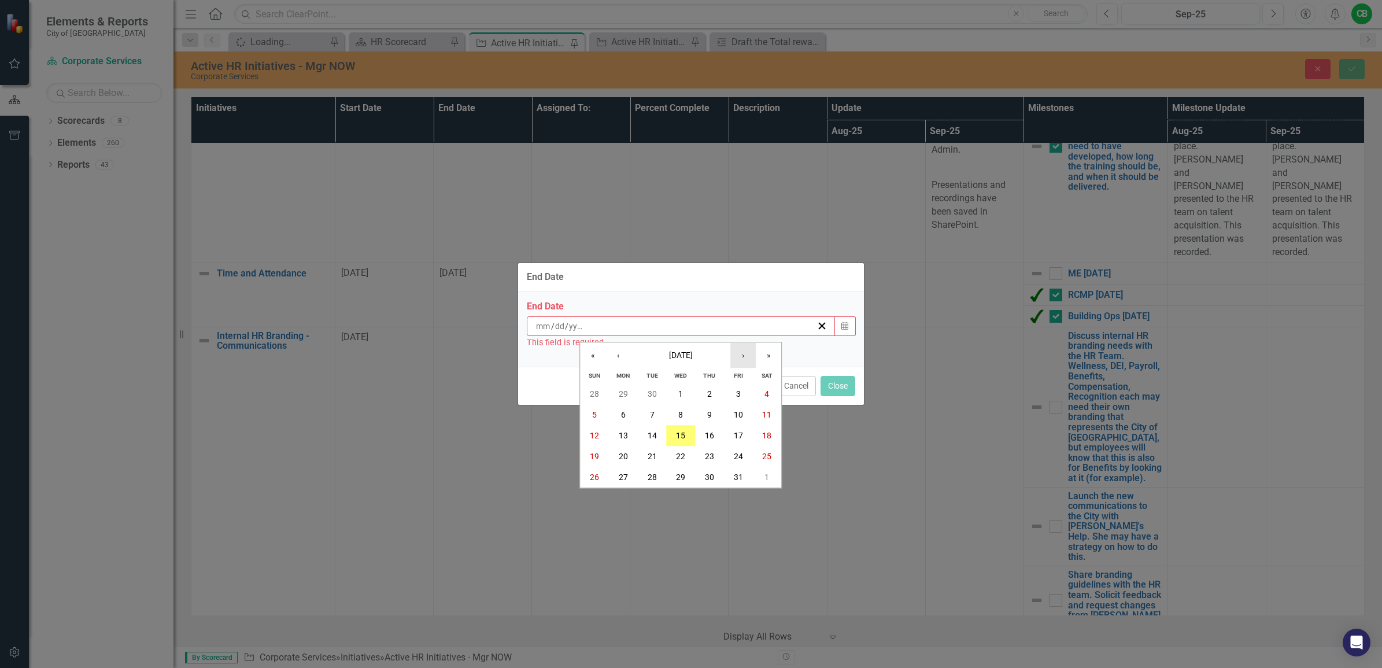
click at [749, 352] on button "›" at bounding box center [742, 355] width 25 height 25
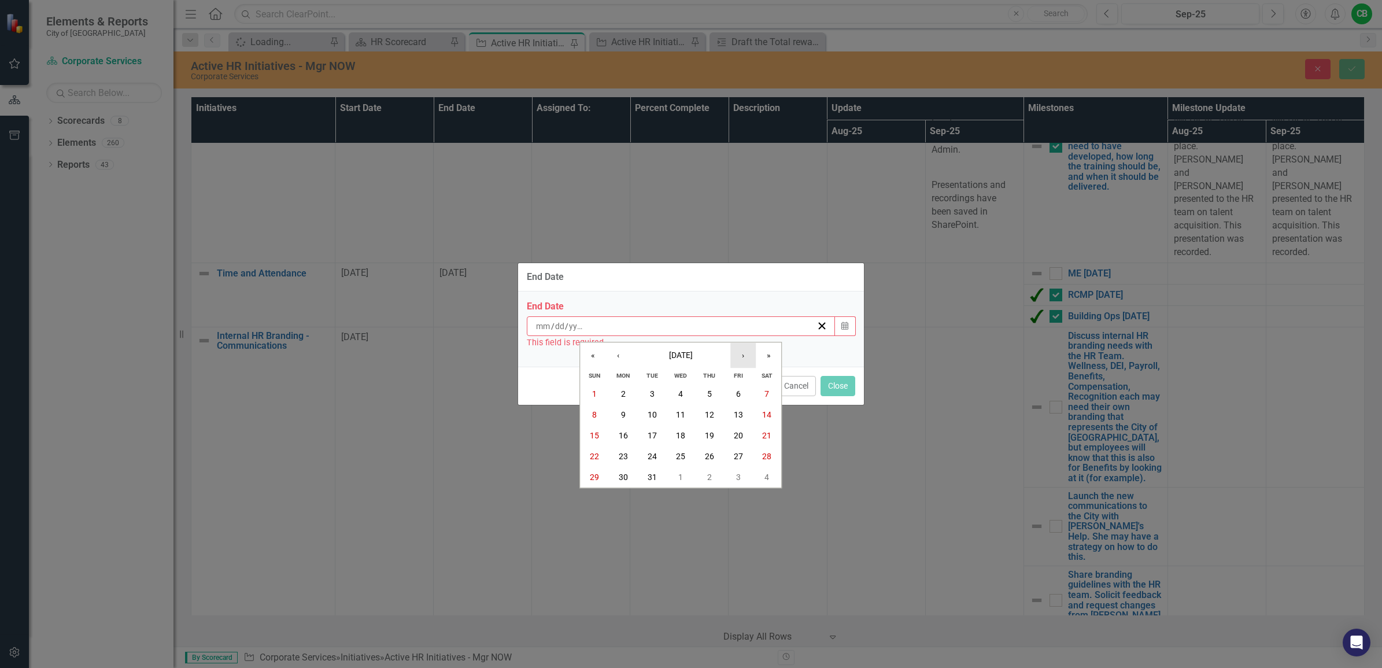
click at [749, 352] on button "›" at bounding box center [742, 355] width 25 height 25
click at [707, 478] on abbr "30" at bounding box center [709, 476] width 9 height 9
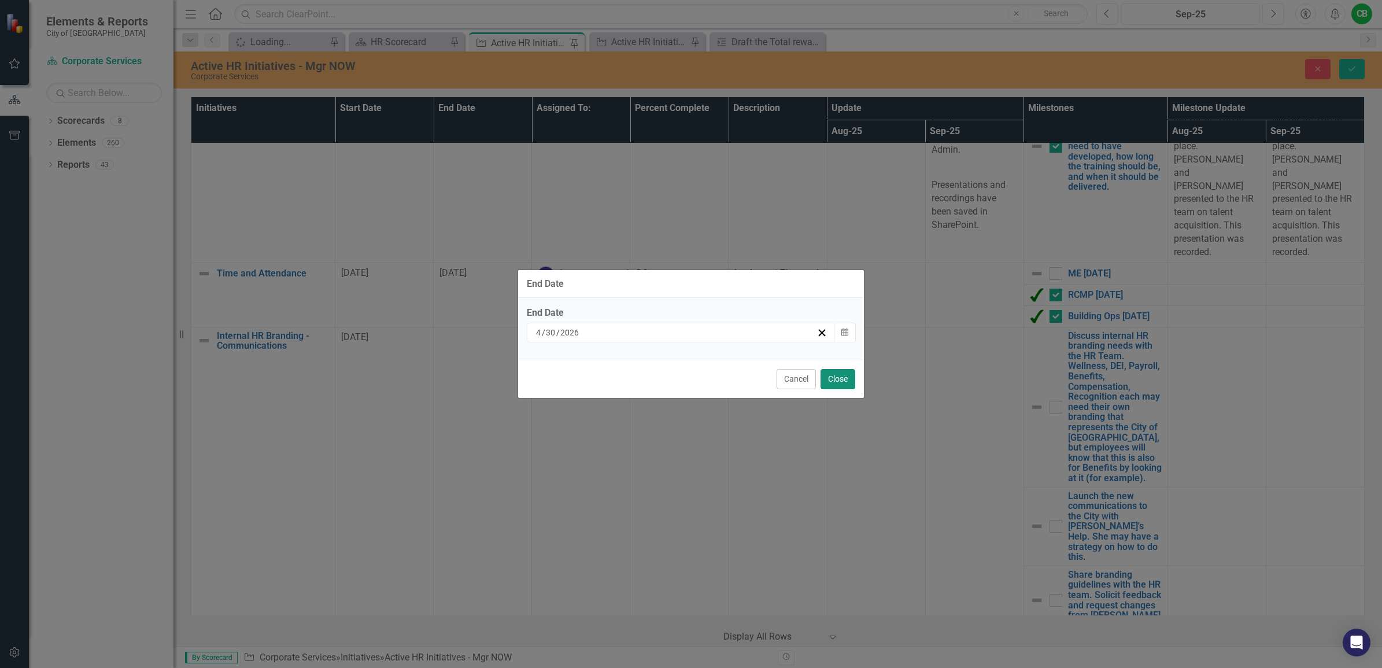
click at [839, 383] on button "Close" at bounding box center [837, 379] width 35 height 20
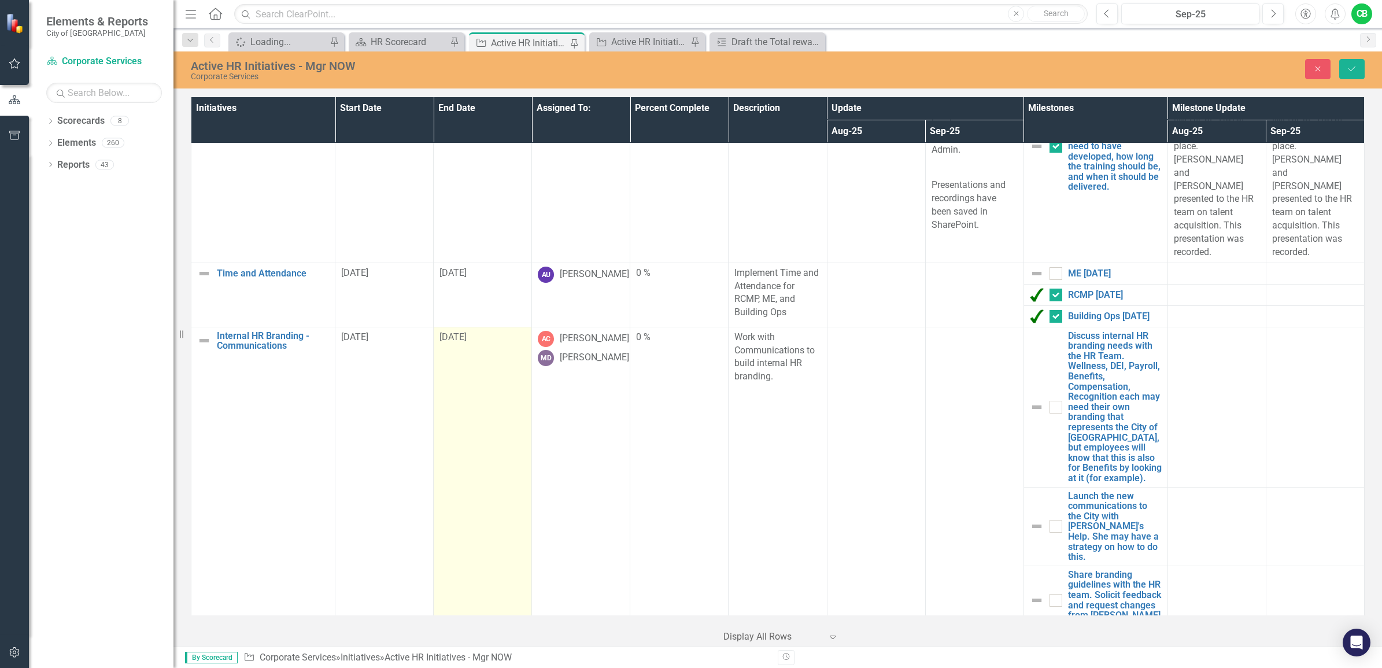
click at [516, 334] on td "[DATE]" at bounding box center [483, 530] width 98 height 406
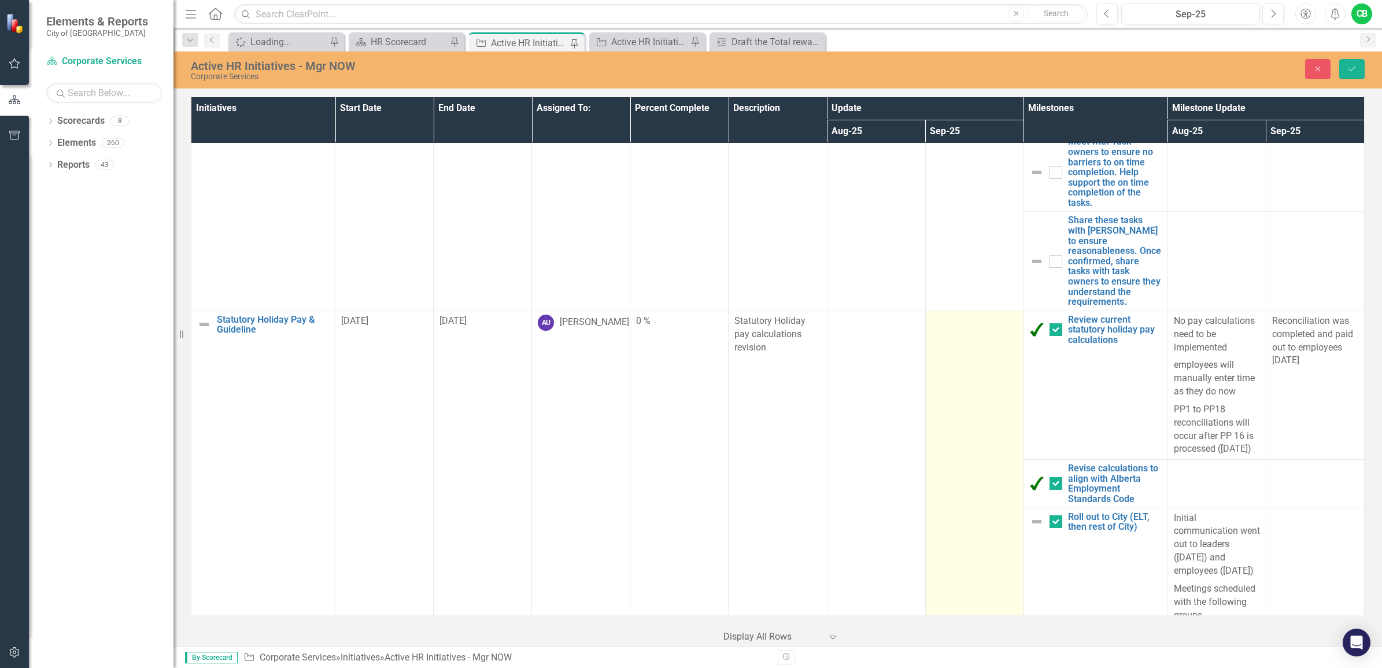
scroll to position [1879, 0]
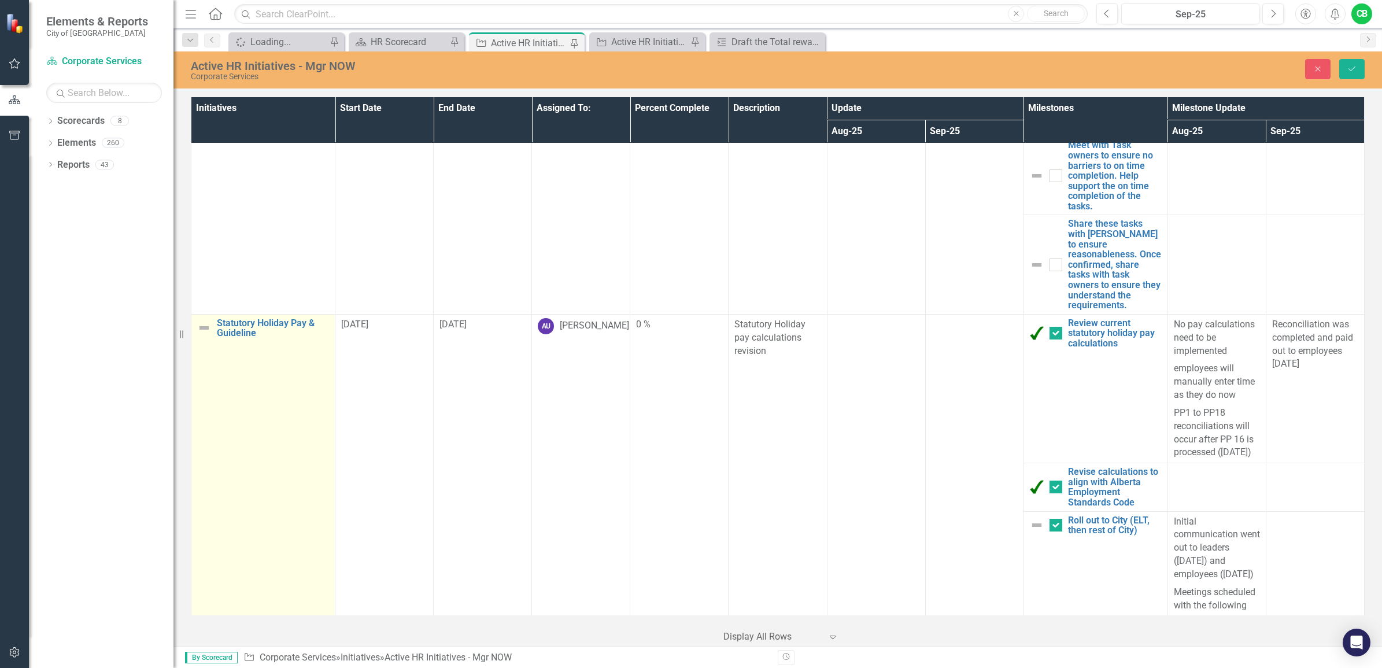
click at [207, 321] on img at bounding box center [204, 328] width 14 height 14
click at [212, 322] on img at bounding box center [208, 329] width 14 height 14
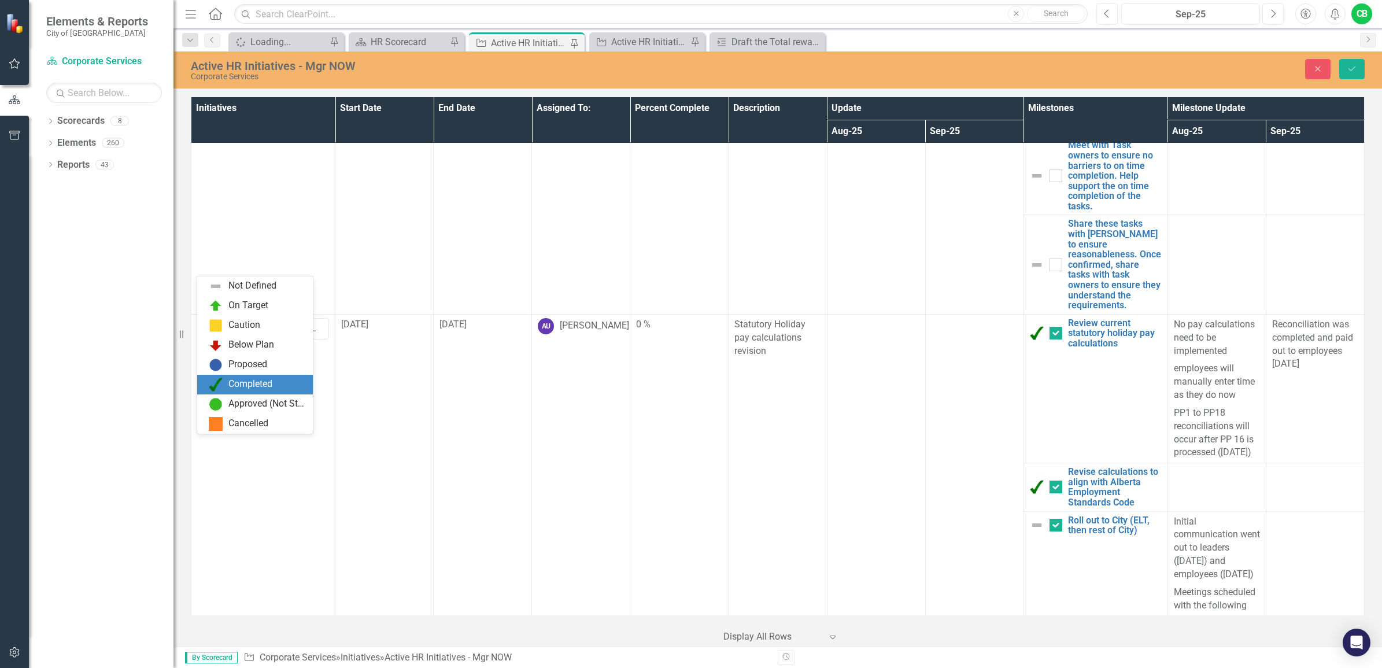
click at [265, 383] on div "Completed" at bounding box center [250, 384] width 44 height 13
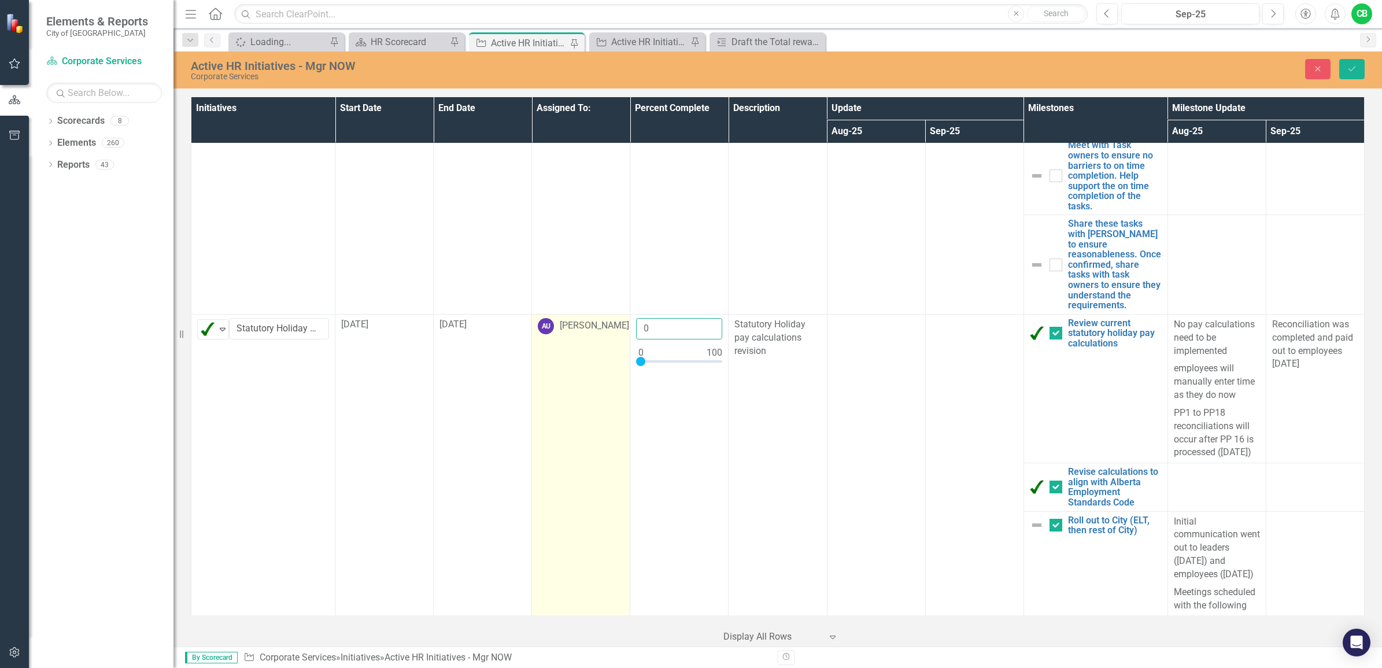
drag, startPoint x: 691, startPoint y: 269, endPoint x: 574, endPoint y: 268, distance: 116.8
click at [574, 314] on tr "Completed Expand Statutory Holiday Pay & Guideline Edit Edit Initiative Link Op…" at bounding box center [777, 388] width 1173 height 149
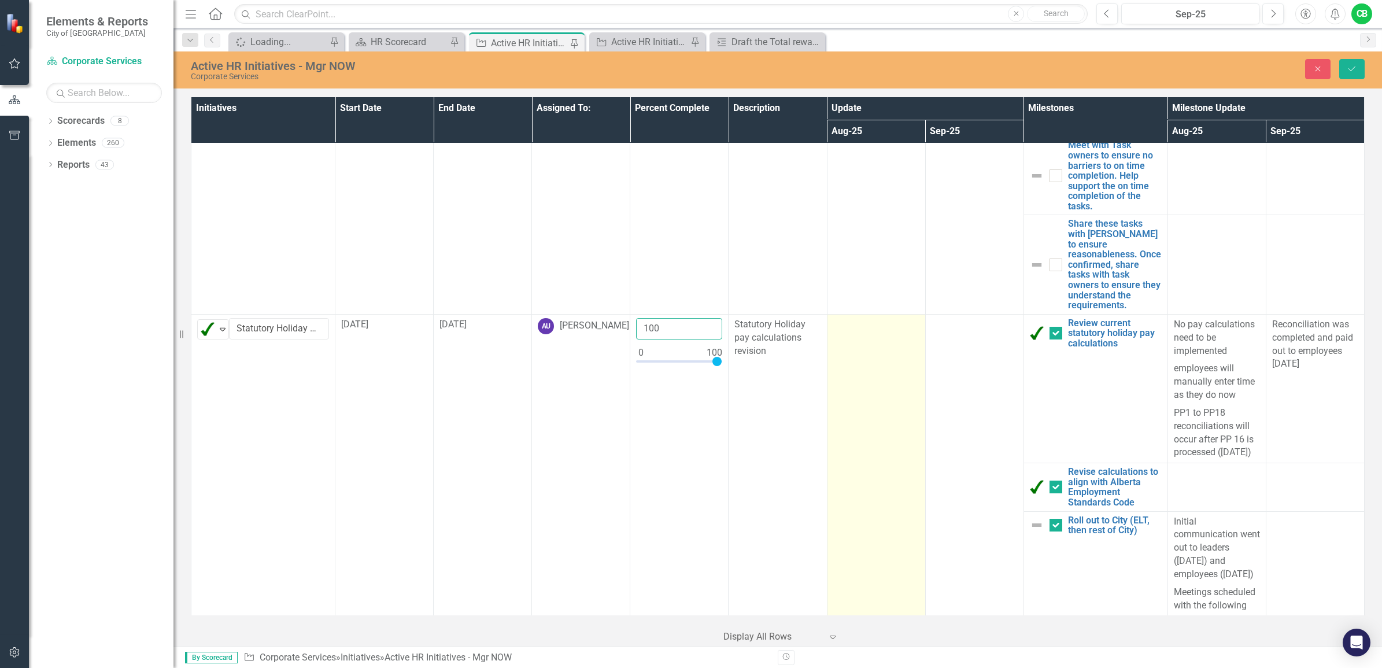
type input "100"
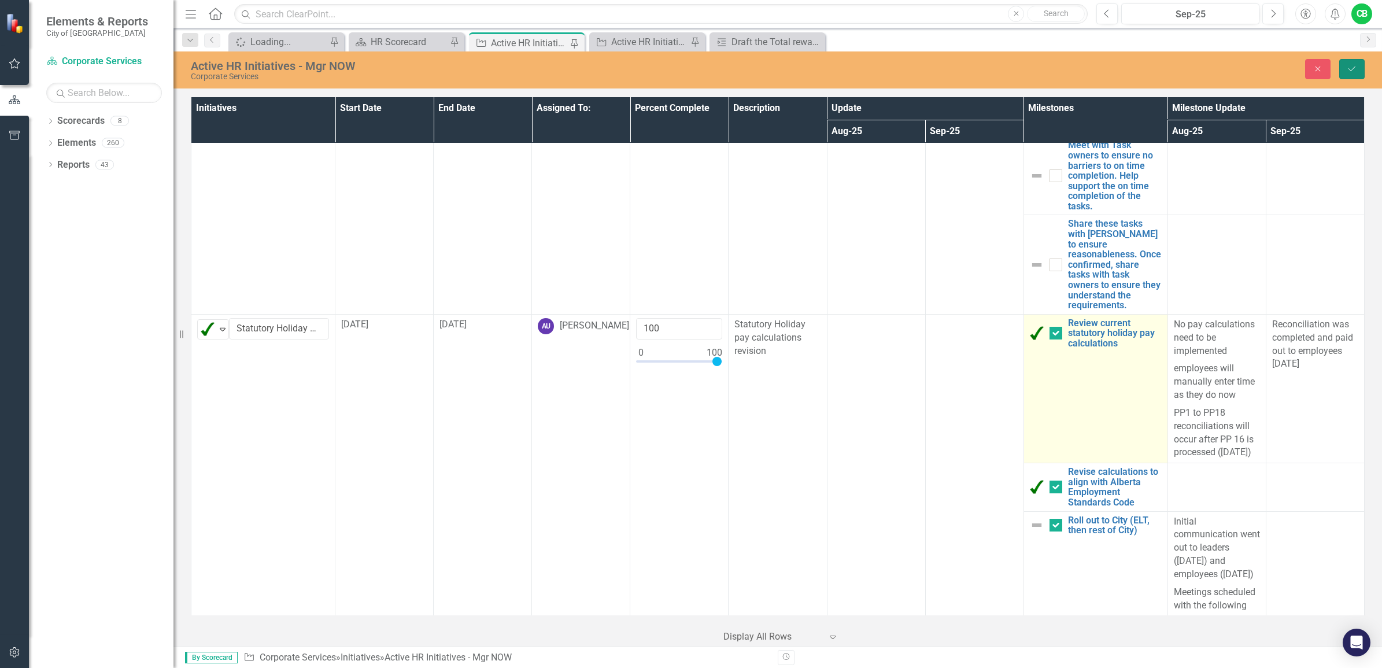
click at [1342, 73] on button "Save" at bounding box center [1351, 69] width 25 height 20
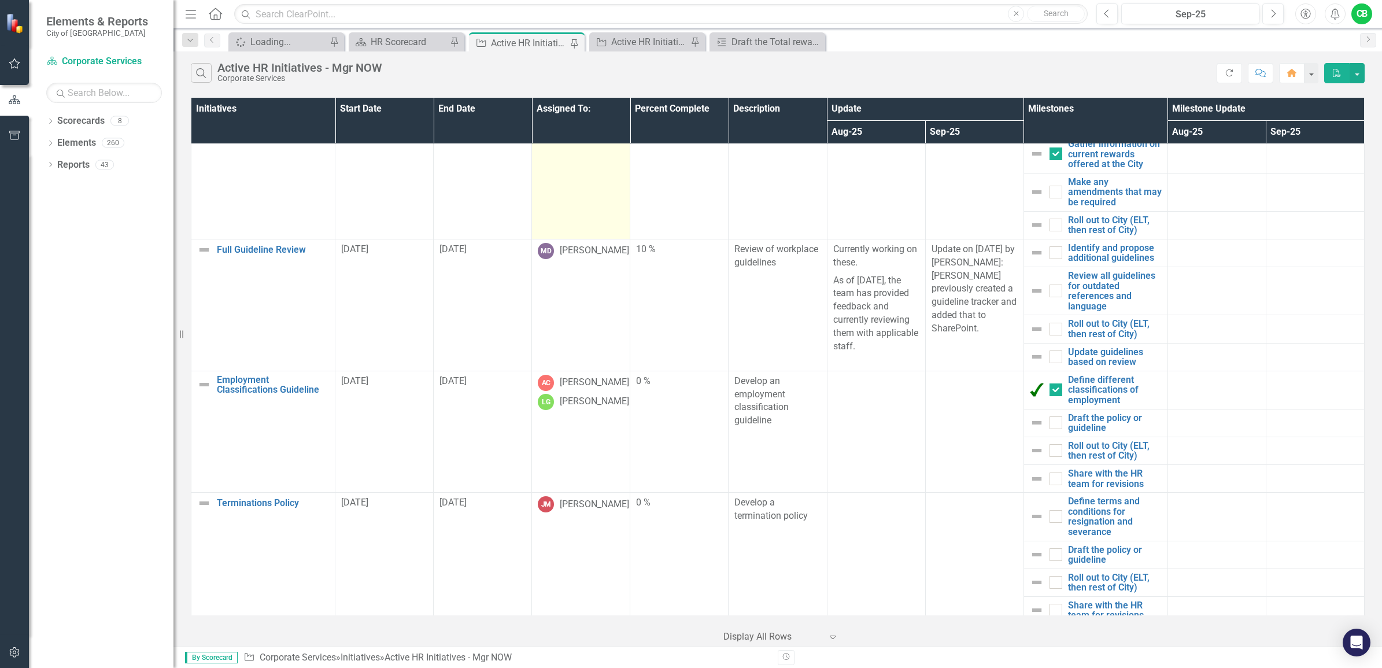
scroll to position [0, 0]
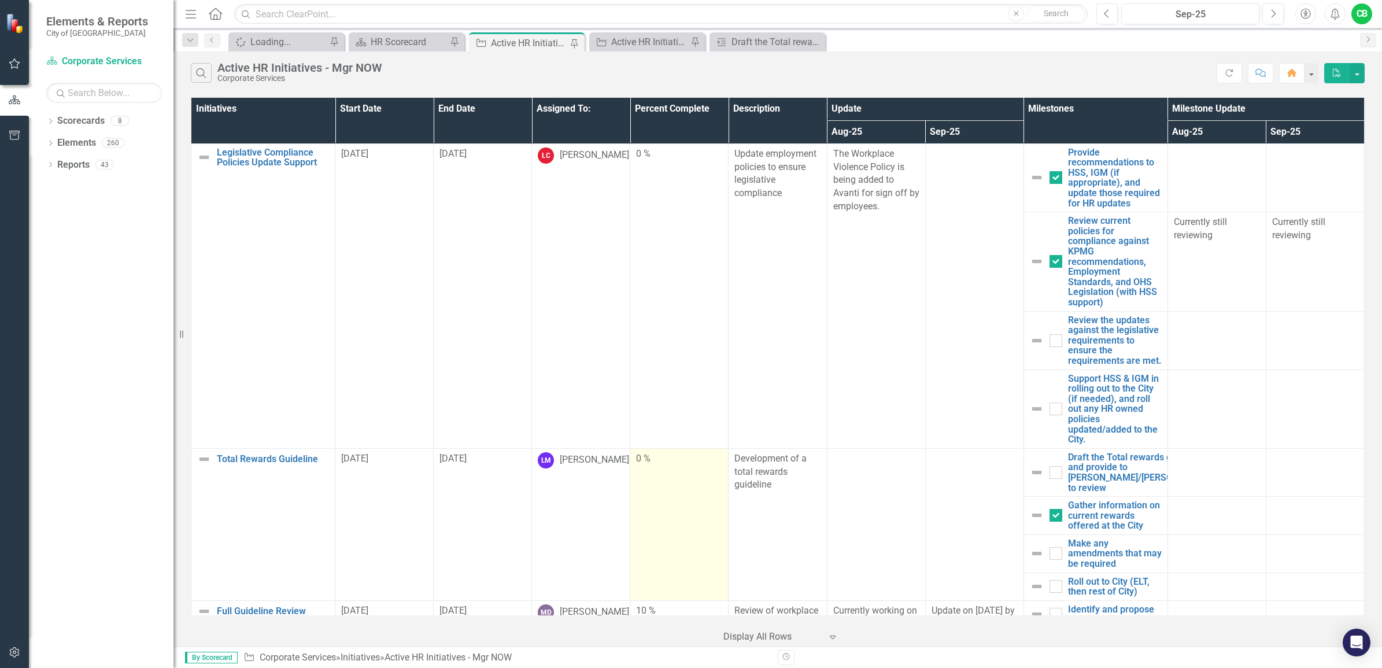
click at [469, 526] on td "[DATE]" at bounding box center [483, 524] width 98 height 152
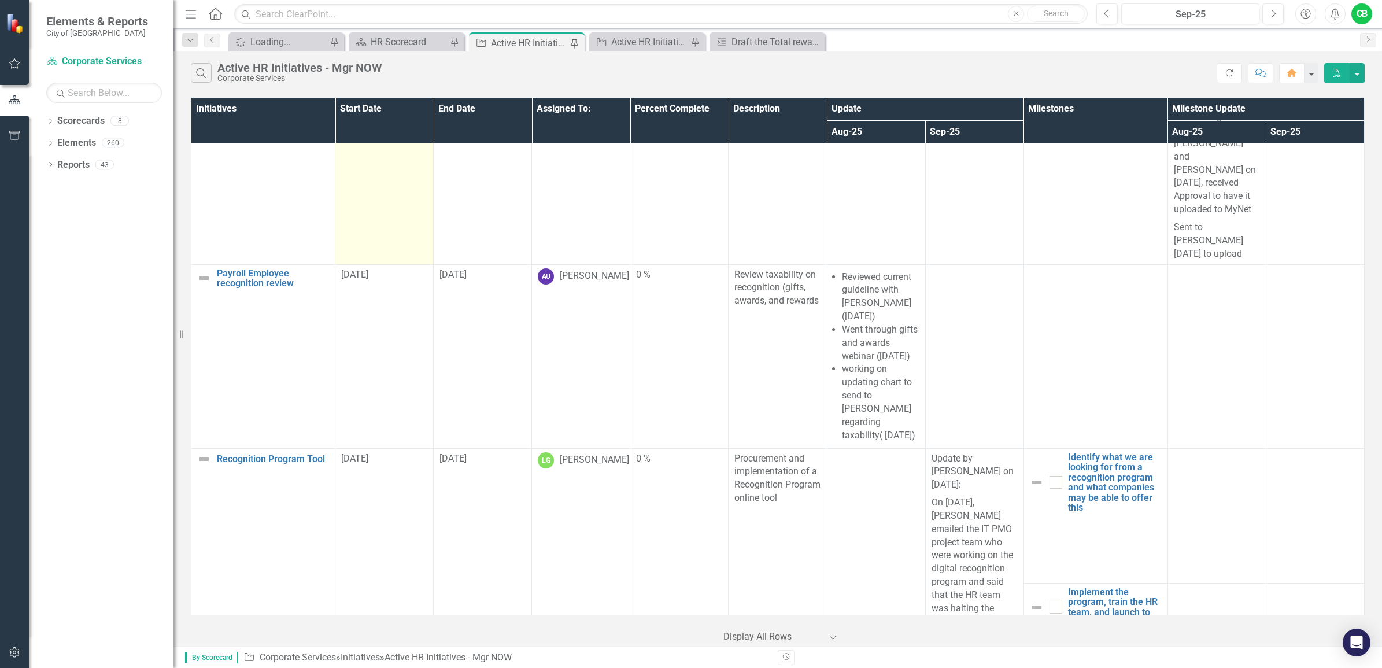
scroll to position [2602, 0]
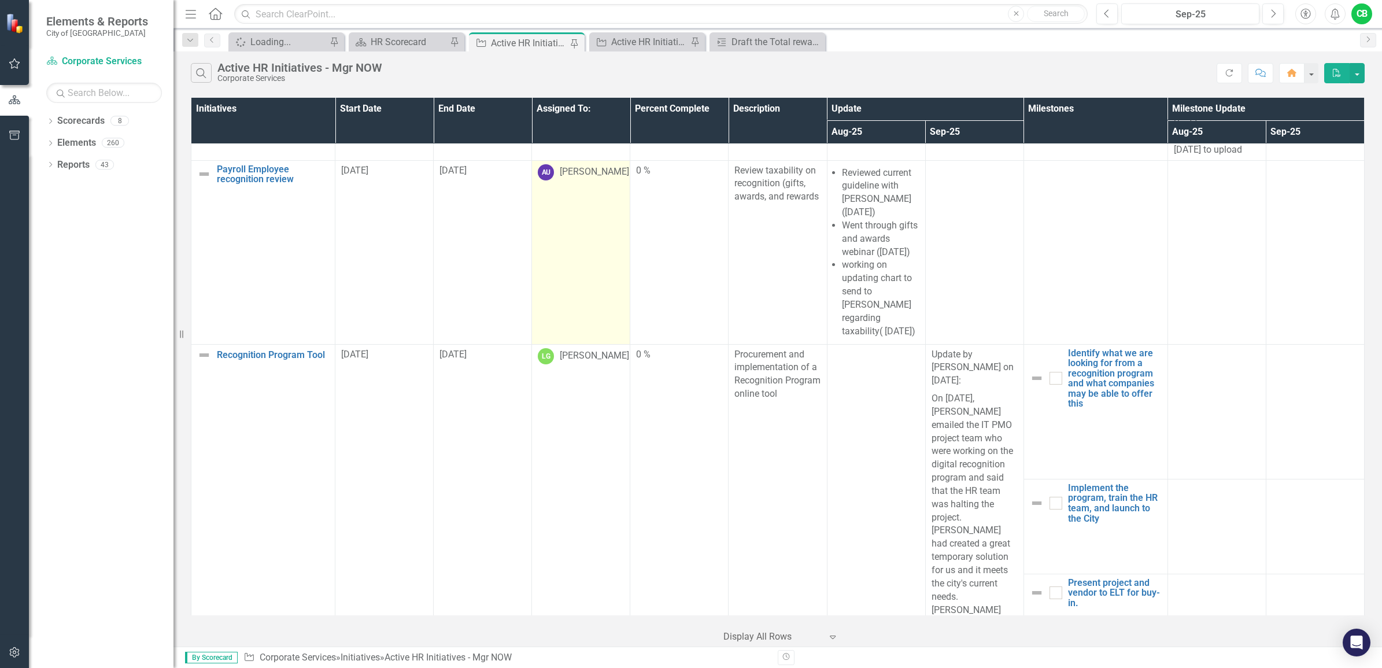
scroll to position [2891, 0]
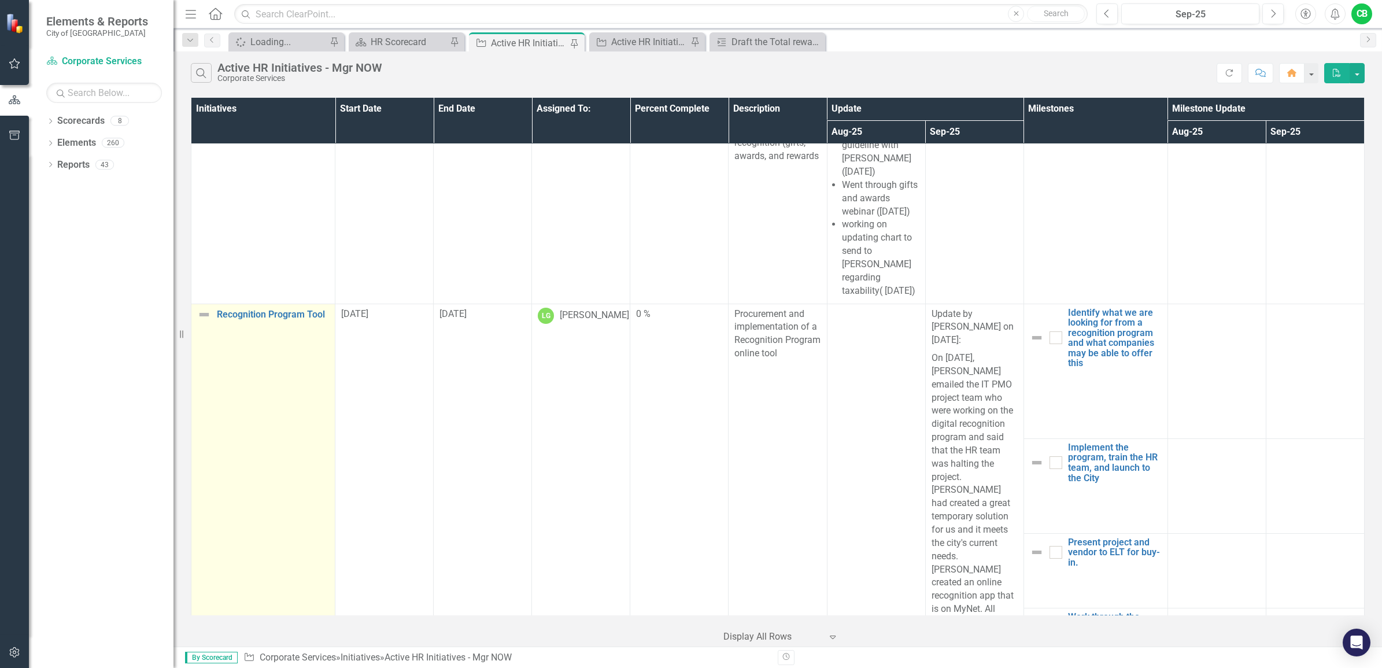
click at [204, 308] on img at bounding box center [204, 315] width 14 height 14
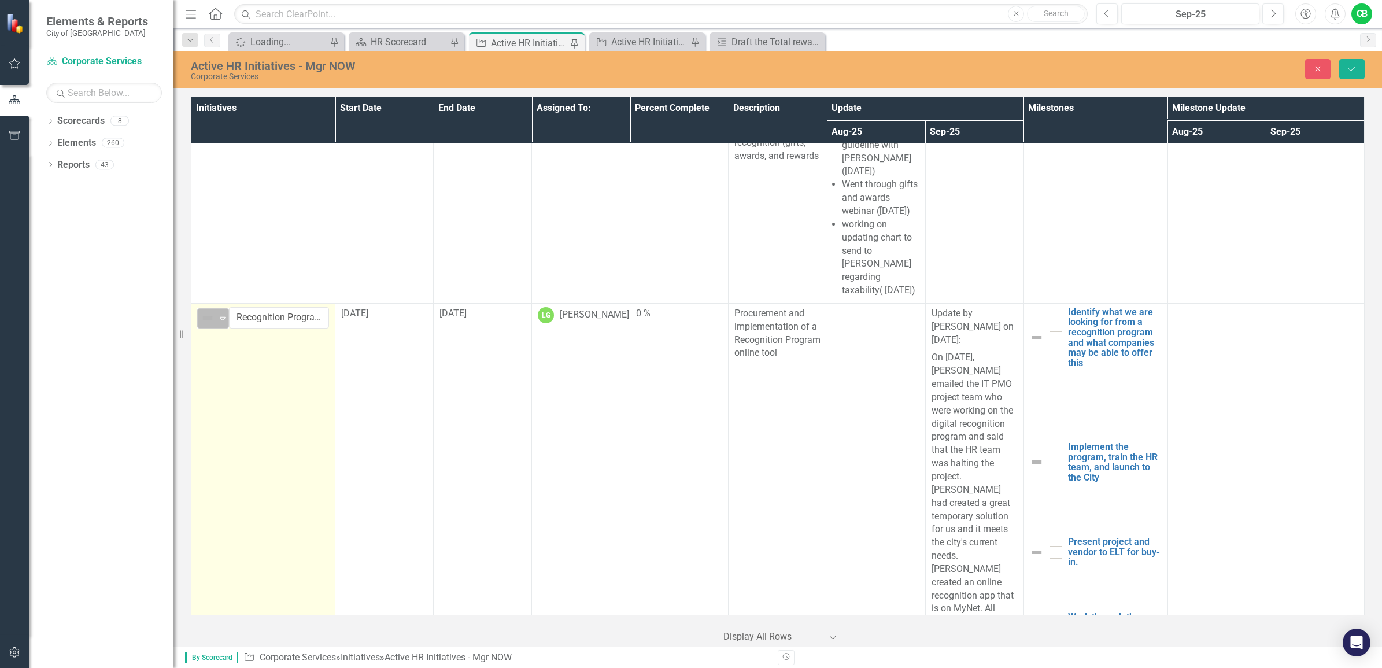
click at [217, 313] on icon "Expand" at bounding box center [223, 317] width 12 height 9
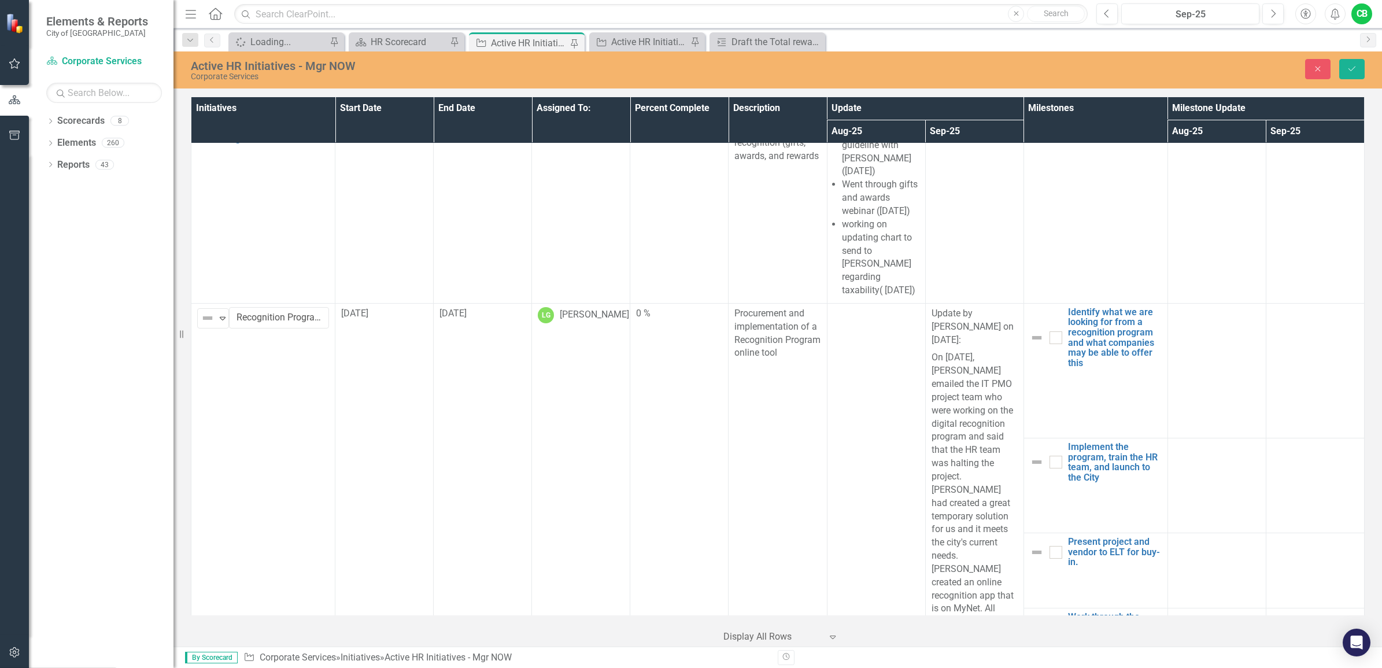
click at [1356, 66] on icon "Save" at bounding box center [1351, 69] width 10 height 8
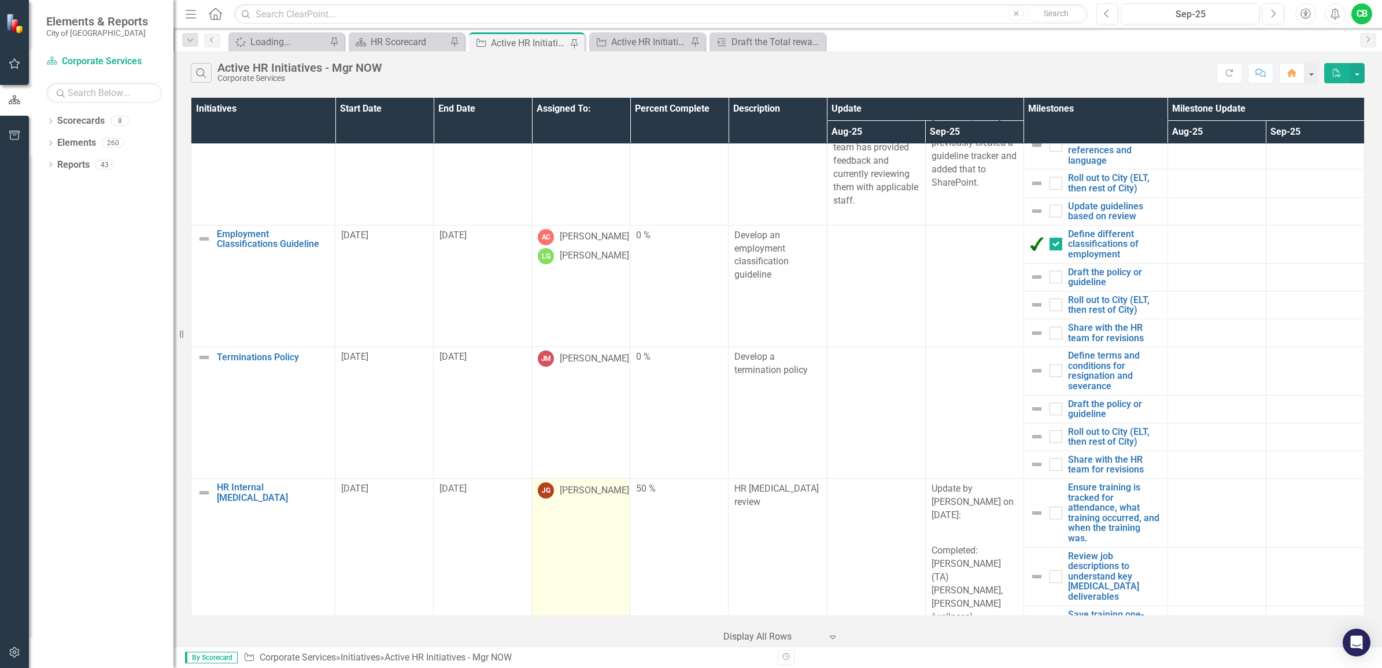
scroll to position [650, 0]
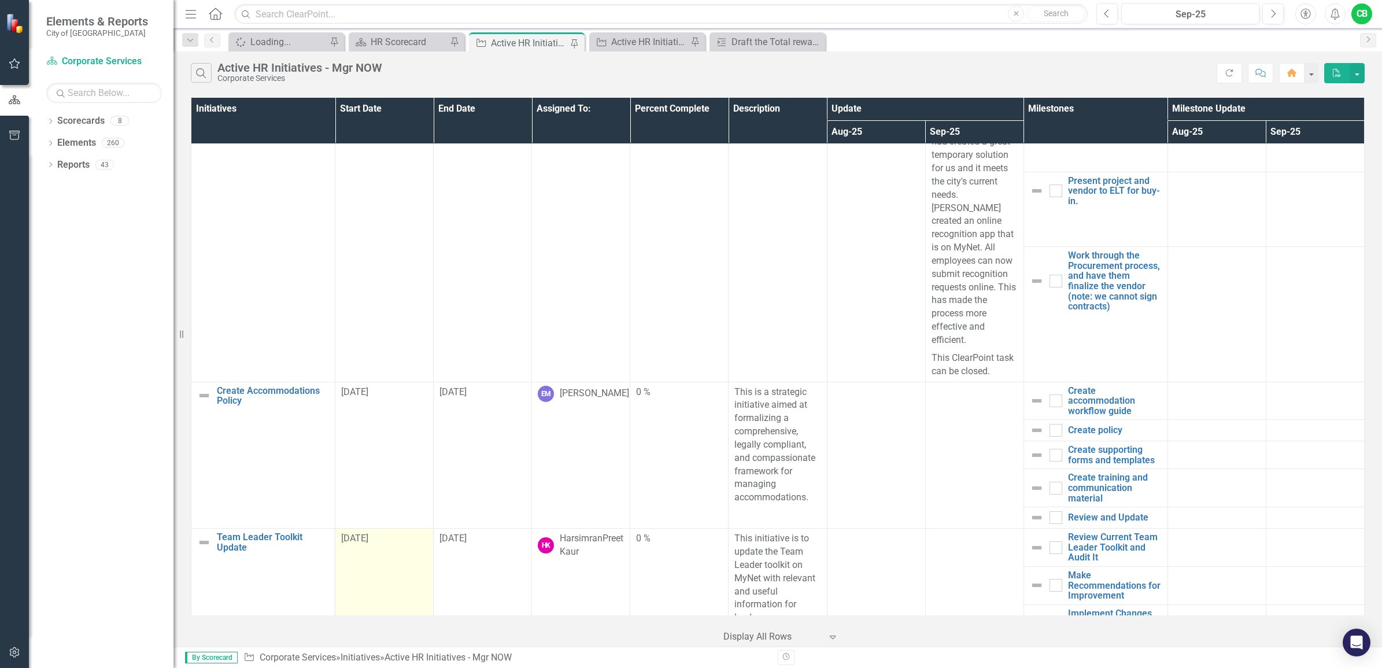
drag, startPoint x: 262, startPoint y: 448, endPoint x: 393, endPoint y: 448, distance: 131.2
click at [262, 528] on td "Team Leader Toolkit Update Edit Edit Initiative Link Open Element" at bounding box center [263, 604] width 144 height 152
drag, startPoint x: 393, startPoint y: 448, endPoint x: 512, endPoint y: 437, distance: 119.6
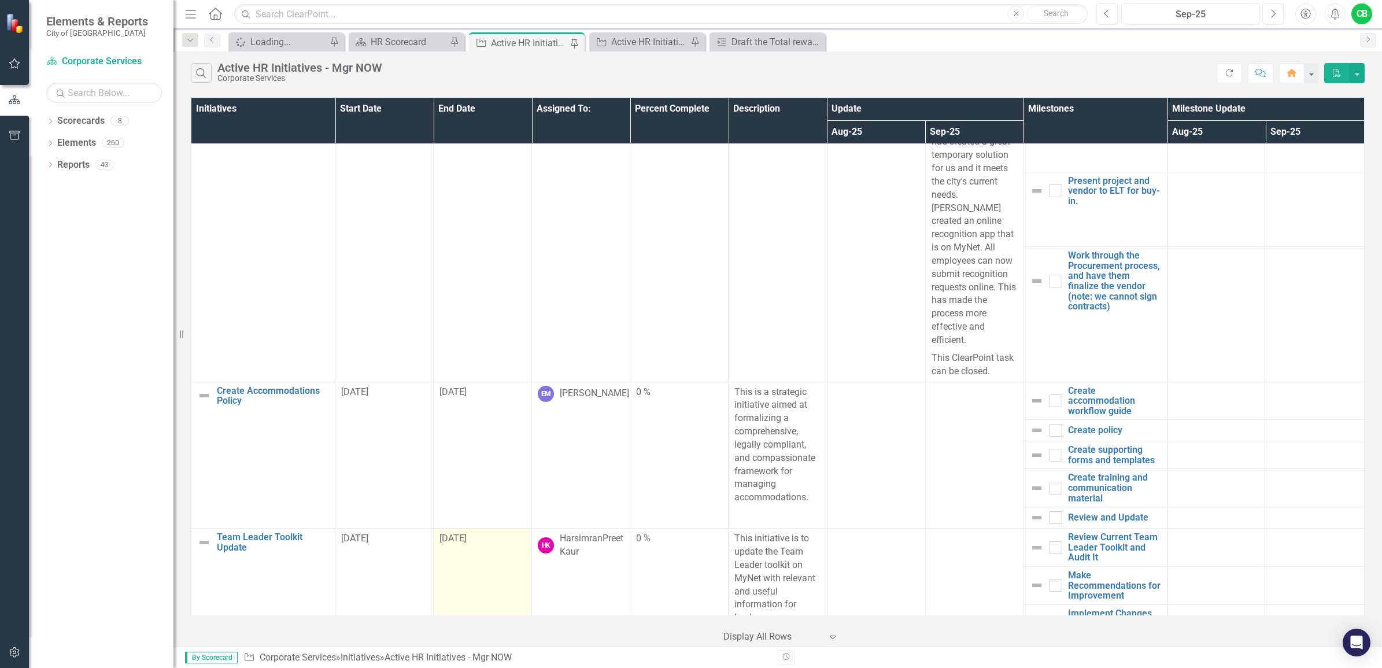
click at [393, 528] on td "[DATE]" at bounding box center [384, 604] width 98 height 152
click at [512, 528] on td "[DATE]" at bounding box center [483, 604] width 98 height 152
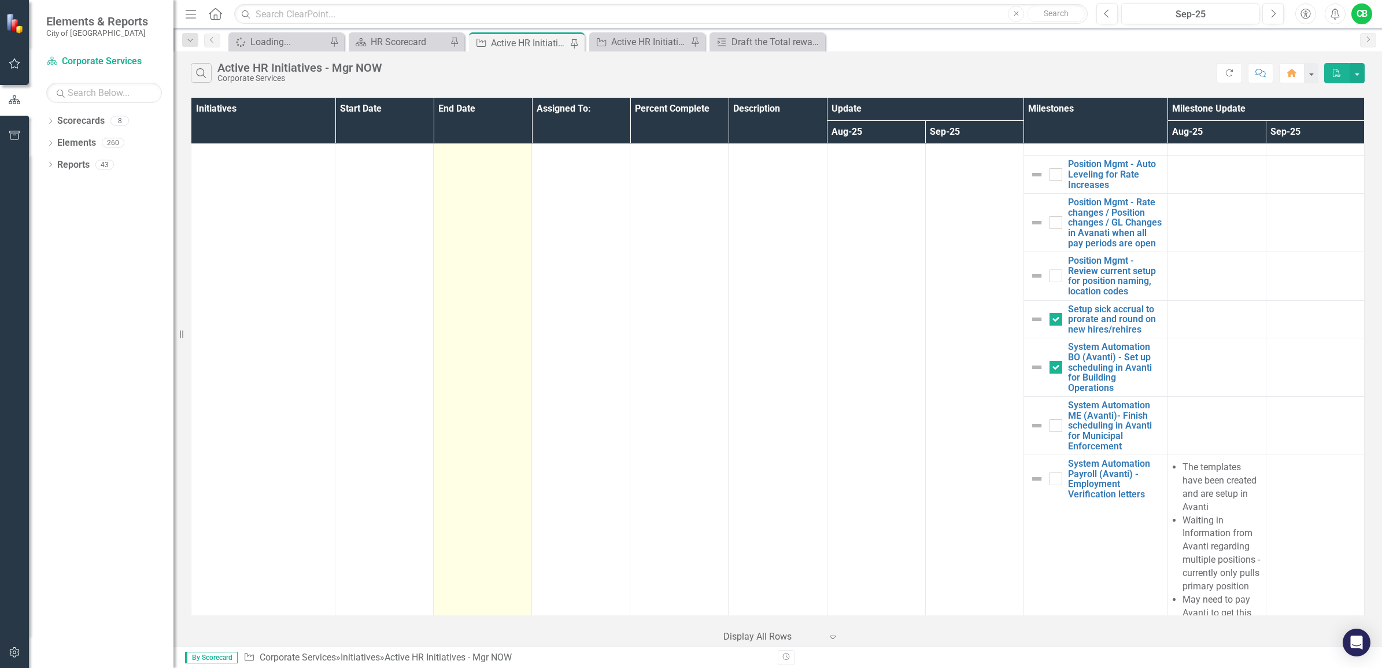
scroll to position [4258, 0]
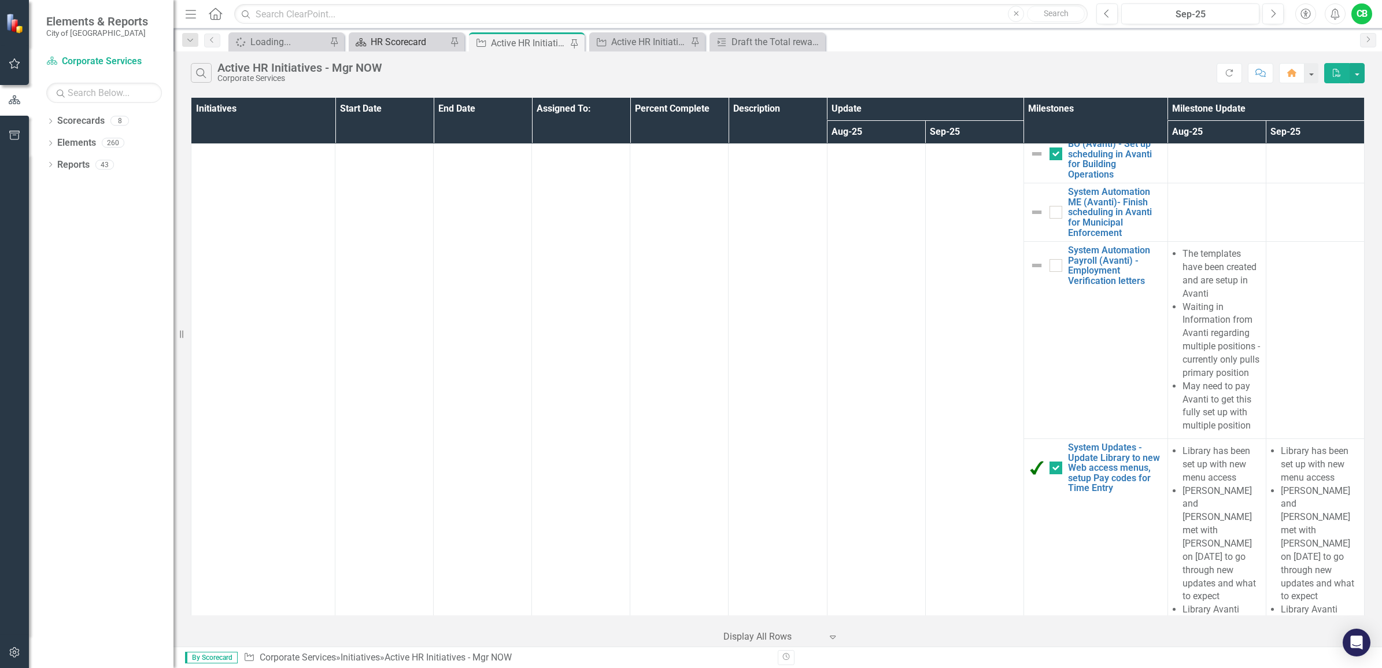
click at [420, 39] on div "HR Scorecard" at bounding box center [409, 42] width 76 height 14
